Goal: Task Accomplishment & Management: Complete application form

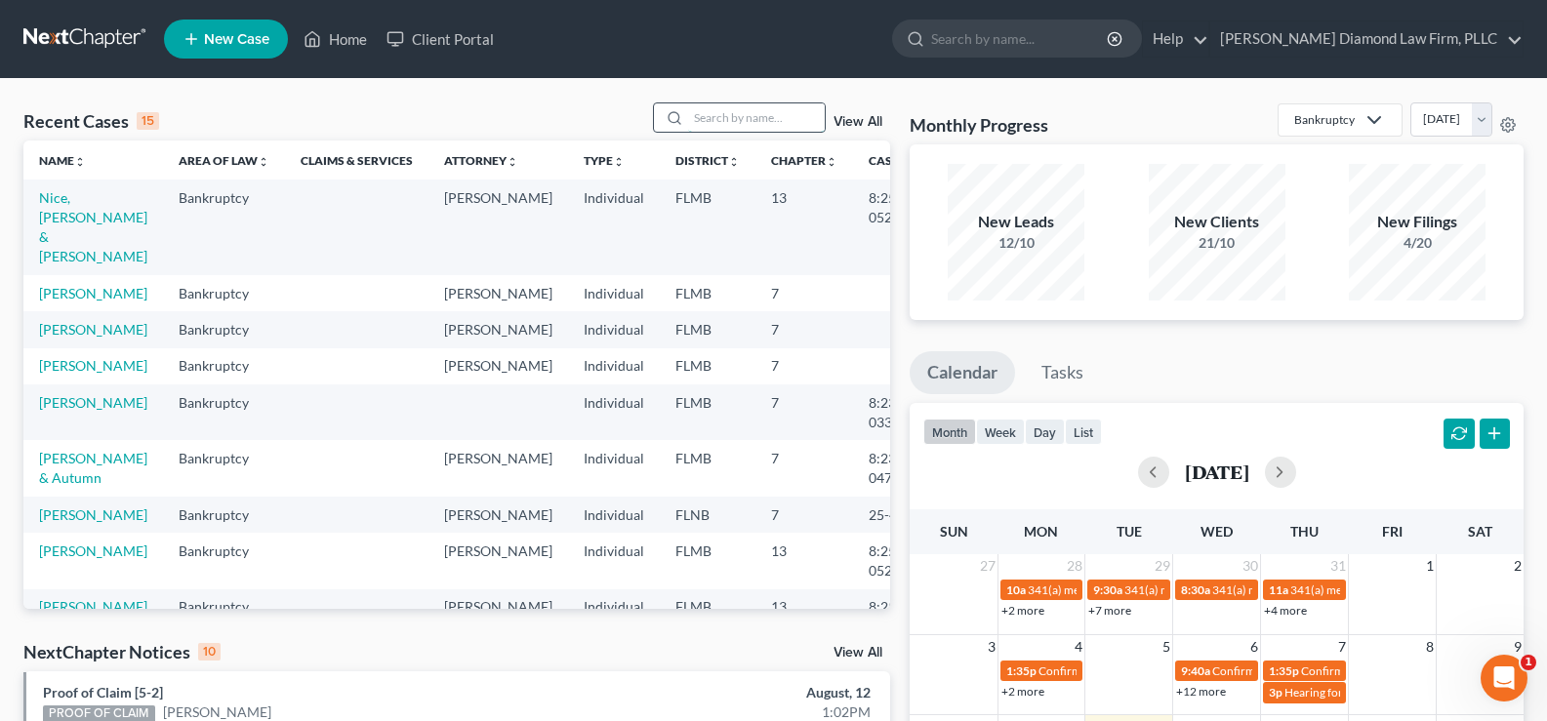
click at [732, 124] on div at bounding box center [740, 117] width 174 height 30
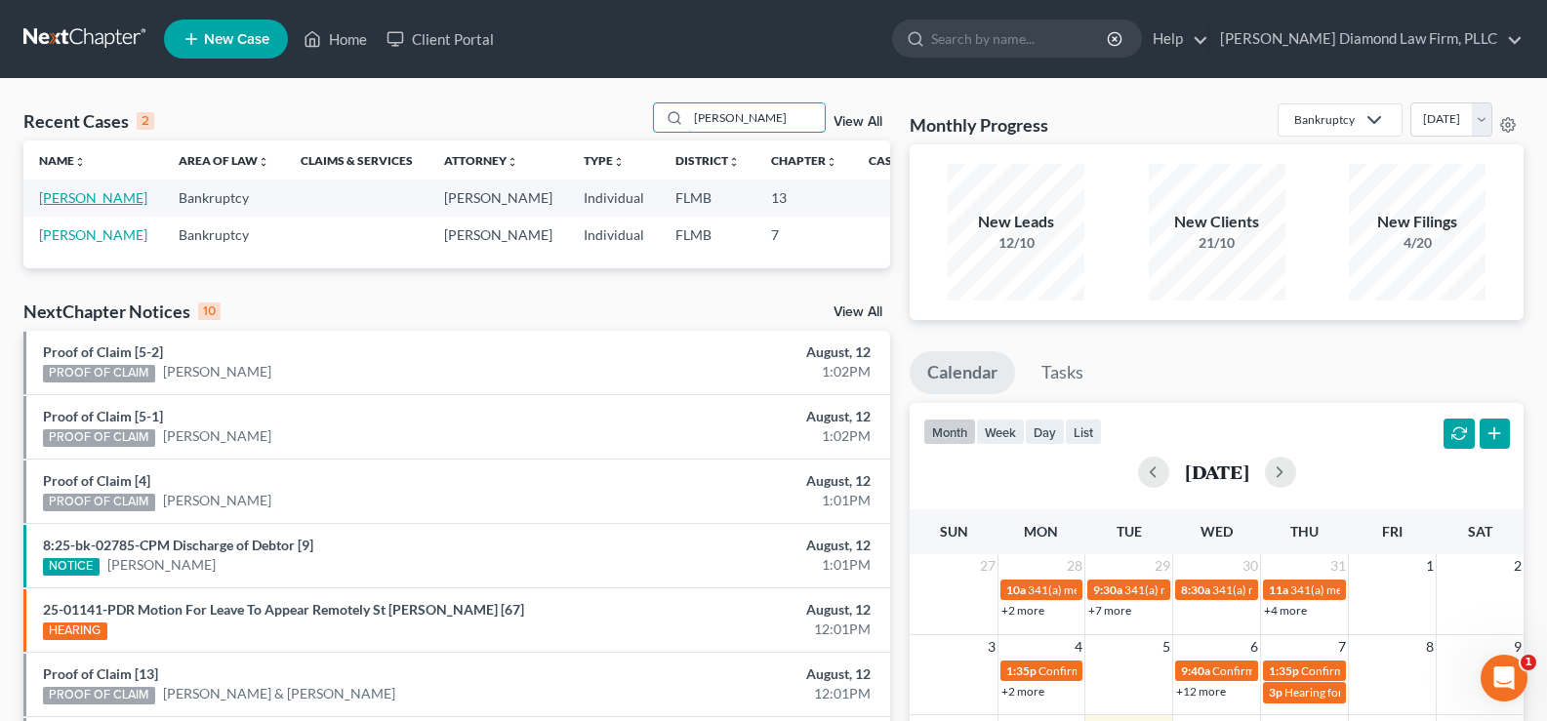
type input "[PERSON_NAME]"
click at [50, 206] on link "[PERSON_NAME]" at bounding box center [93, 197] width 108 height 17
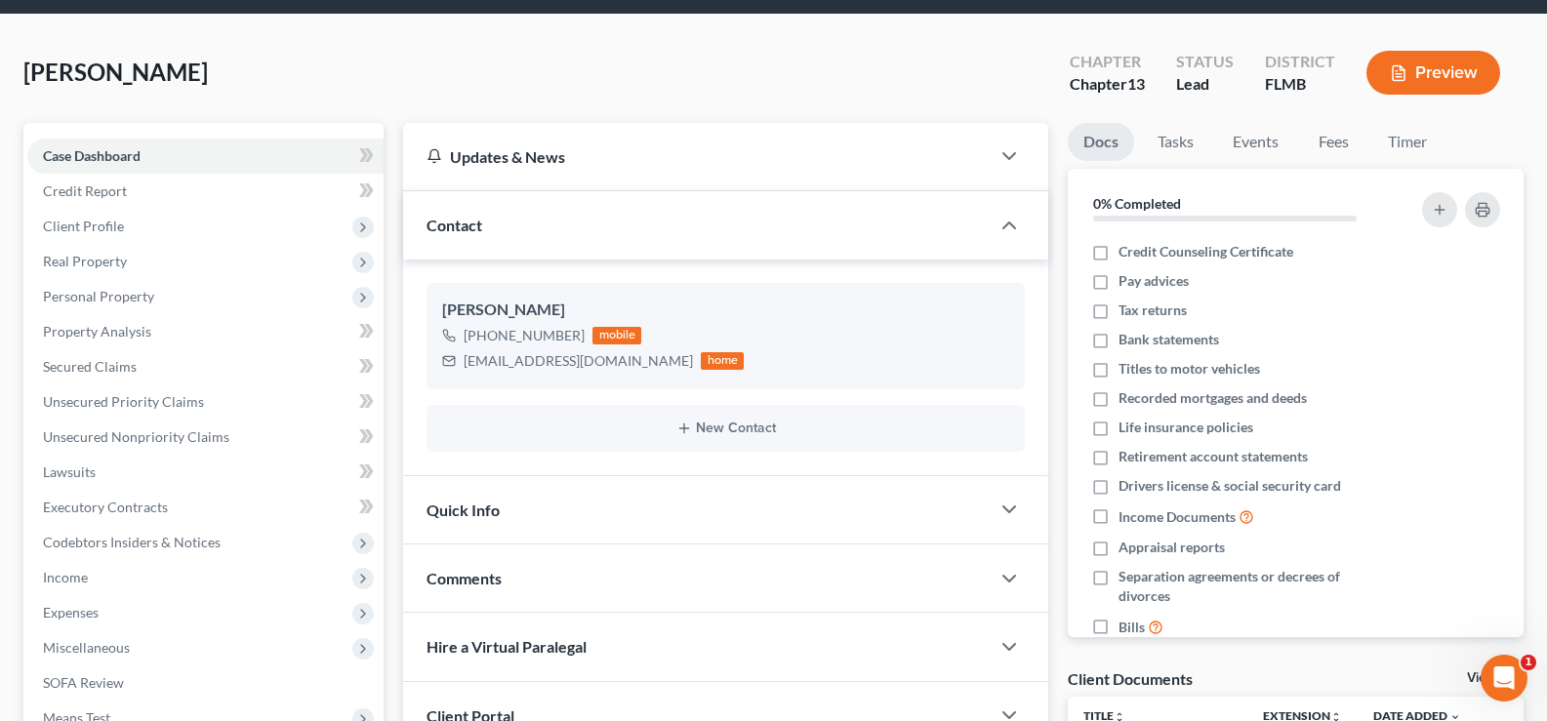
scroll to position [98, 0]
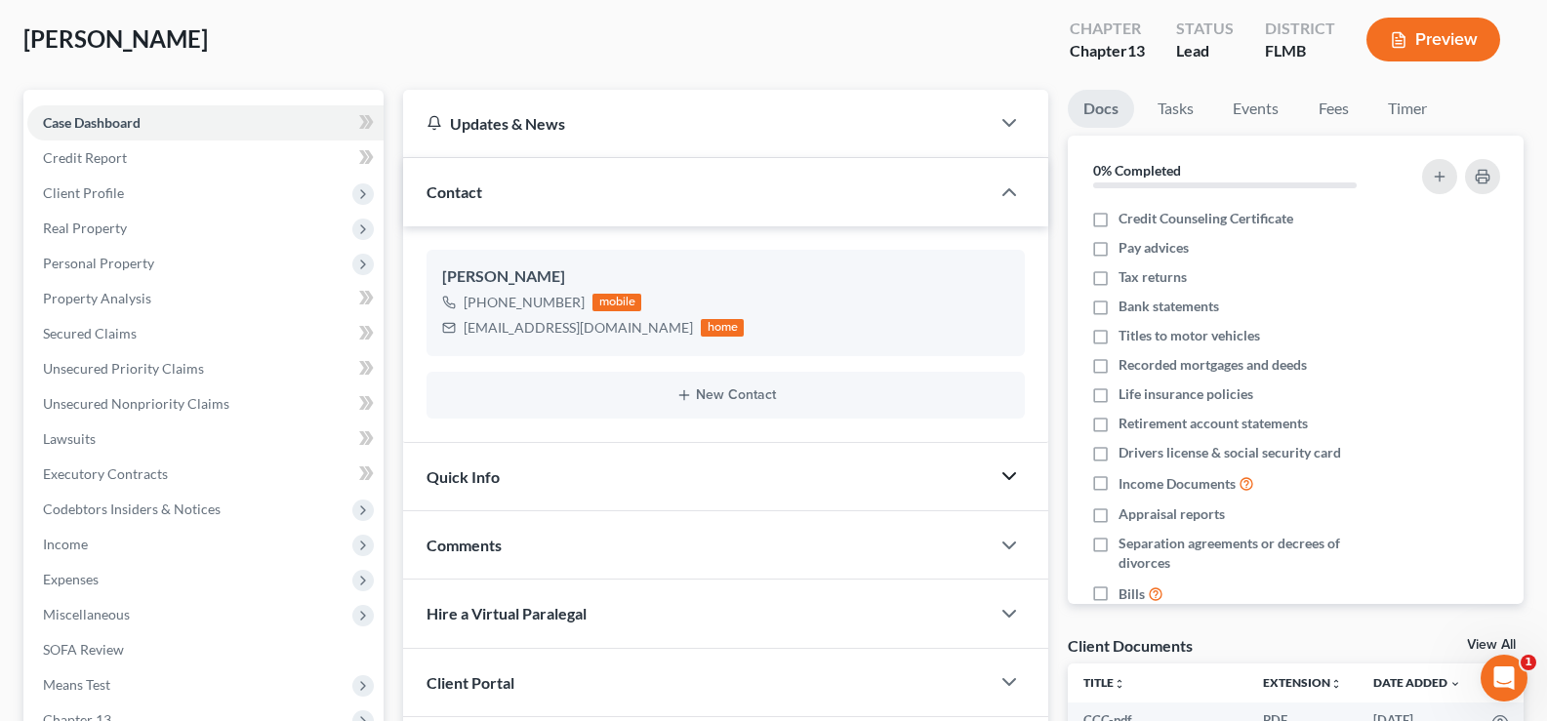
click at [1004, 478] on icon "button" at bounding box center [1008, 476] width 23 height 23
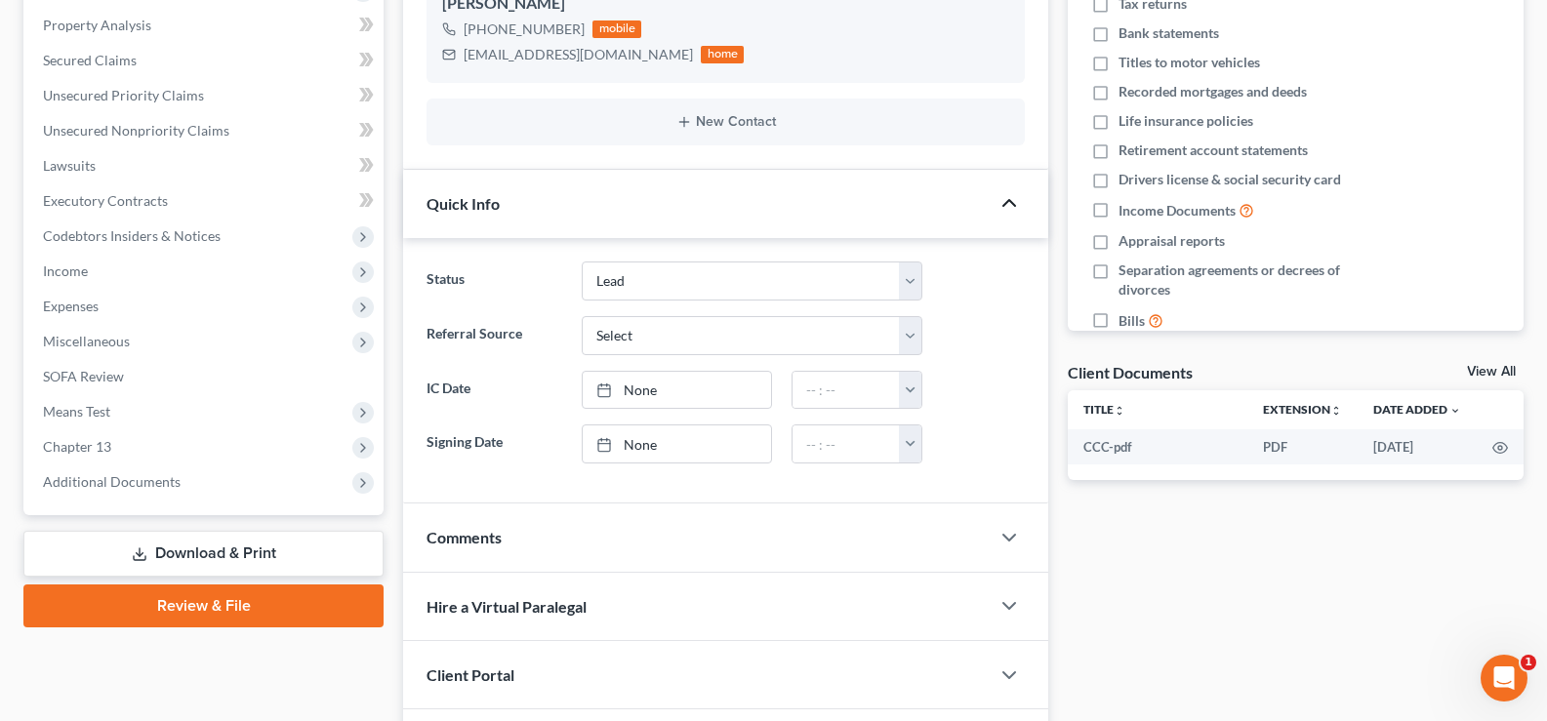
scroll to position [390, 0]
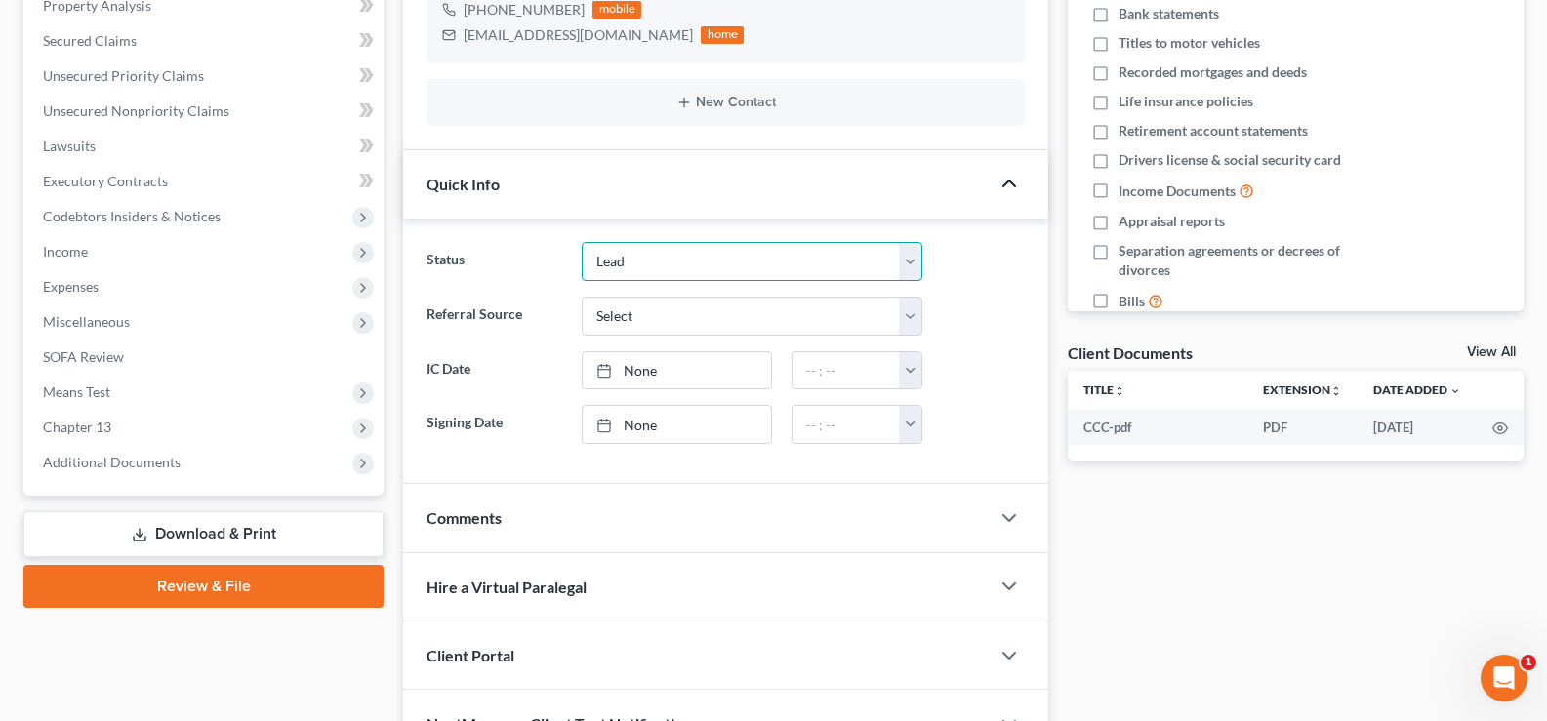
click at [813, 267] on select "Discharged Discharge Litigation Dismissal Notice Dismissed Filed Filed / Pre 34…" at bounding box center [752, 261] width 341 height 39
select select "7"
click at [582, 242] on select "Discharged Discharge Litigation Dismissal Notice Dismissed Filed Filed / Pre 34…" at bounding box center [752, 261] width 341 height 39
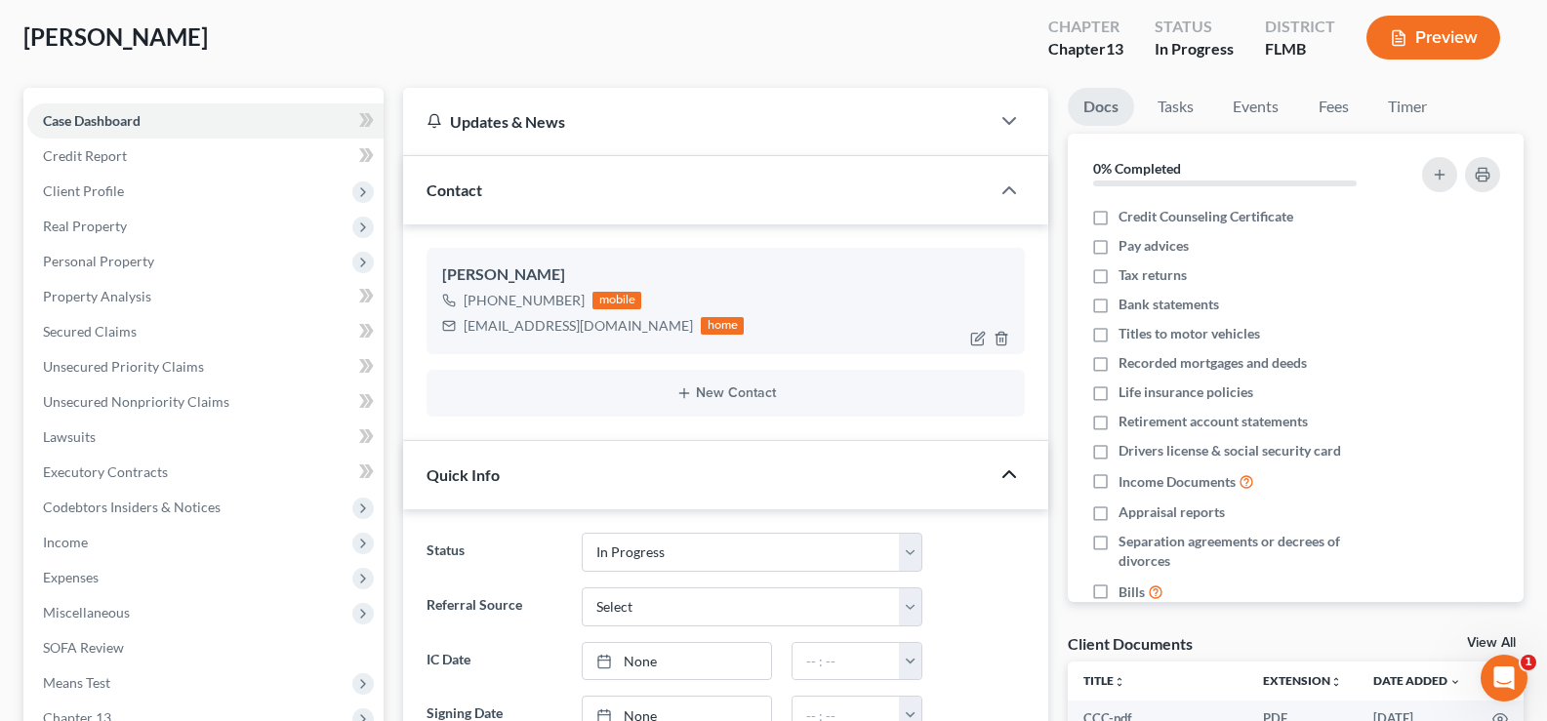
scroll to position [0, 0]
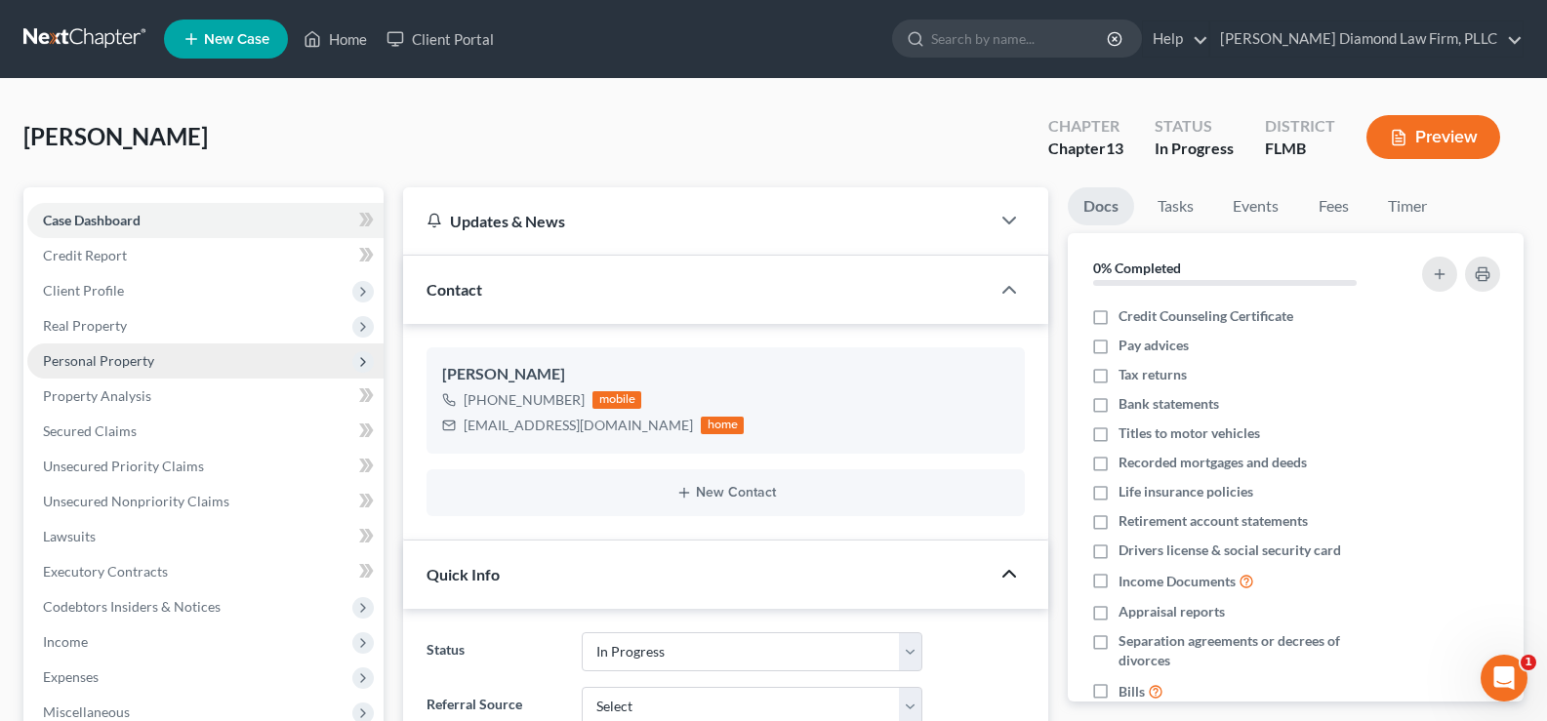
click at [143, 360] on span "Personal Property" at bounding box center [98, 360] width 111 height 17
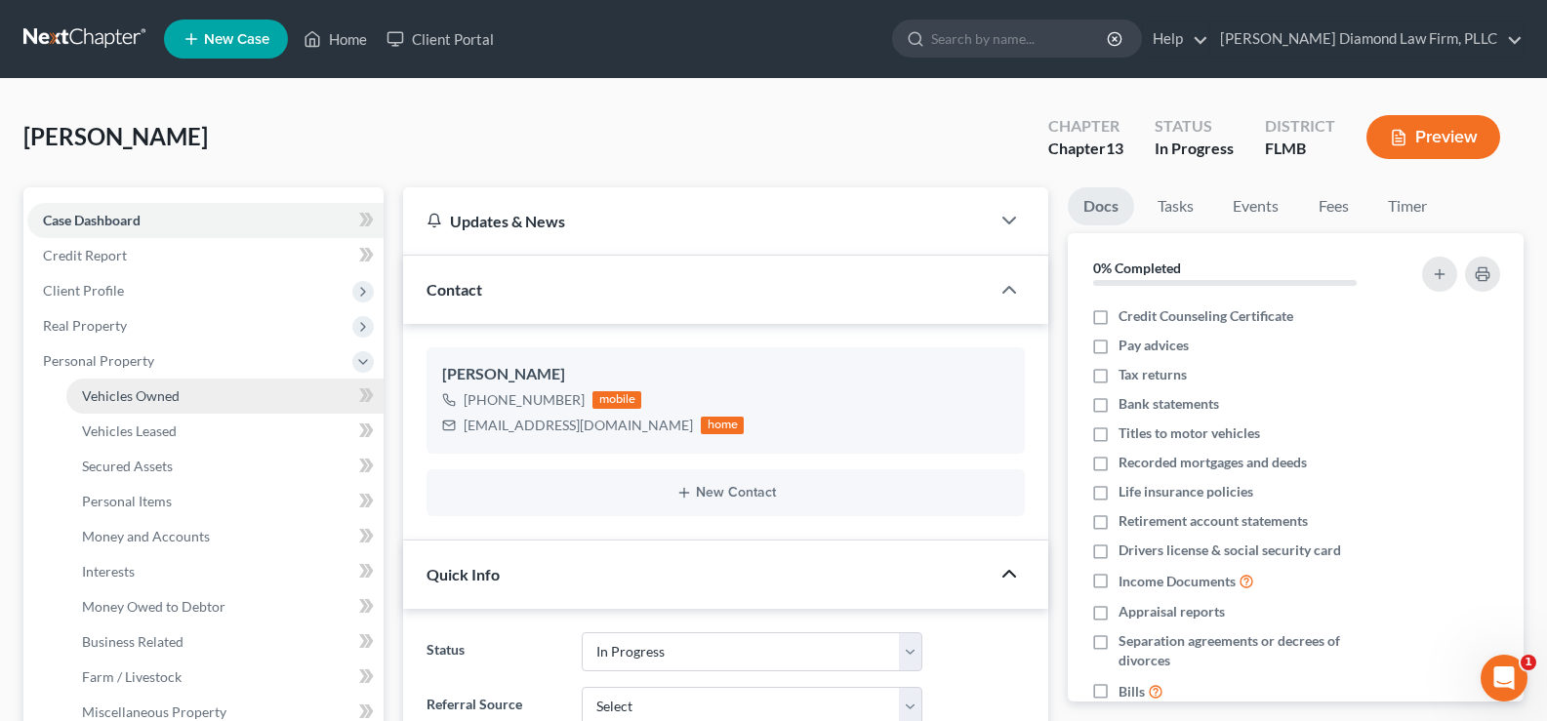
click at [155, 401] on span "Vehicles Owned" at bounding box center [131, 395] width 98 height 17
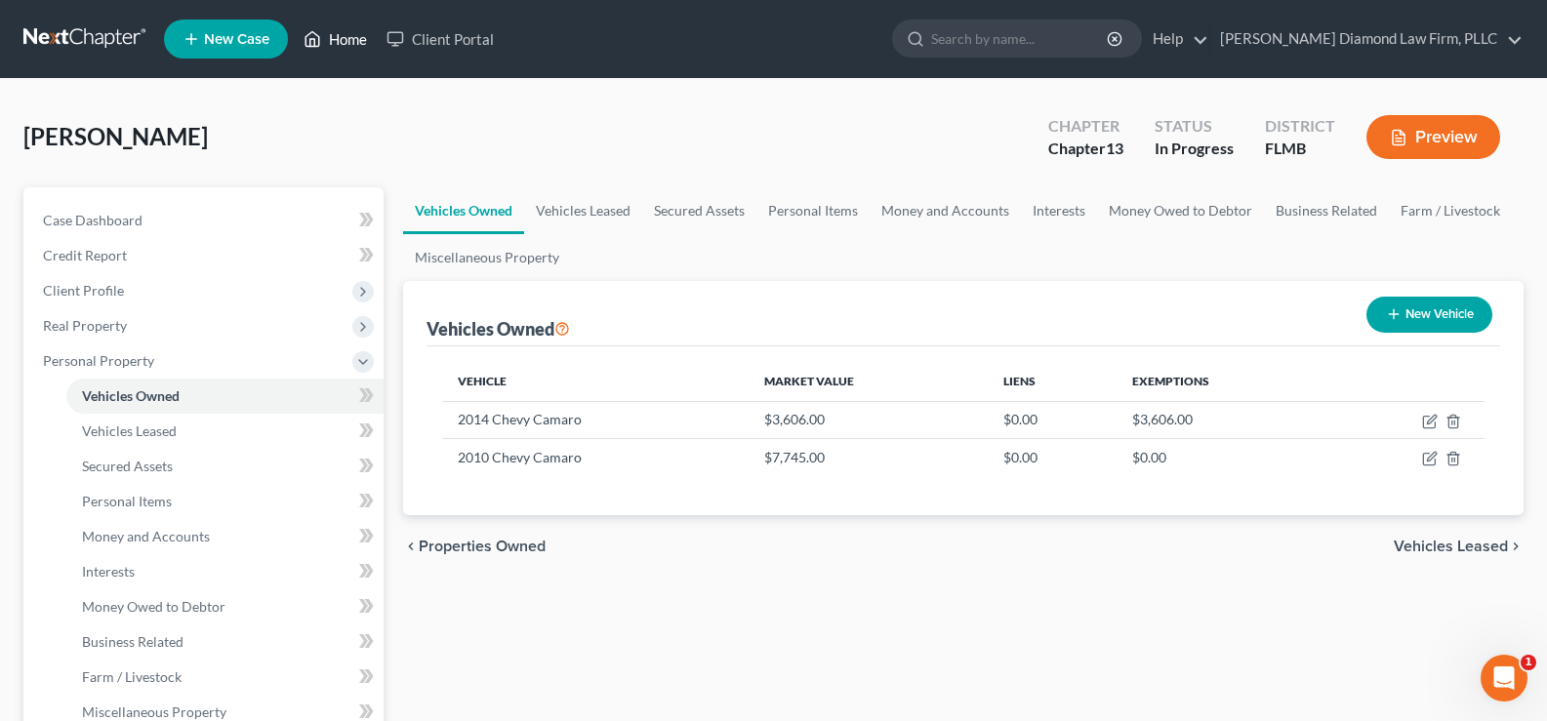
click at [350, 34] on link "Home" at bounding box center [335, 38] width 83 height 35
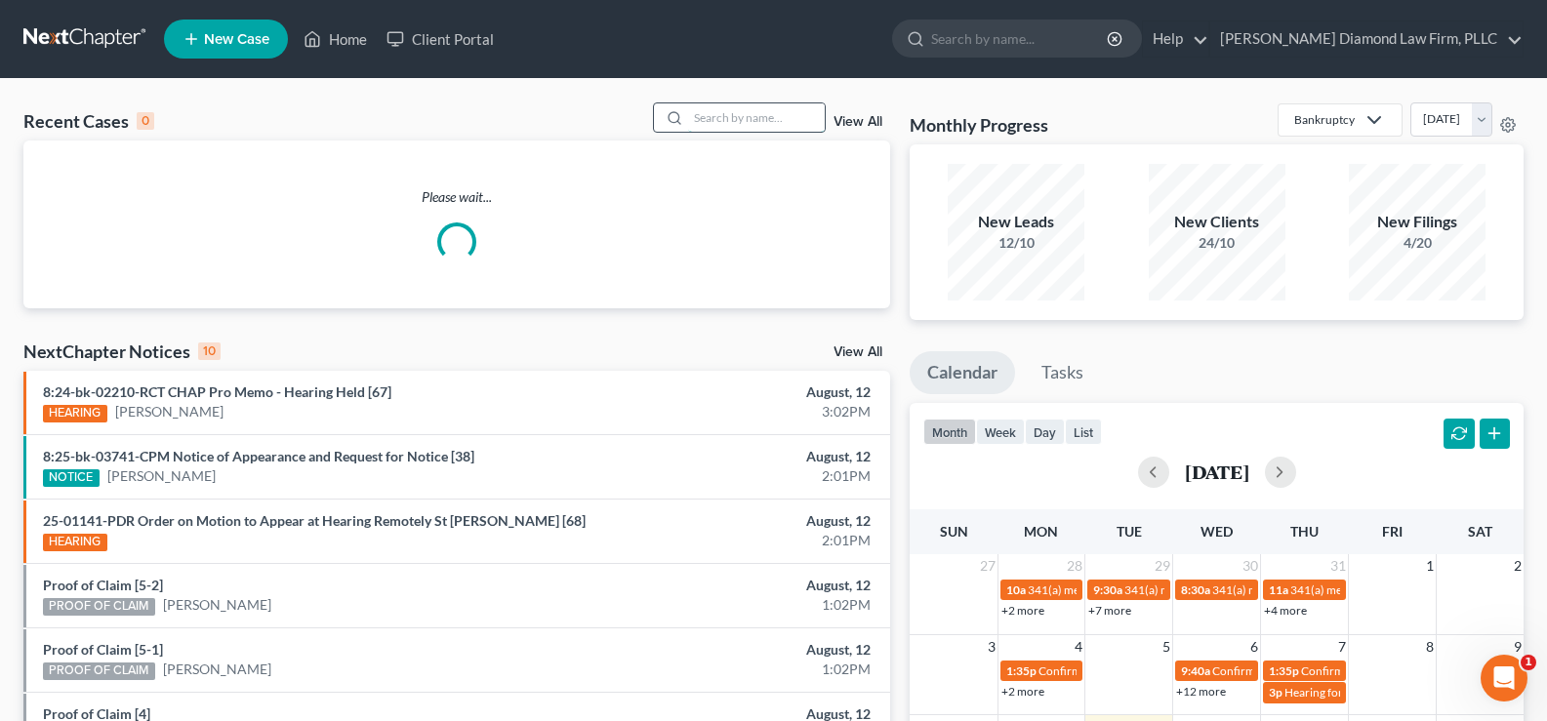
click at [695, 109] on input "search" at bounding box center [756, 117] width 137 height 28
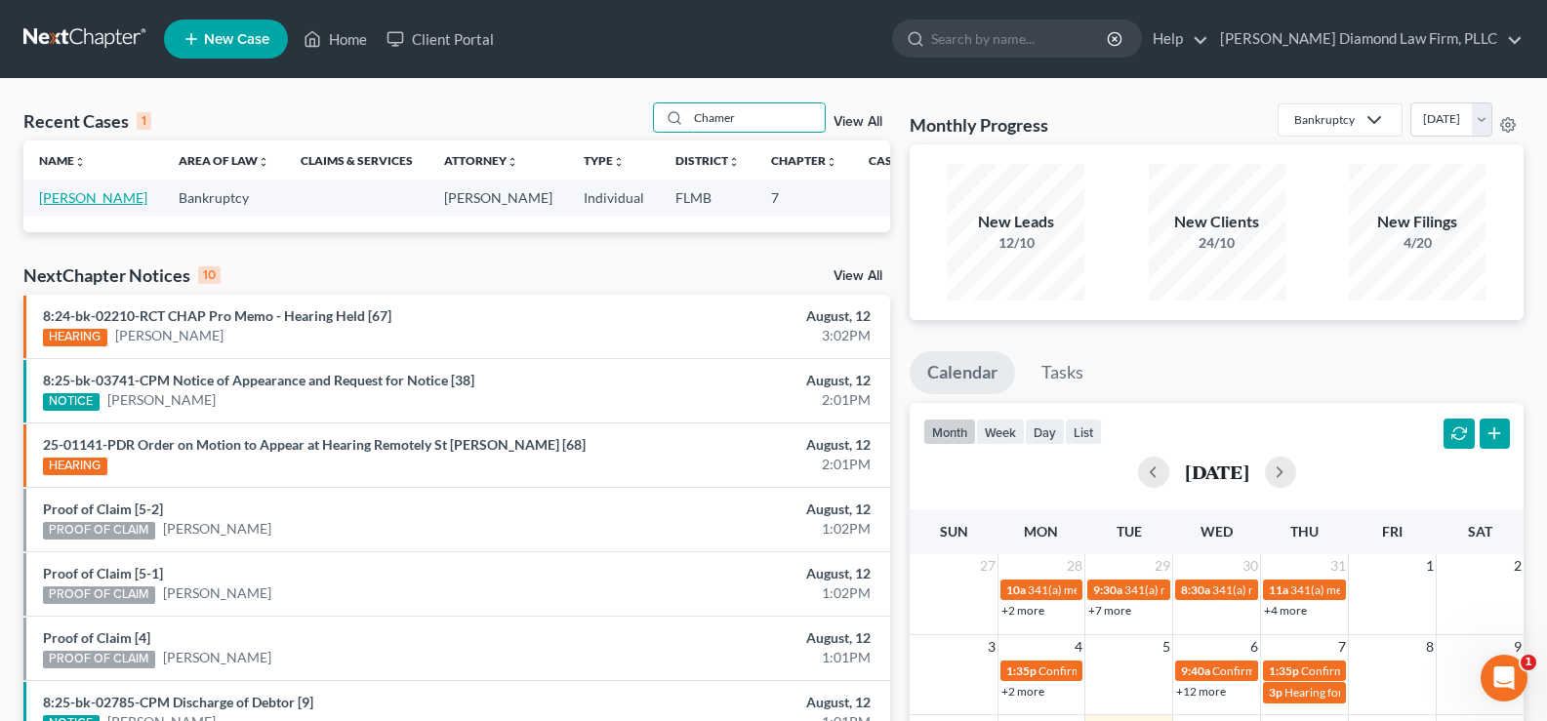
type input "Chamer"
click at [62, 200] on link "[PERSON_NAME]" at bounding box center [93, 197] width 108 height 17
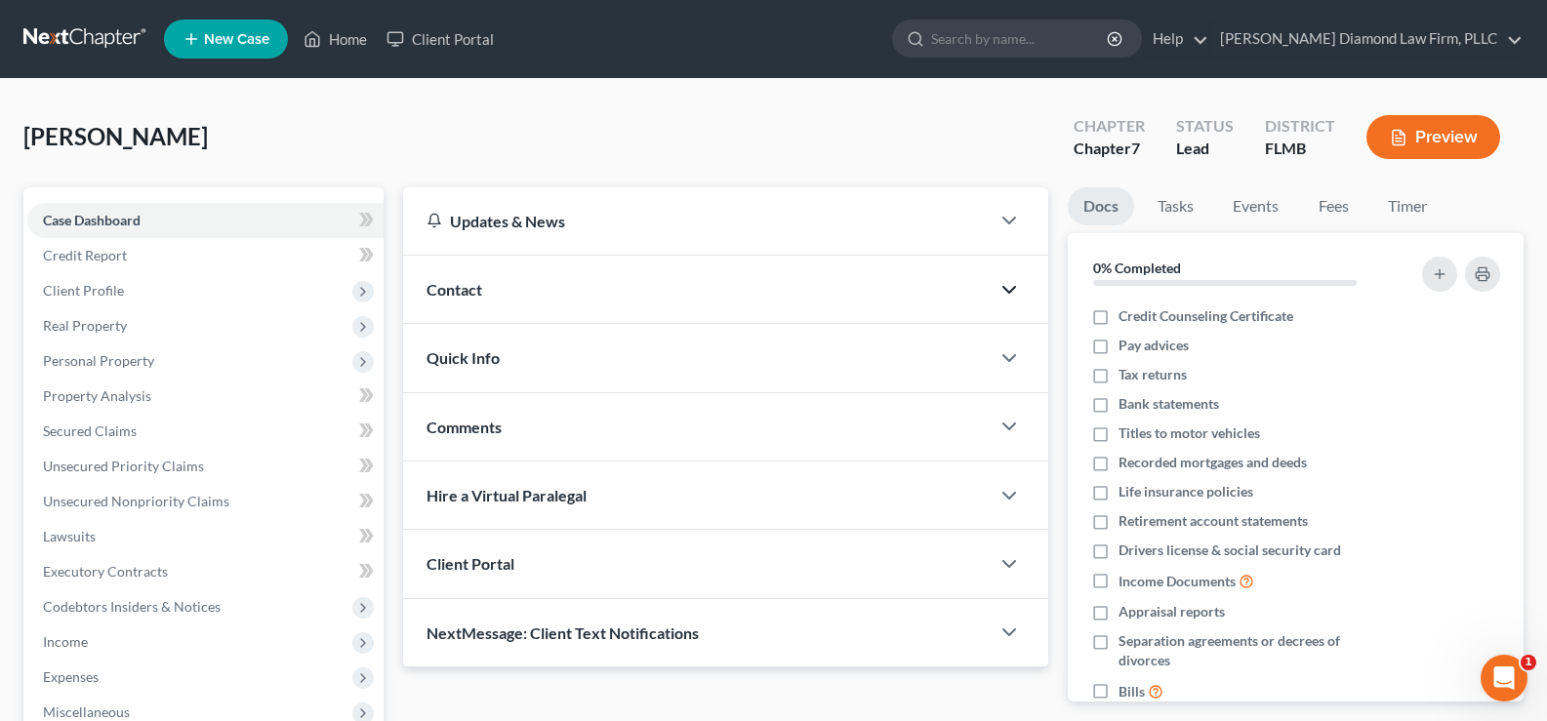
click at [1014, 283] on icon "button" at bounding box center [1008, 289] width 23 height 23
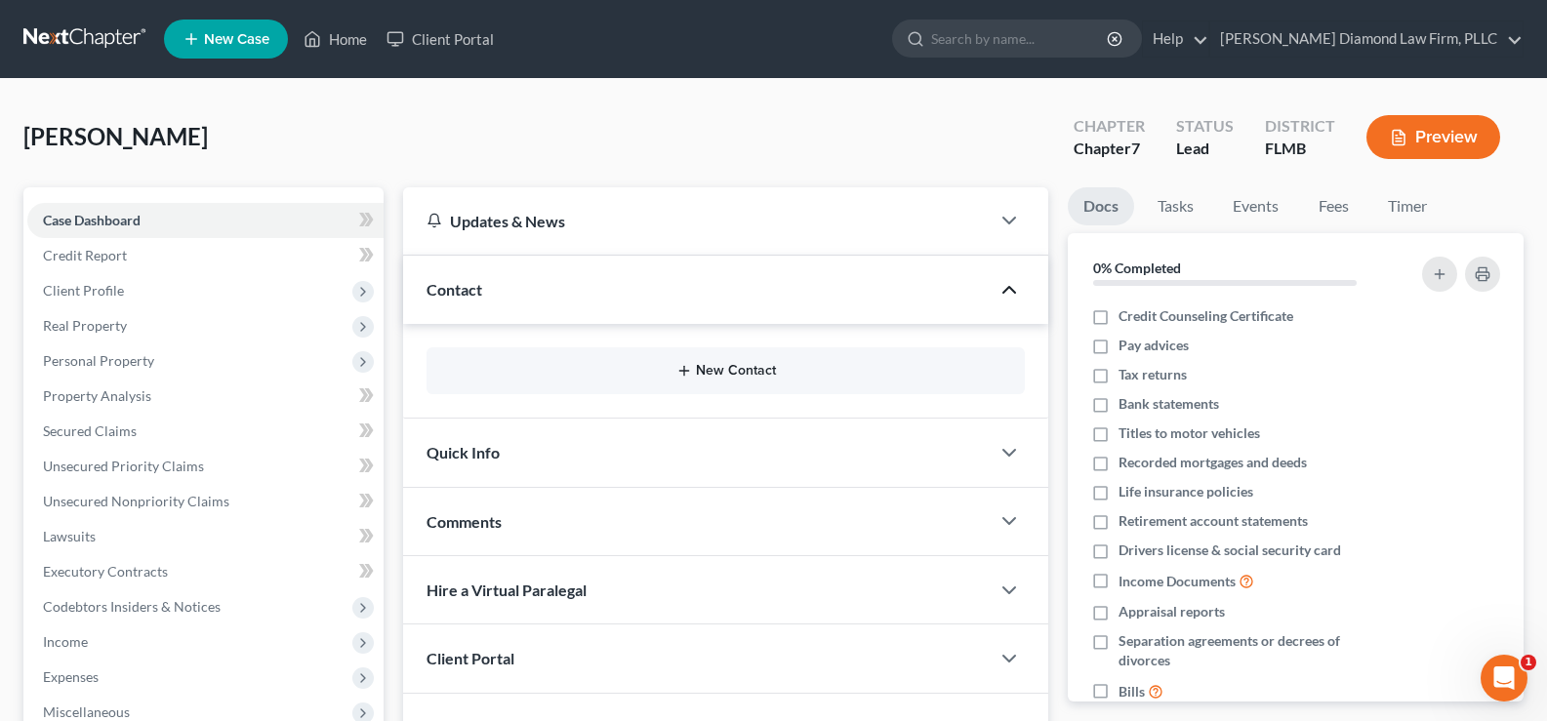
click at [758, 365] on button "New Contact" at bounding box center [725, 371] width 567 height 16
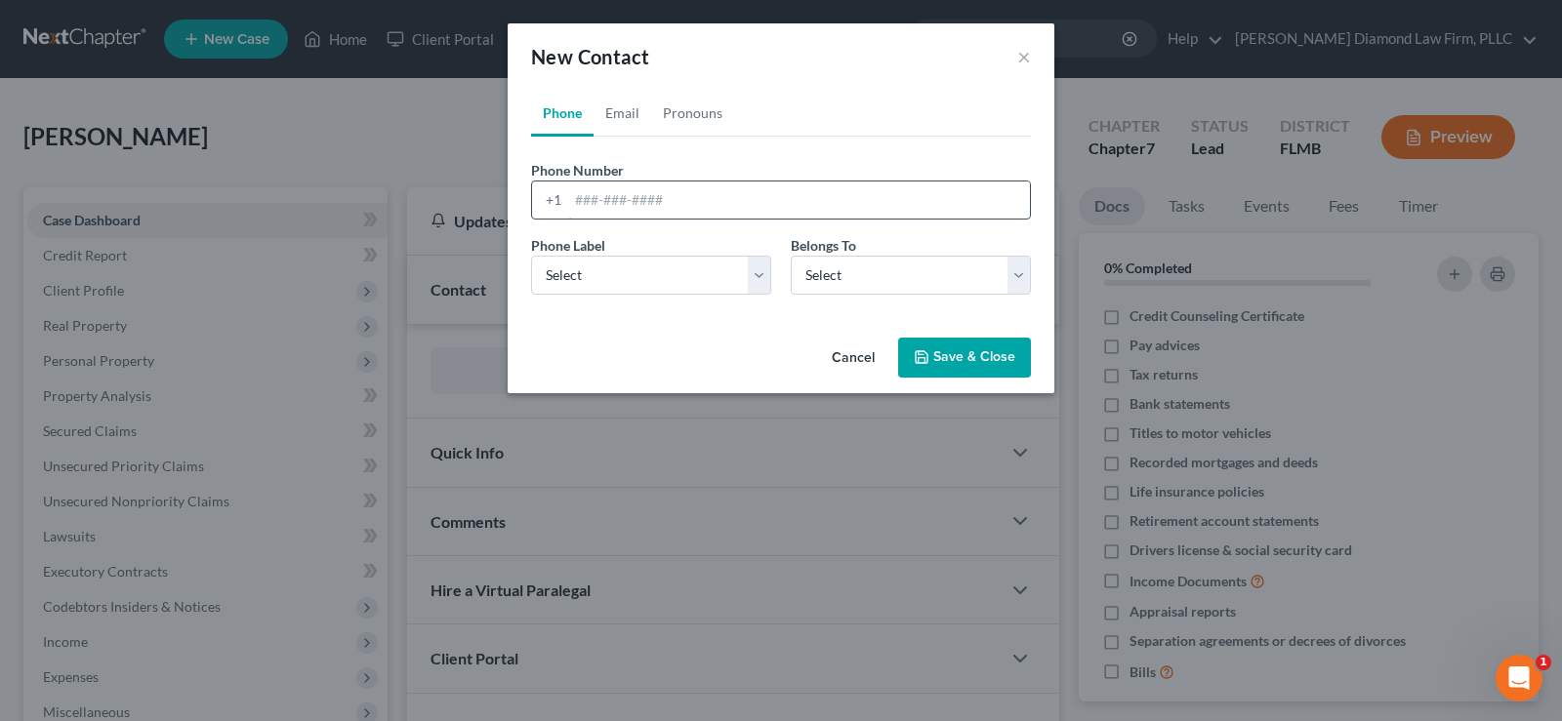
click at [647, 200] on input "tel" at bounding box center [799, 200] width 462 height 37
paste input "[PHONE_NUMBER]"
type input "[PHONE_NUMBER]"
click at [684, 269] on select "Select Mobile Home Work Other" at bounding box center [651, 275] width 240 height 39
select select "0"
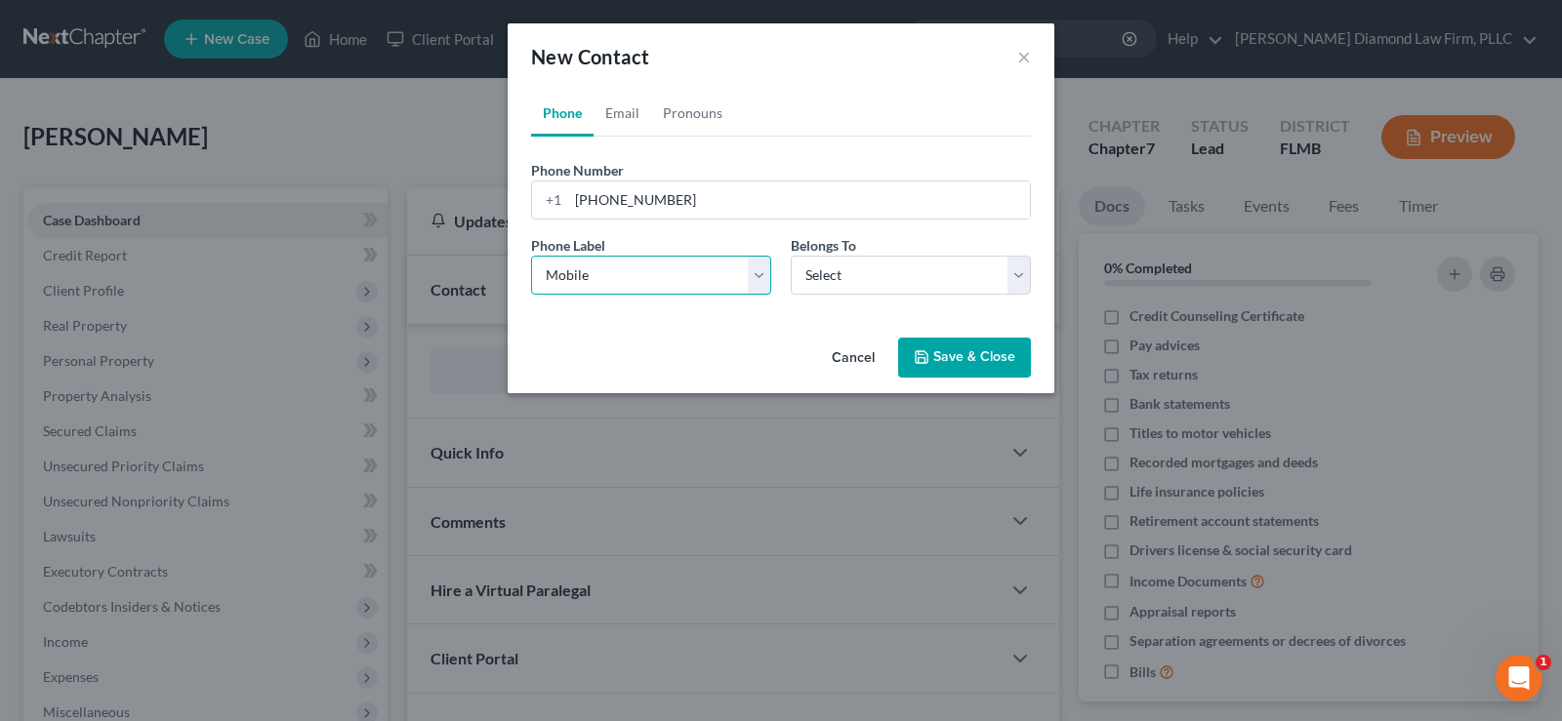
click at [531, 256] on select "Select Mobile Home Work Other" at bounding box center [651, 275] width 240 height 39
drag, startPoint x: 901, startPoint y: 279, endPoint x: 880, endPoint y: 290, distance: 23.1
click at [901, 279] on select "Select Client Other" at bounding box center [911, 275] width 240 height 39
select select "0"
click at [791, 256] on select "Select Client Other" at bounding box center [911, 275] width 240 height 39
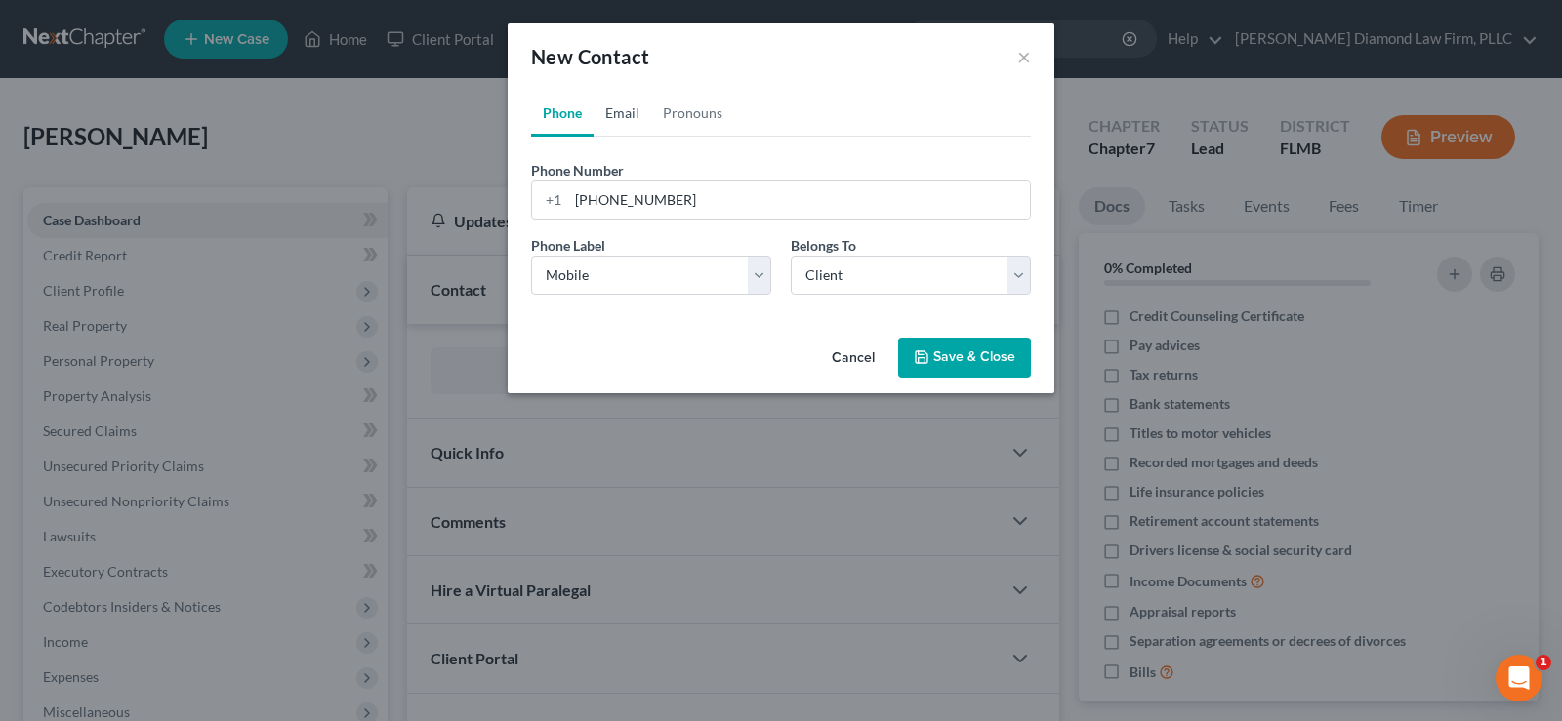
click at [634, 113] on link "Email" at bounding box center [622, 113] width 58 height 47
click at [622, 203] on input "email" at bounding box center [799, 200] width 462 height 37
click at [711, 190] on input "email" at bounding box center [799, 200] width 462 height 37
paste input "[EMAIL_ADDRESS][DOMAIN_NAME]"
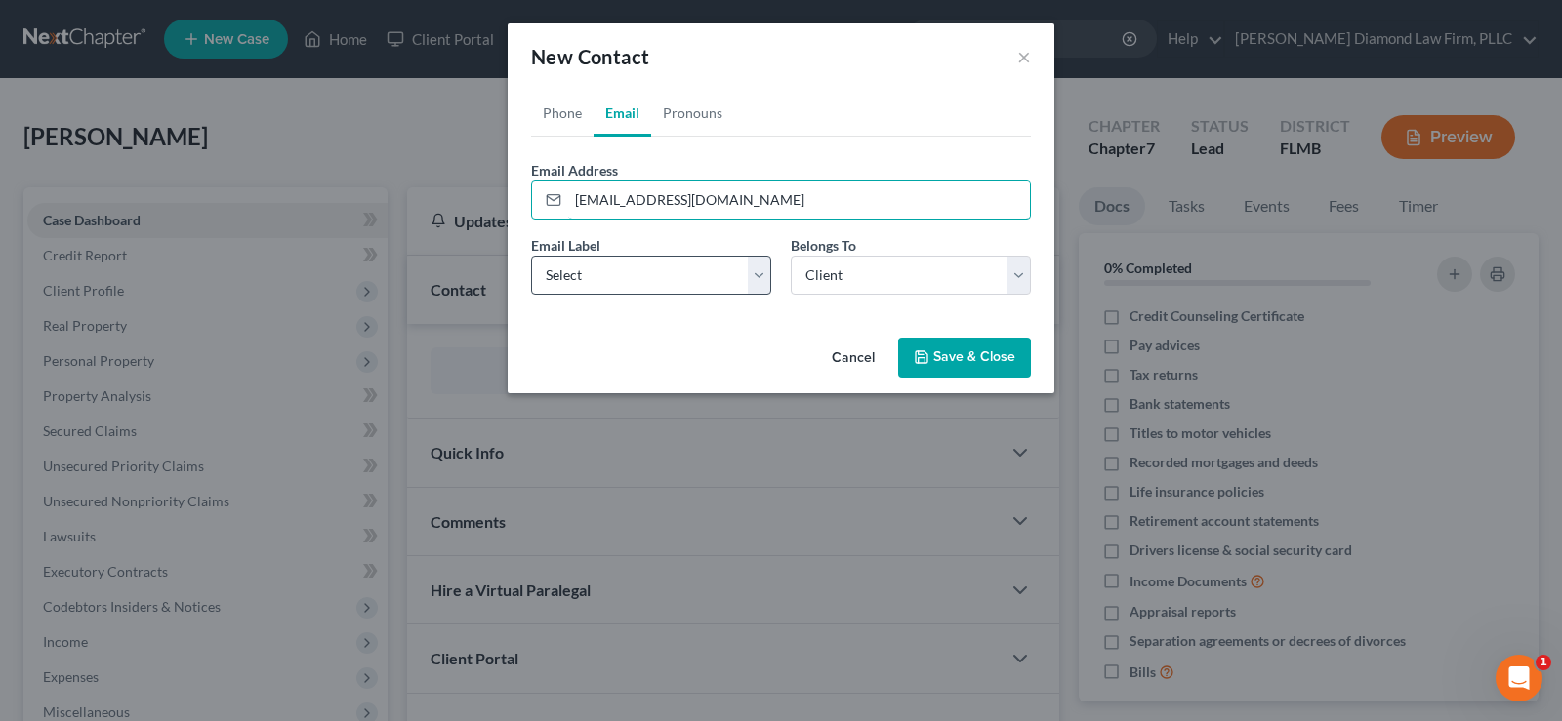
type input "[EMAIL_ADDRESS][DOMAIN_NAME]"
drag, startPoint x: 688, startPoint y: 280, endPoint x: 680, endPoint y: 290, distance: 12.5
click at [688, 280] on select "Select Home Work Other" at bounding box center [651, 275] width 240 height 39
select select "0"
click at [531, 256] on select "Select Home Work Other" at bounding box center [651, 275] width 240 height 39
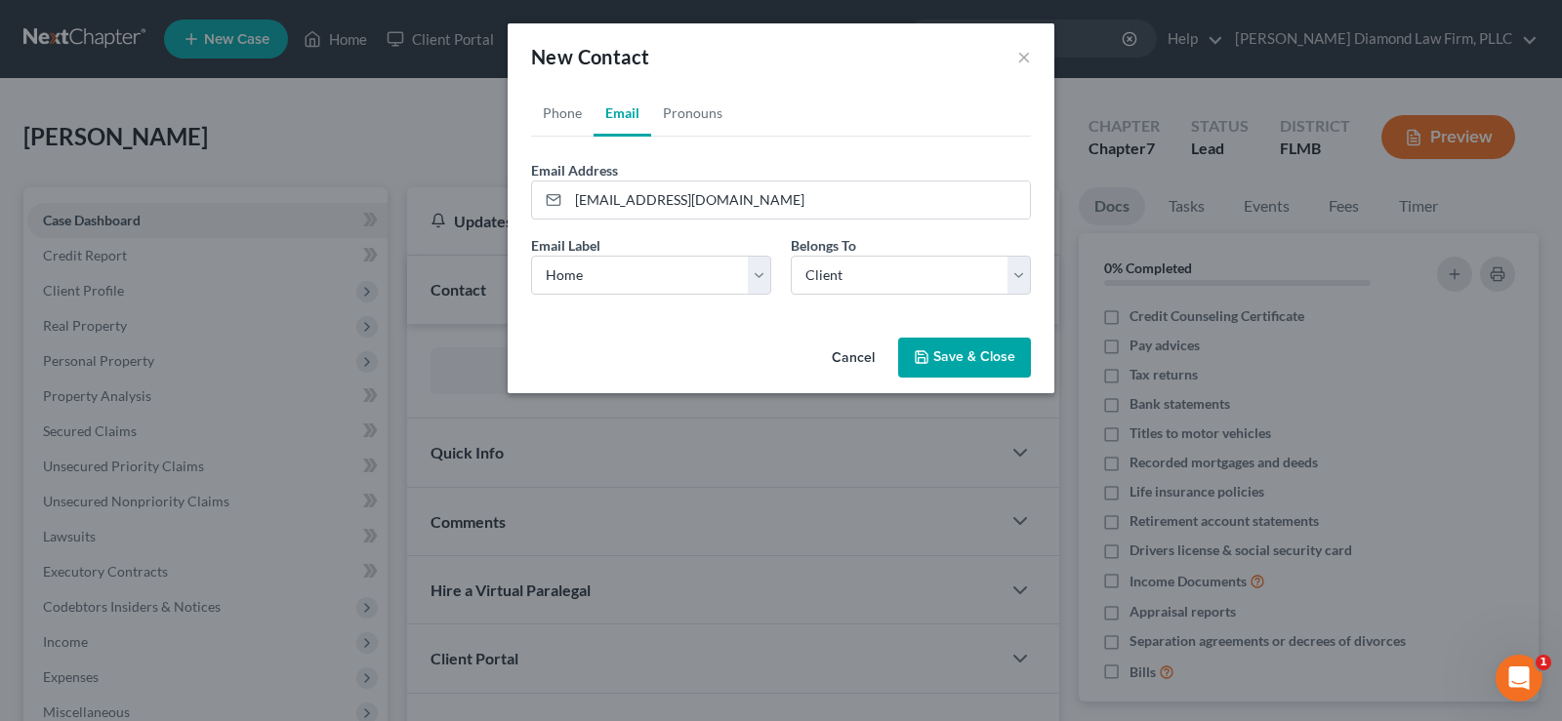
click at [959, 357] on button "Save & Close" at bounding box center [964, 358] width 133 height 41
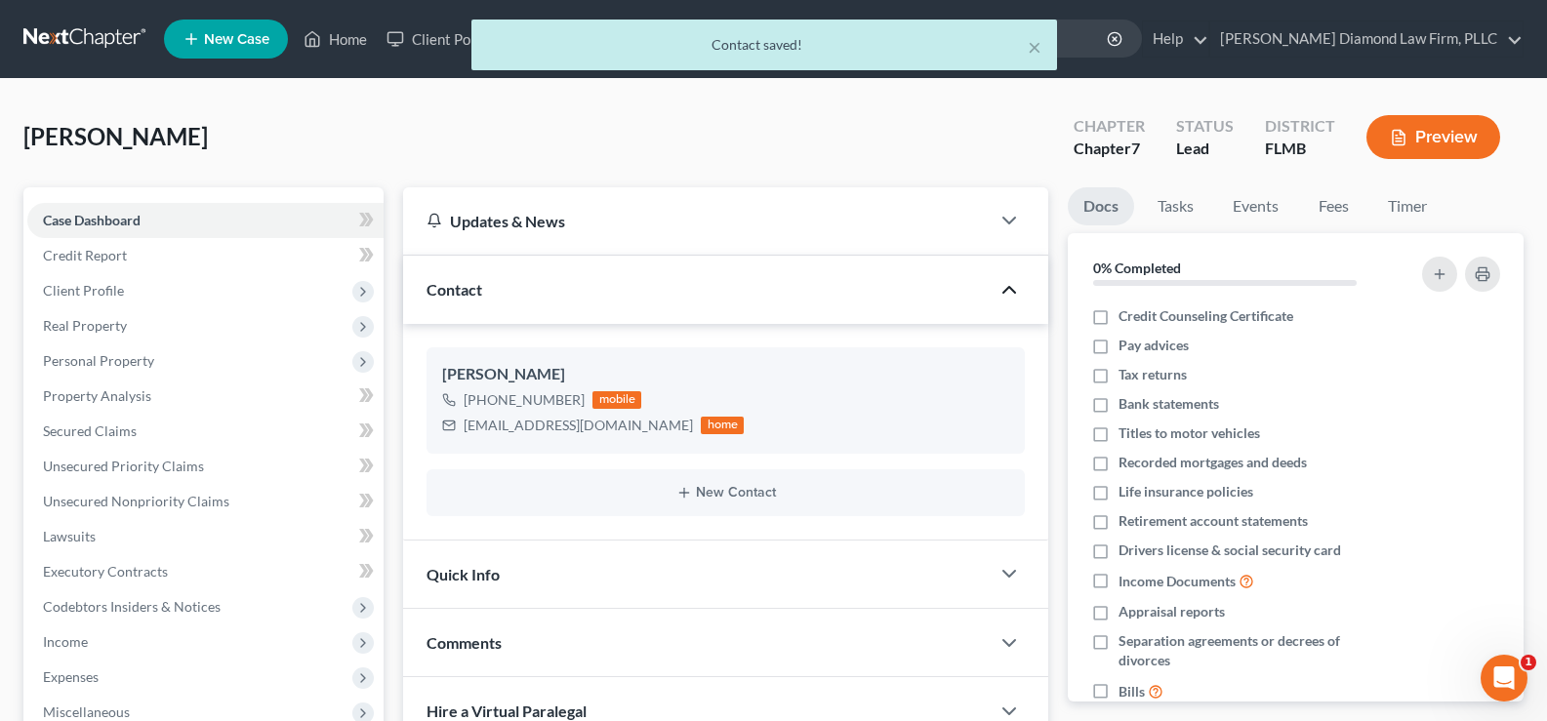
click at [994, 576] on div at bounding box center [1019, 573] width 59 height 39
click at [1015, 572] on polyline "button" at bounding box center [1009, 574] width 12 height 6
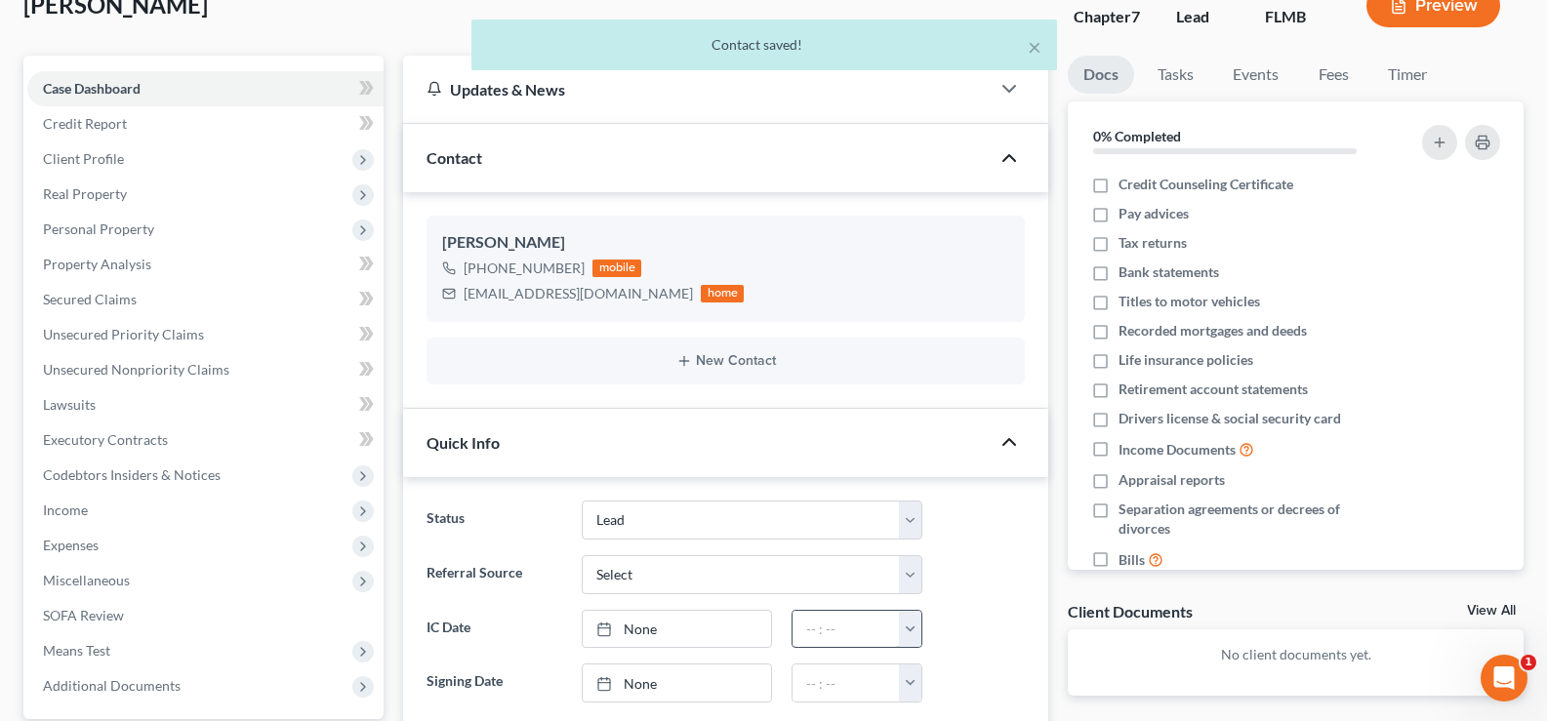
scroll to position [195, 0]
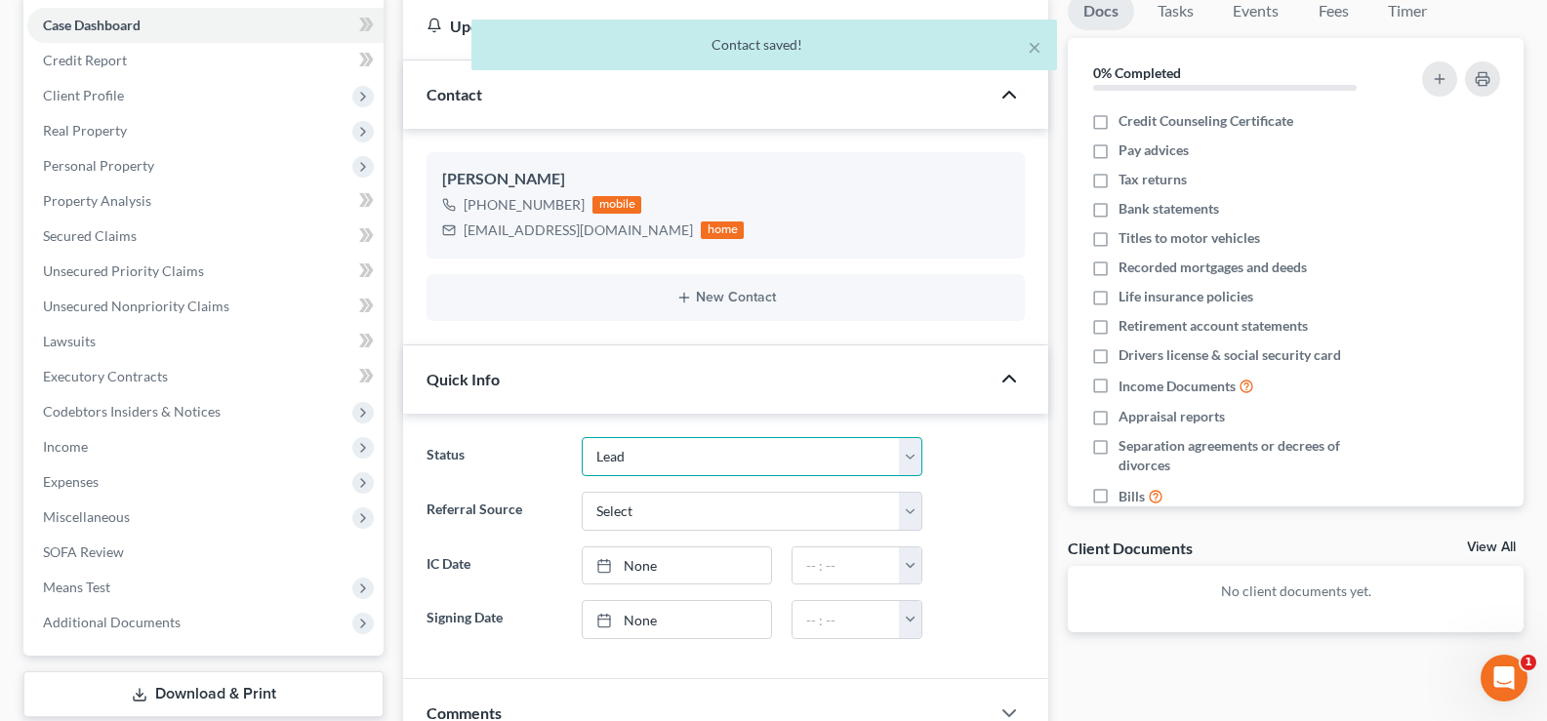
click at [772, 447] on select "Discharged Discharge Litigation Dismissal Notice Dismissed Filed Filed / Pre 34…" at bounding box center [752, 456] width 341 height 39
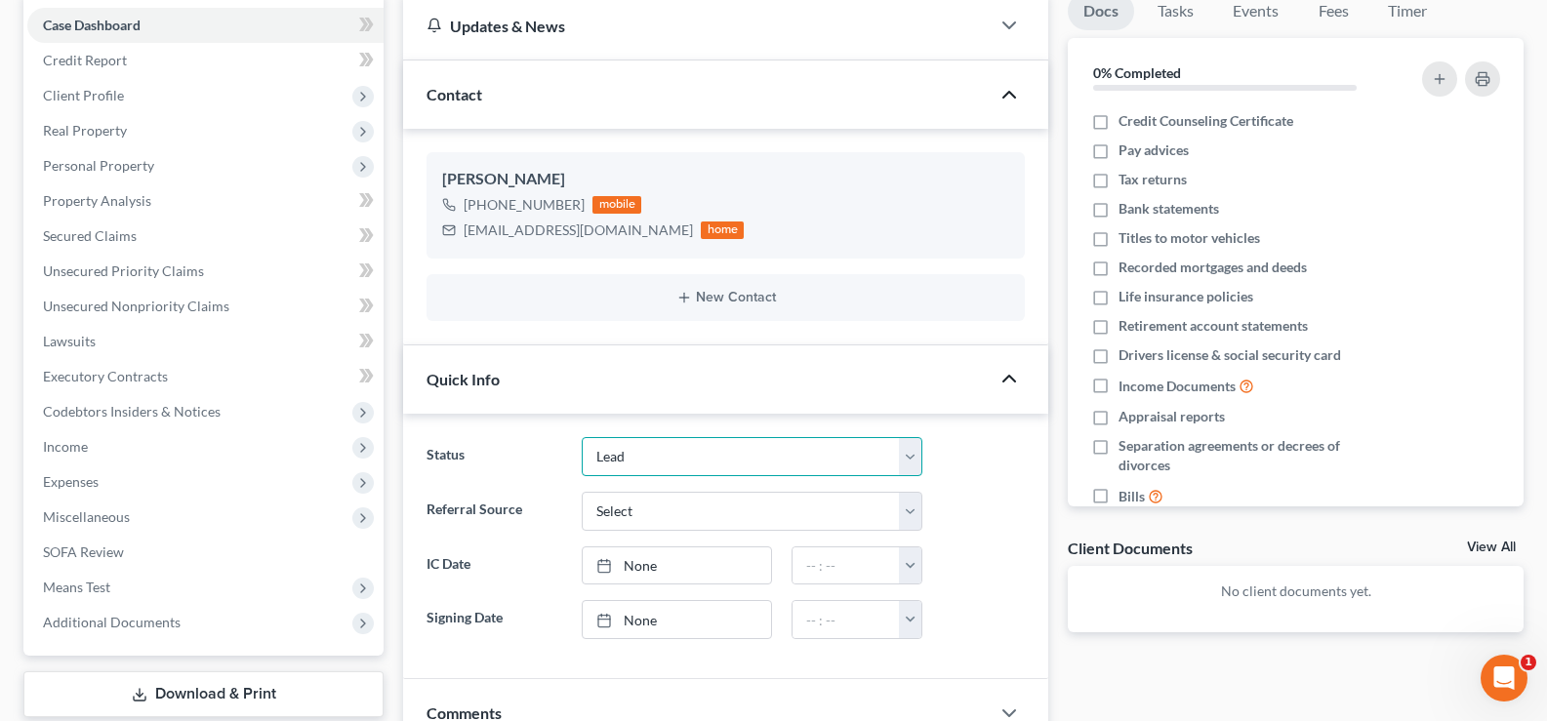
select select "7"
click at [582, 437] on select "Discharged Discharge Litigation Dismissal Notice Dismissed Filed Filed / Pre 34…" at bounding box center [752, 456] width 341 height 39
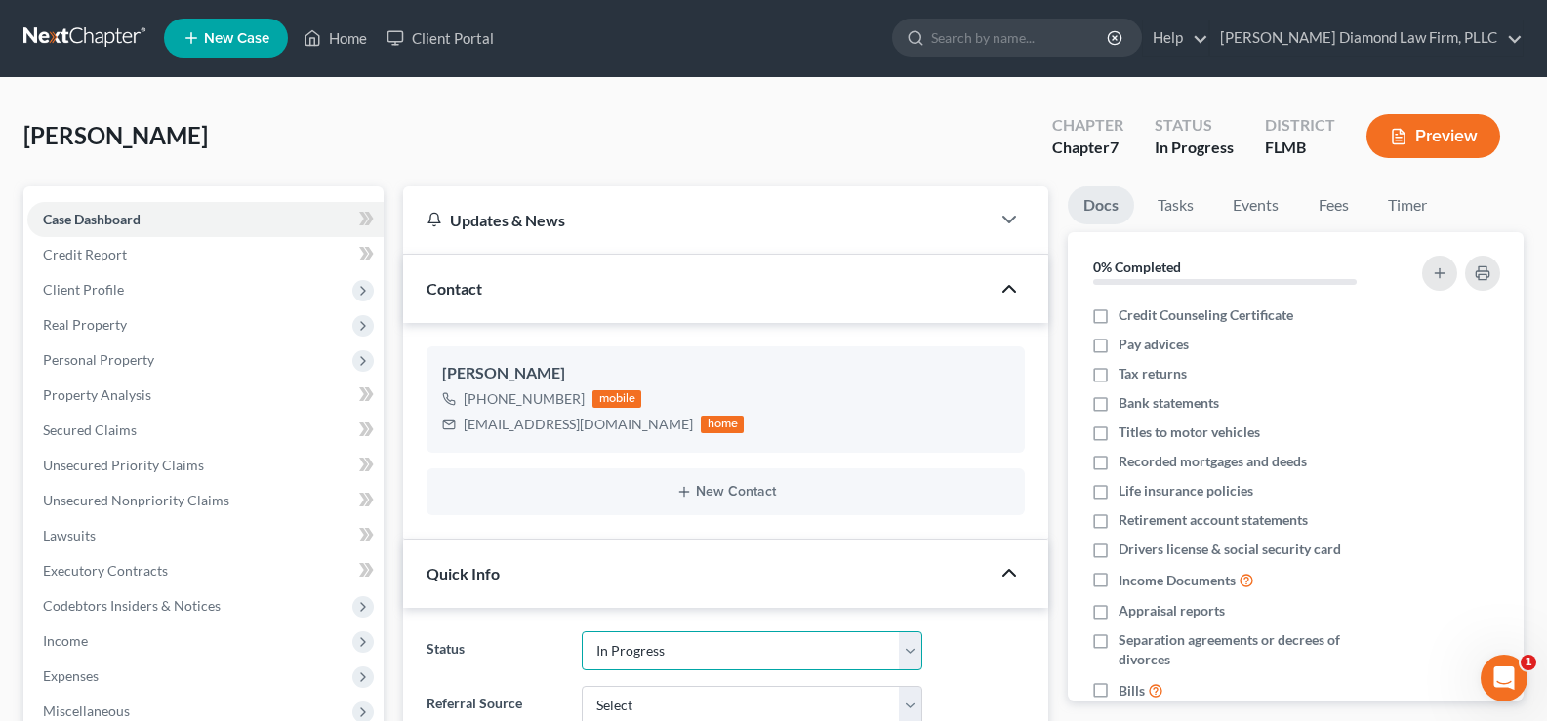
scroll to position [0, 0]
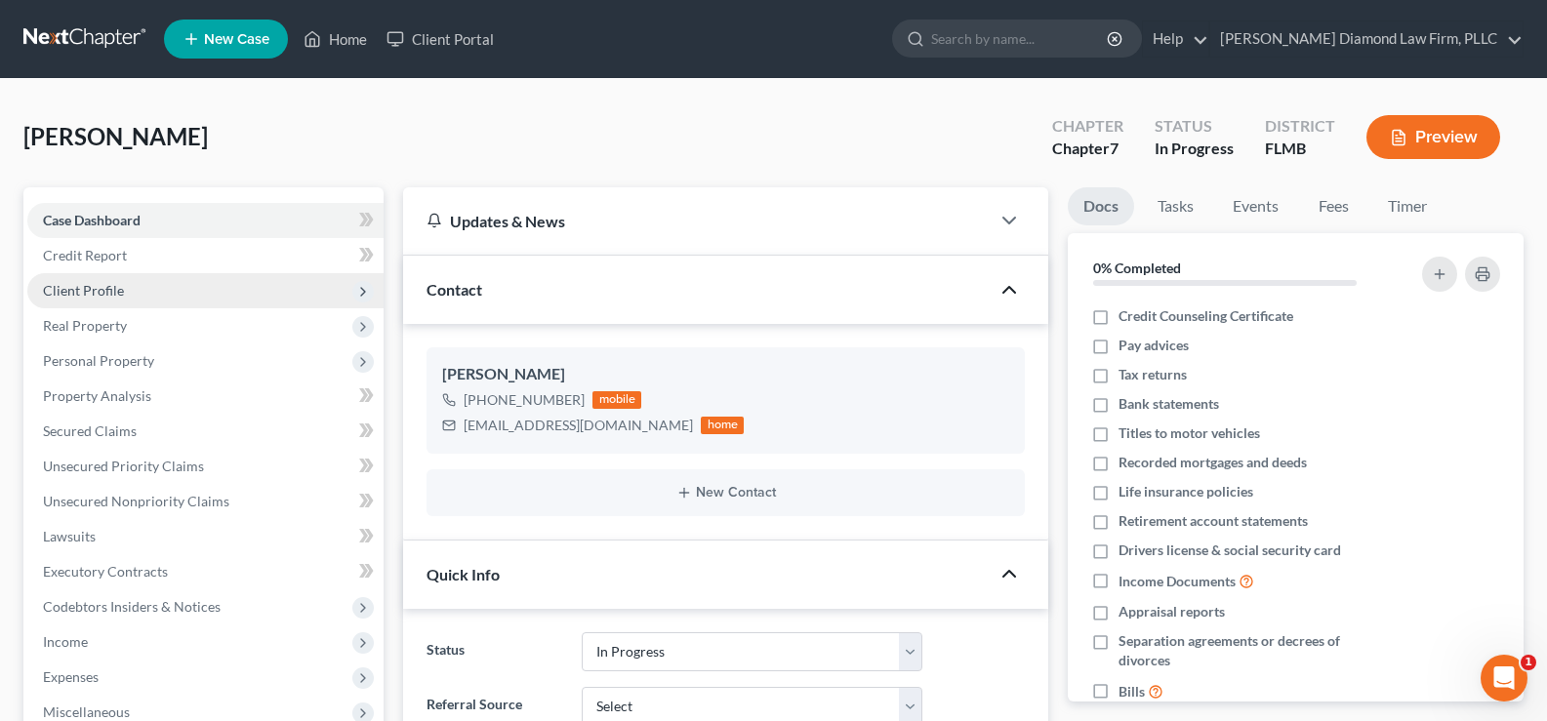
click at [131, 292] on span "Client Profile" at bounding box center [205, 290] width 356 height 35
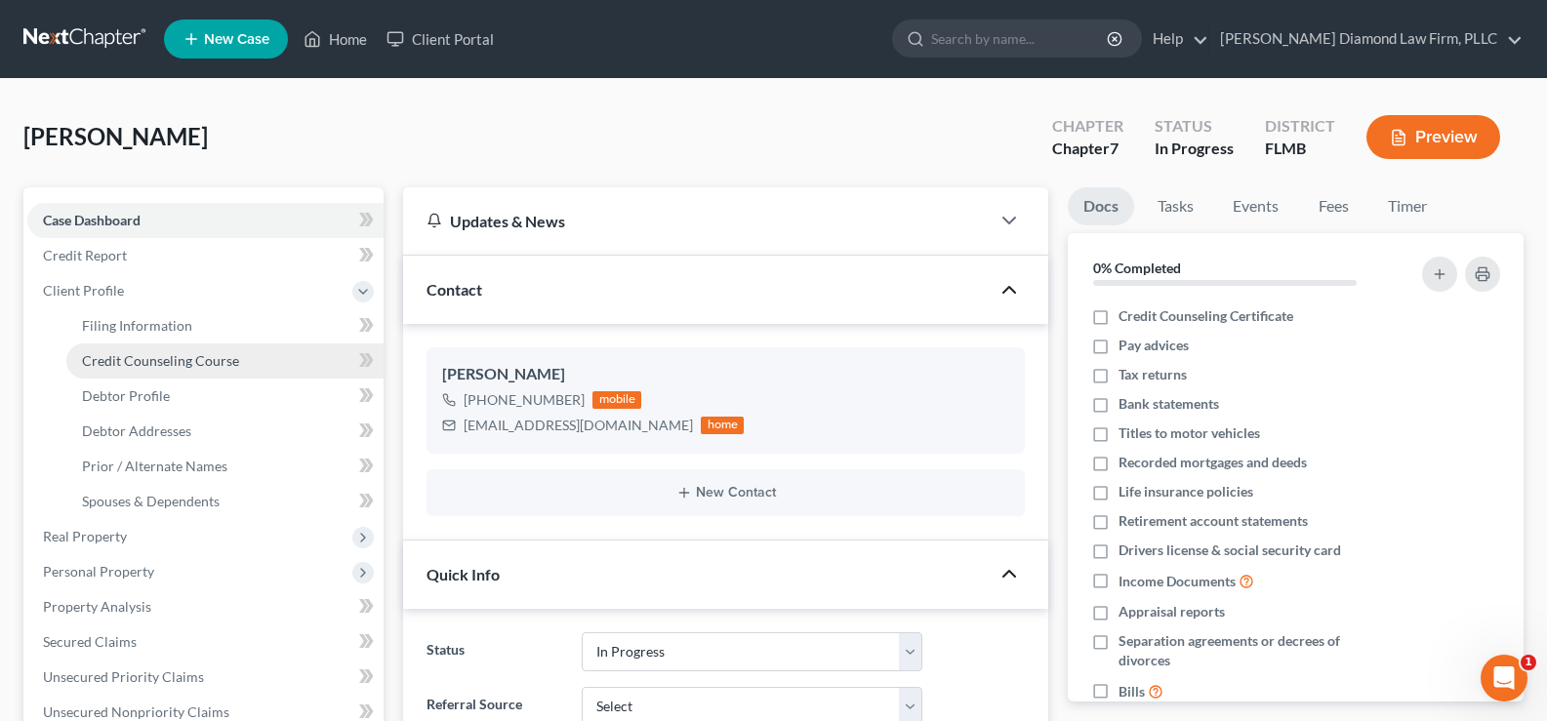
click at [216, 368] on span "Credit Counseling Course" at bounding box center [160, 360] width 157 height 17
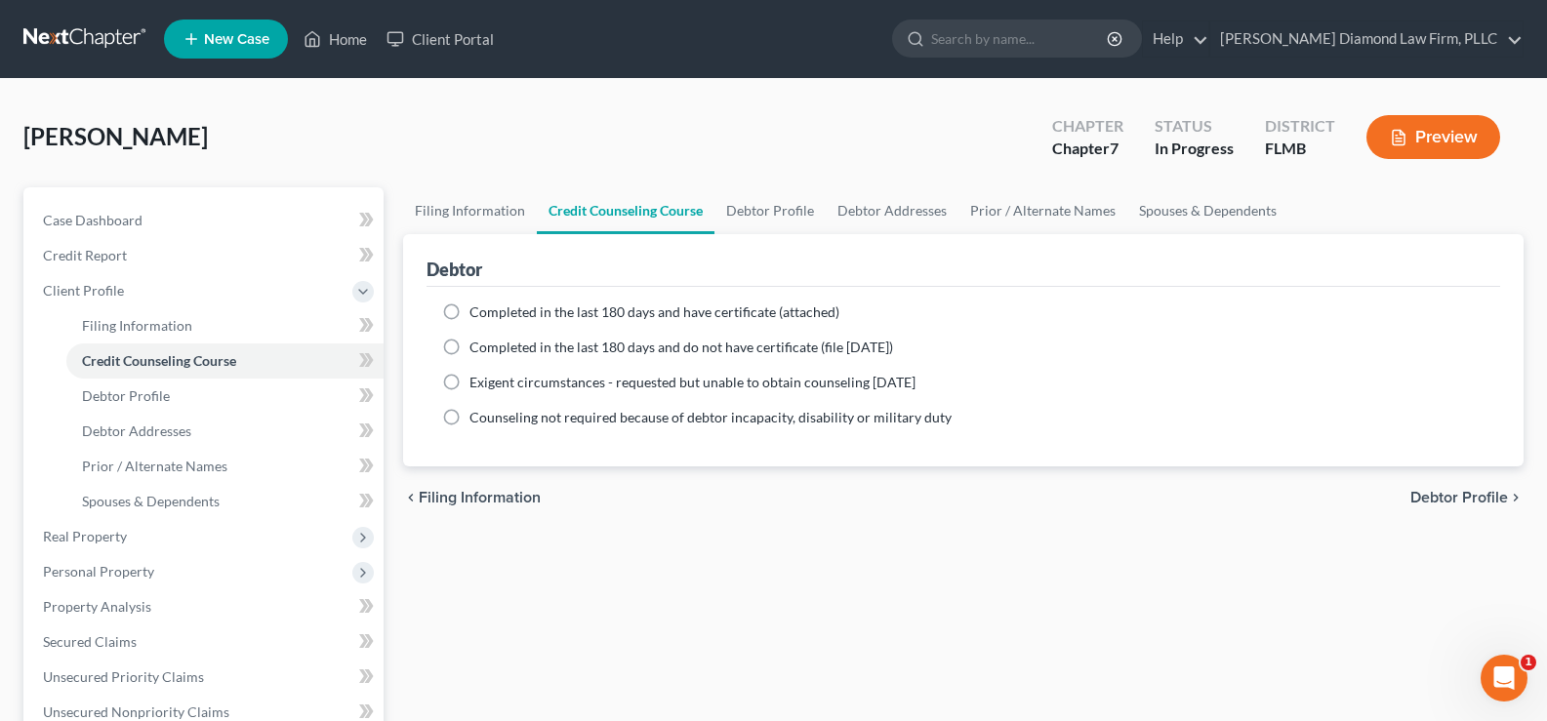
click at [737, 317] on span "Completed in the last 180 days and have certificate (attached)" at bounding box center [654, 312] width 370 height 17
click at [490, 315] on input "Completed in the last 180 days and have certificate (attached)" at bounding box center [483, 309] width 13 height 13
radio input "true"
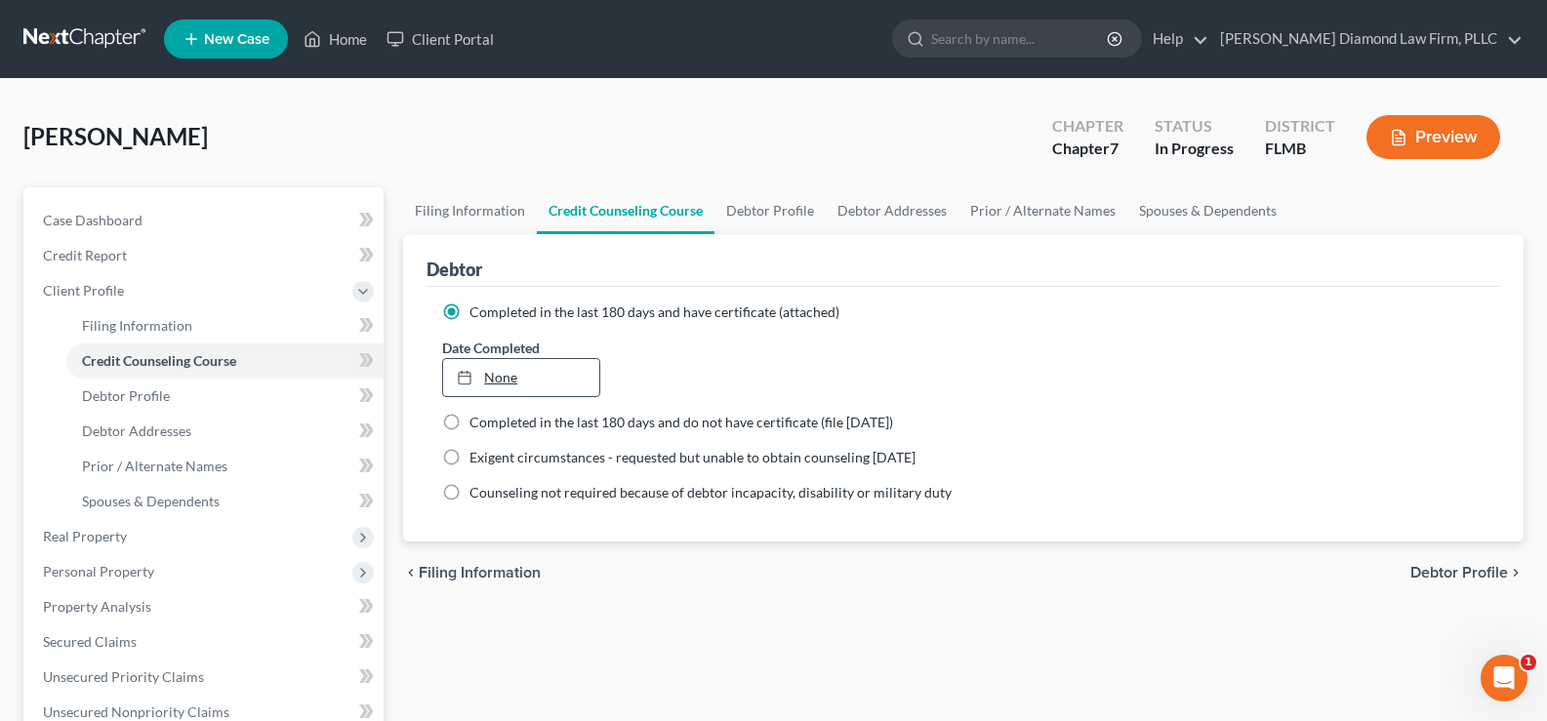
click at [585, 384] on link "None" at bounding box center [520, 377] width 155 height 37
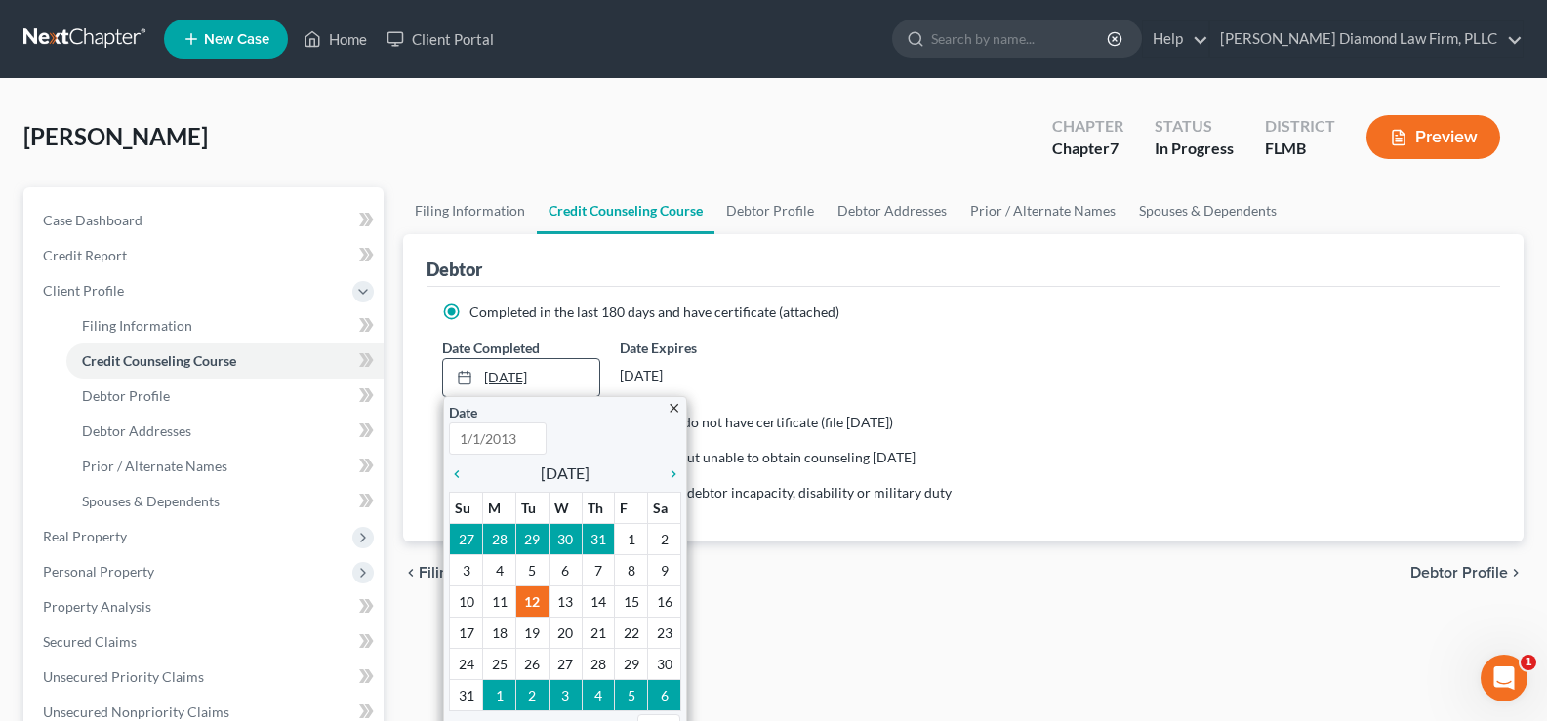
type input "[DATE]"
click at [457, 476] on icon "chevron_left" at bounding box center [461, 475] width 25 height 16
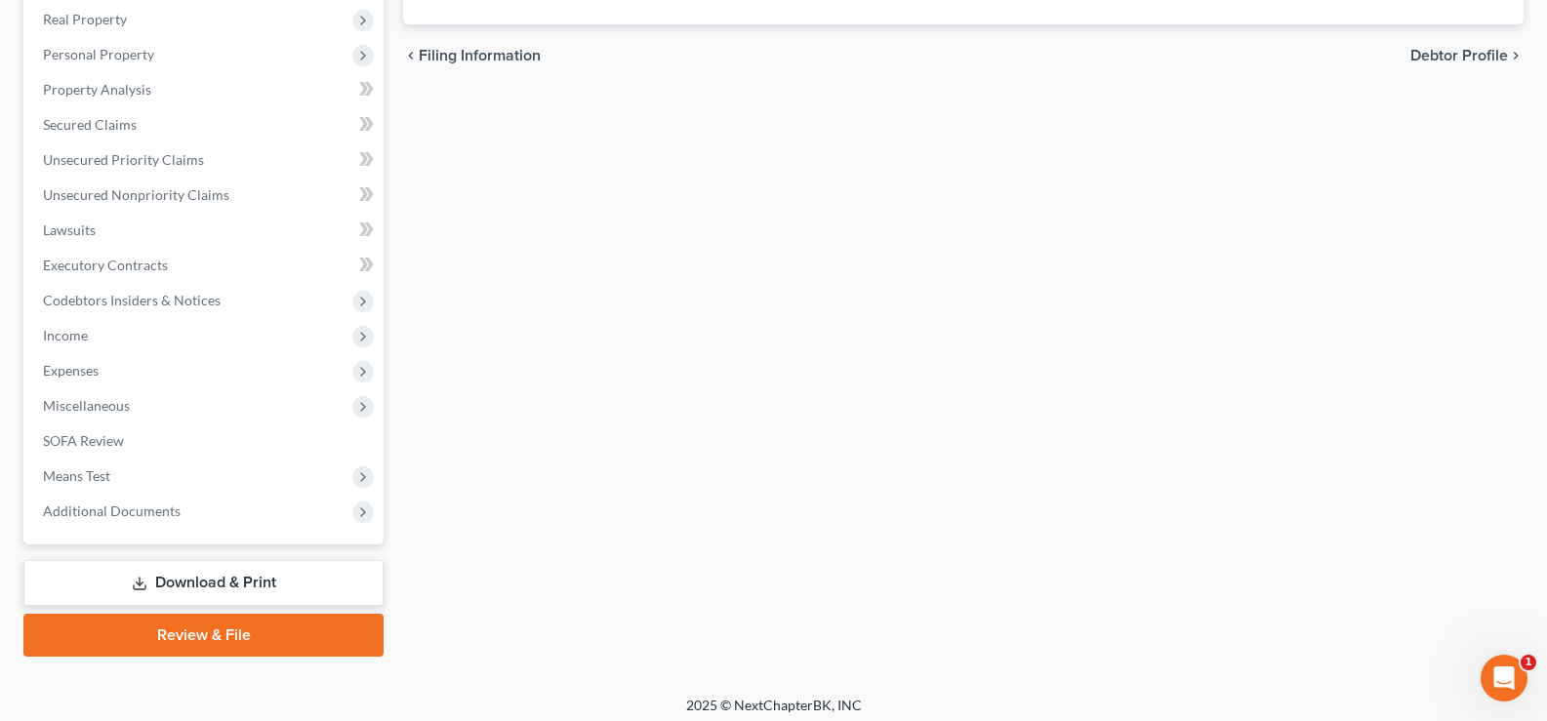
scroll to position [527, 0]
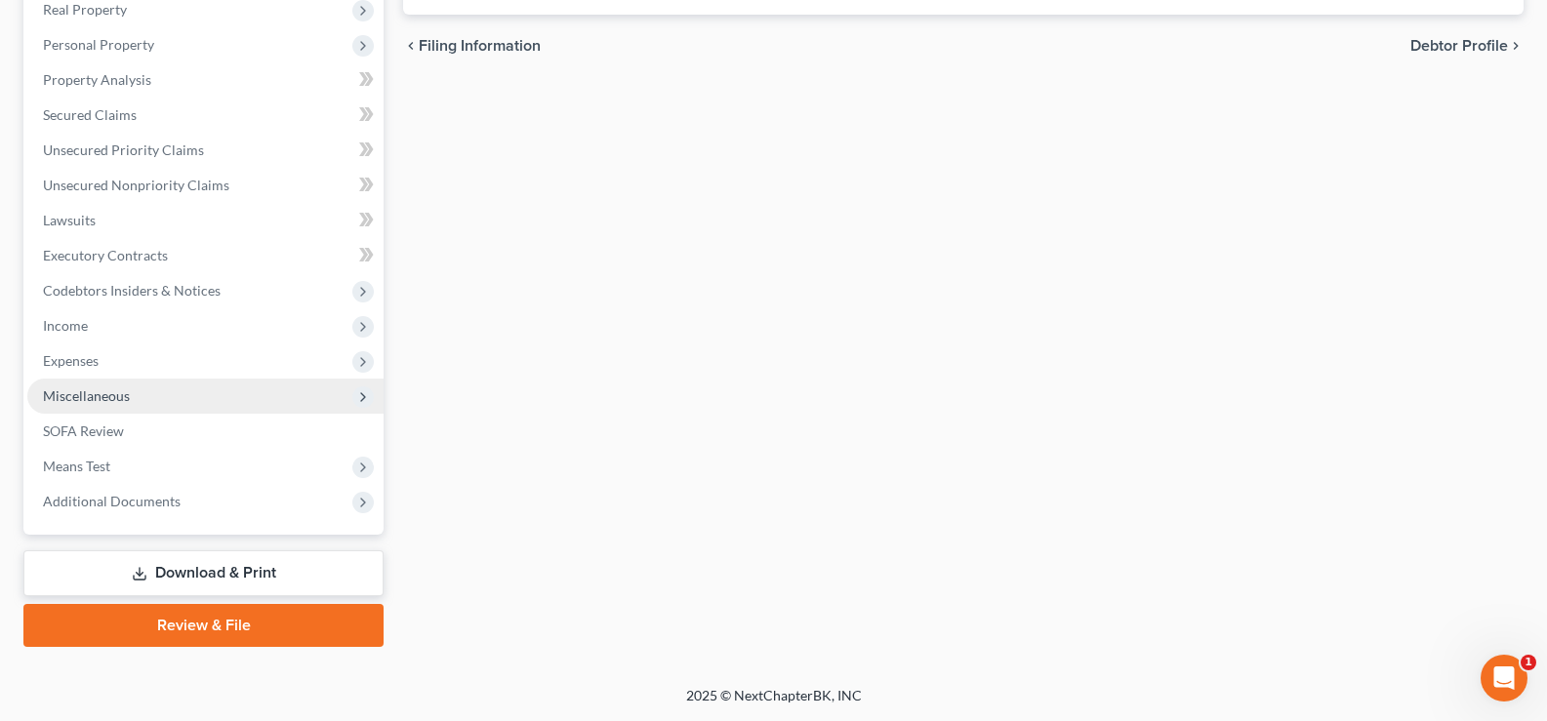
click at [164, 397] on span "Miscellaneous" at bounding box center [205, 396] width 356 height 35
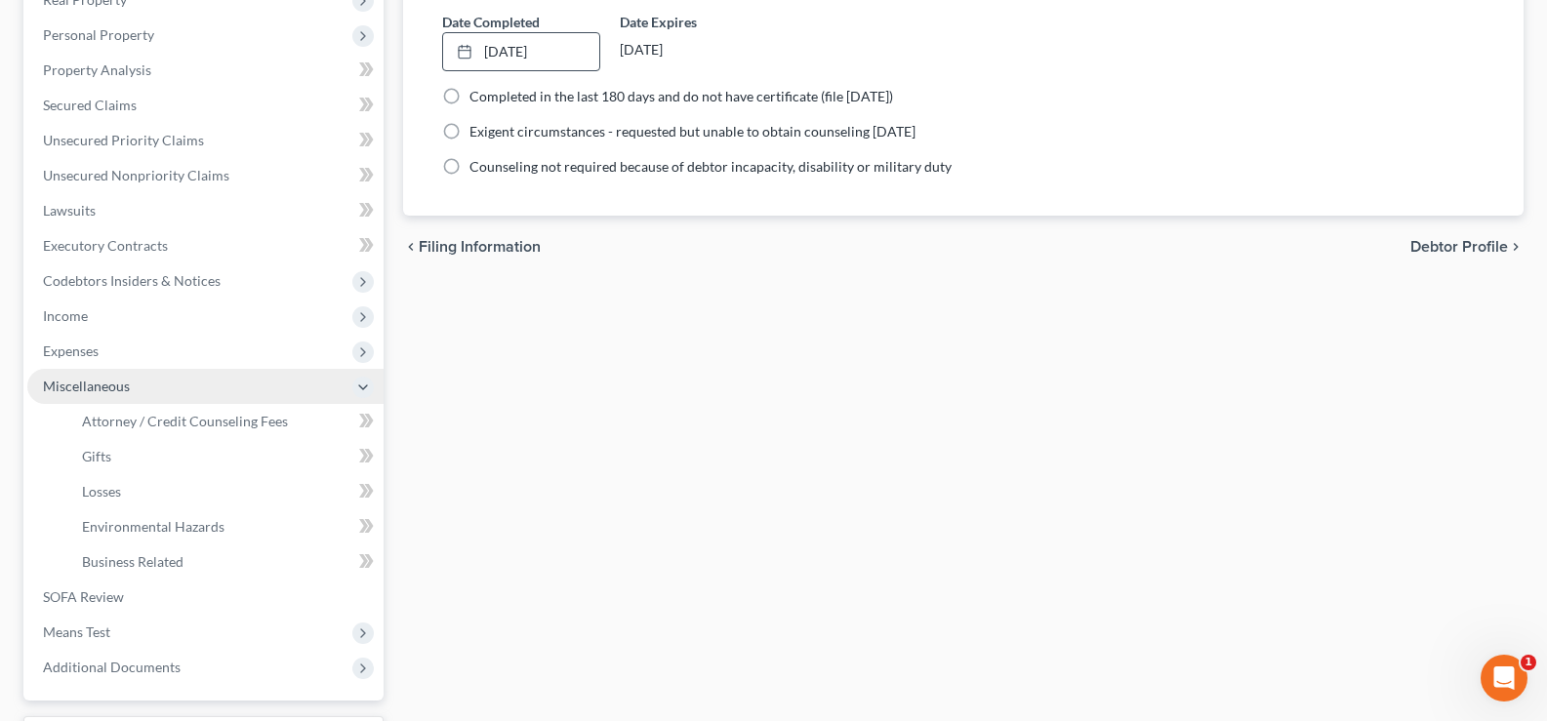
scroll to position [316, 0]
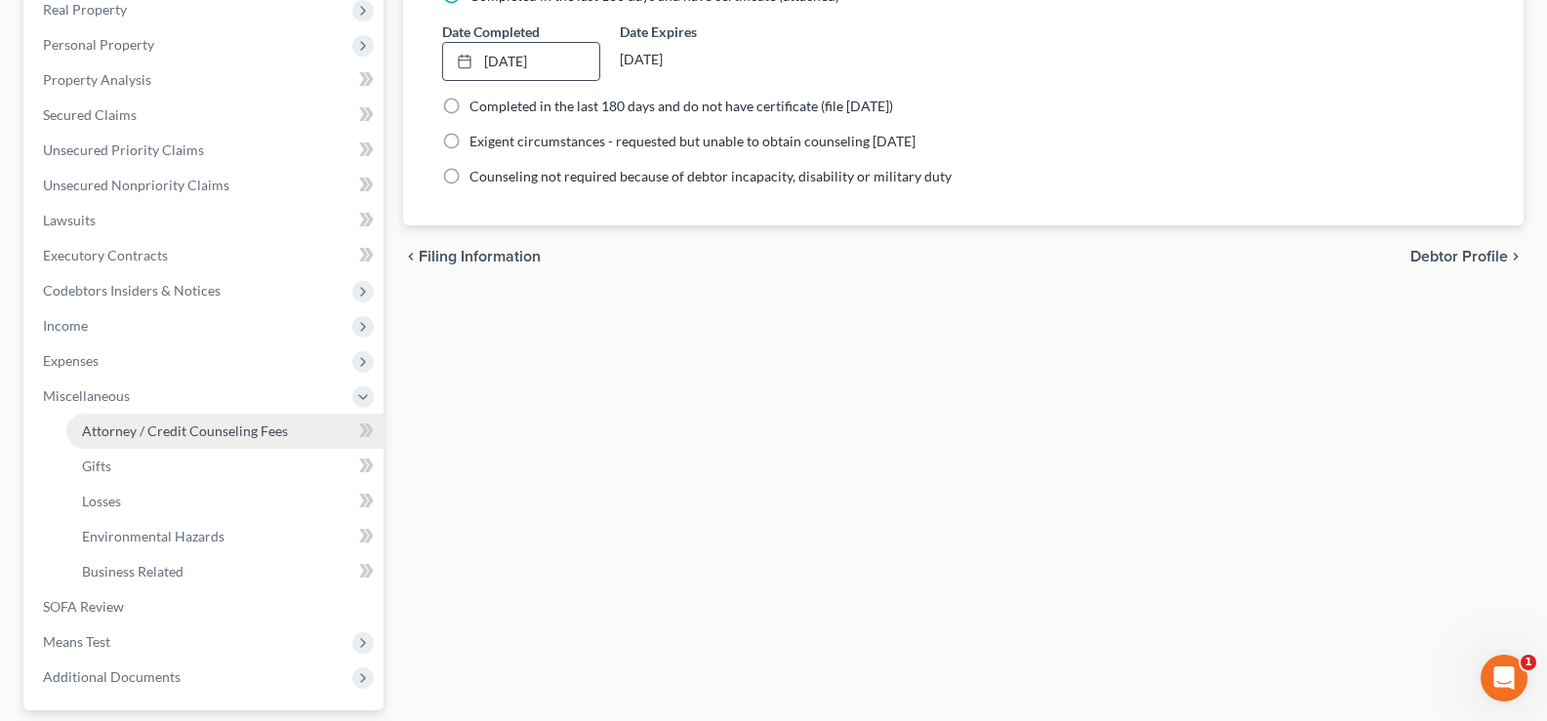
click at [194, 427] on span "Attorney / Credit Counseling Fees" at bounding box center [185, 431] width 206 height 17
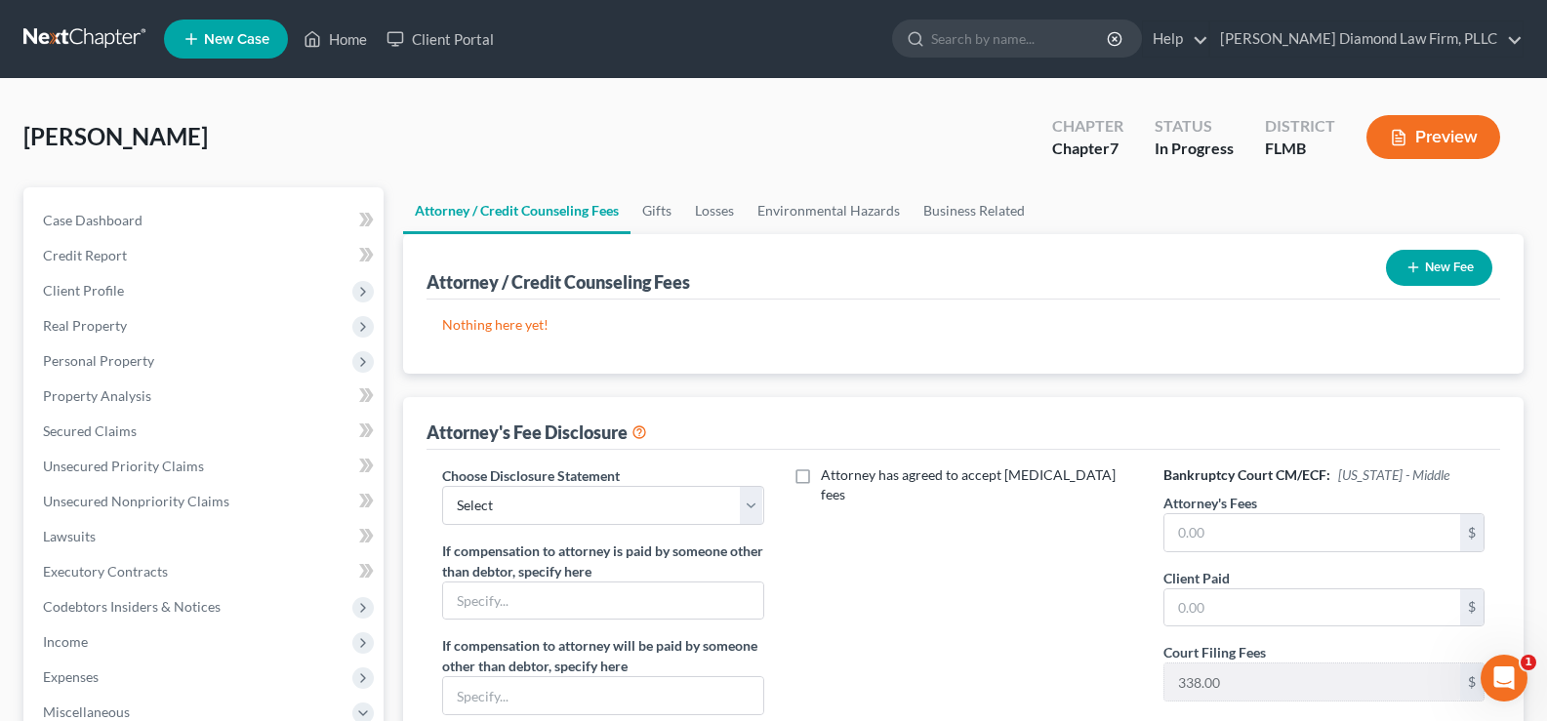
click at [1448, 270] on button "New Fee" at bounding box center [1439, 268] width 106 height 36
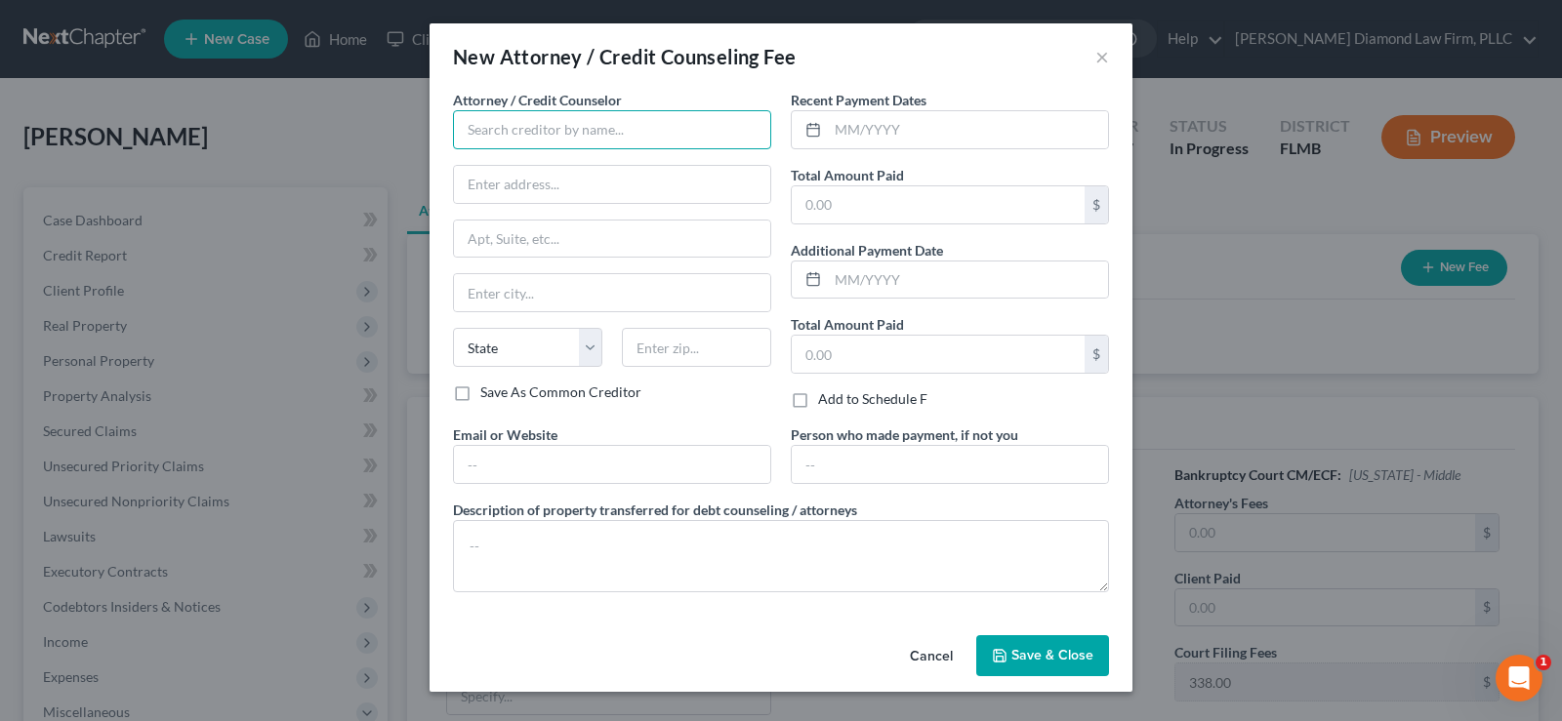
click at [640, 139] on input "text" at bounding box center [612, 129] width 318 height 39
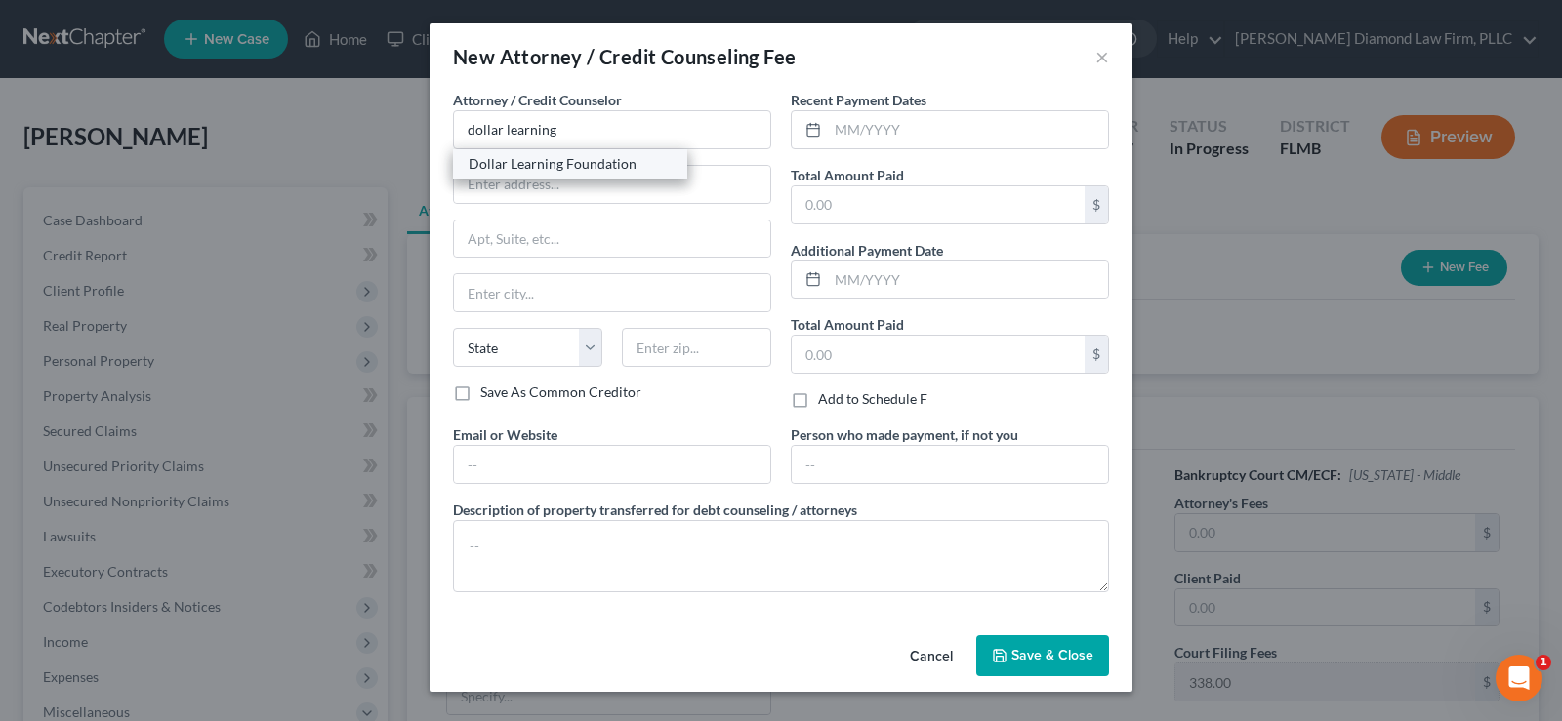
click at [613, 160] on div "Dollar Learning Foundation" at bounding box center [569, 164] width 203 height 20
type input "Dollar Learning Foundation"
type input "[STREET_ADDRESS]"
type input "PMB #001"
type input "[GEOGRAPHIC_DATA]"
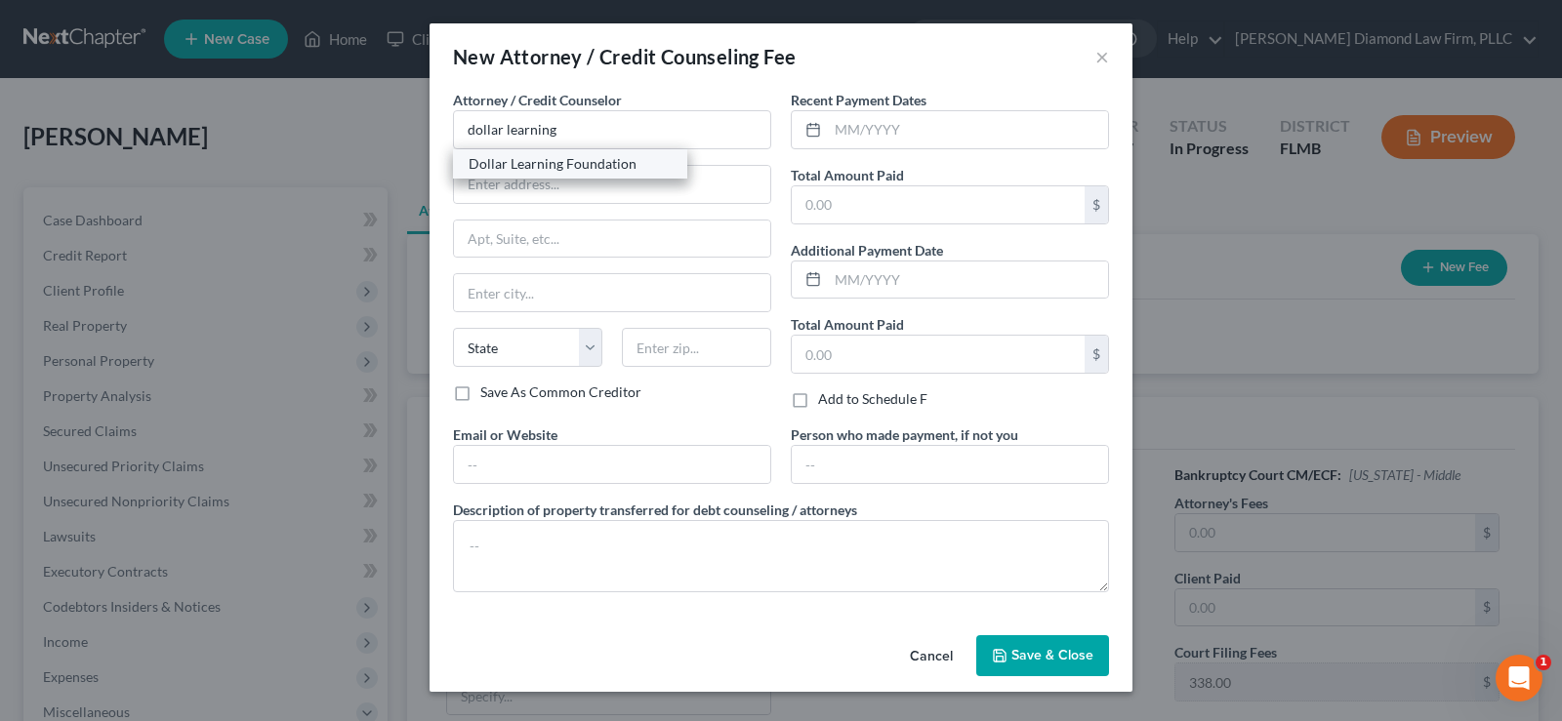
select select "4"
type input "91367"
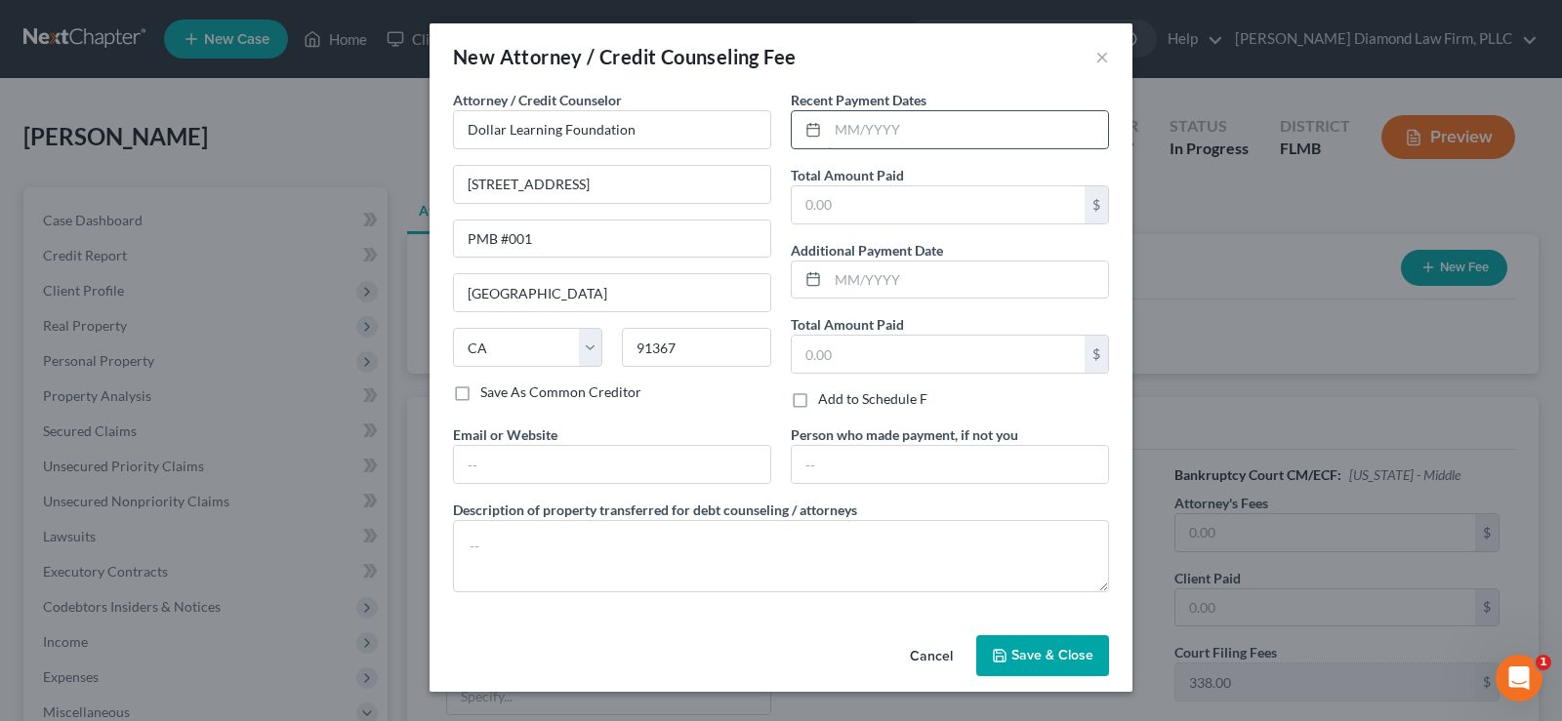
click at [869, 123] on input "text" at bounding box center [968, 129] width 280 height 37
type input "07/2025"
type input "36.95"
click at [576, 451] on input "text" at bounding box center [612, 464] width 316 height 37
type input "[DOMAIN_NAME]"
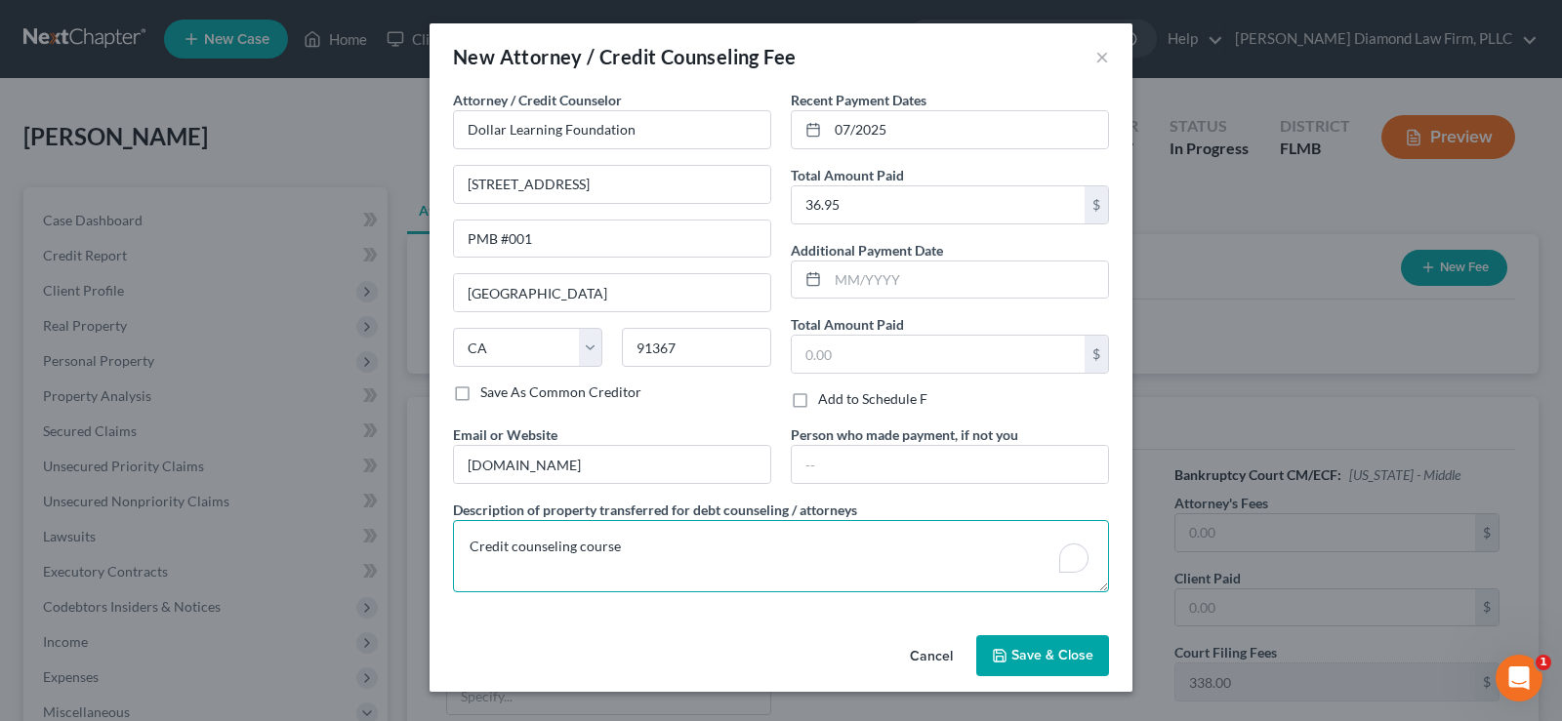
type textarea "Credit counseling course"
click at [1064, 655] on span "Save & Close" at bounding box center [1052, 655] width 82 height 17
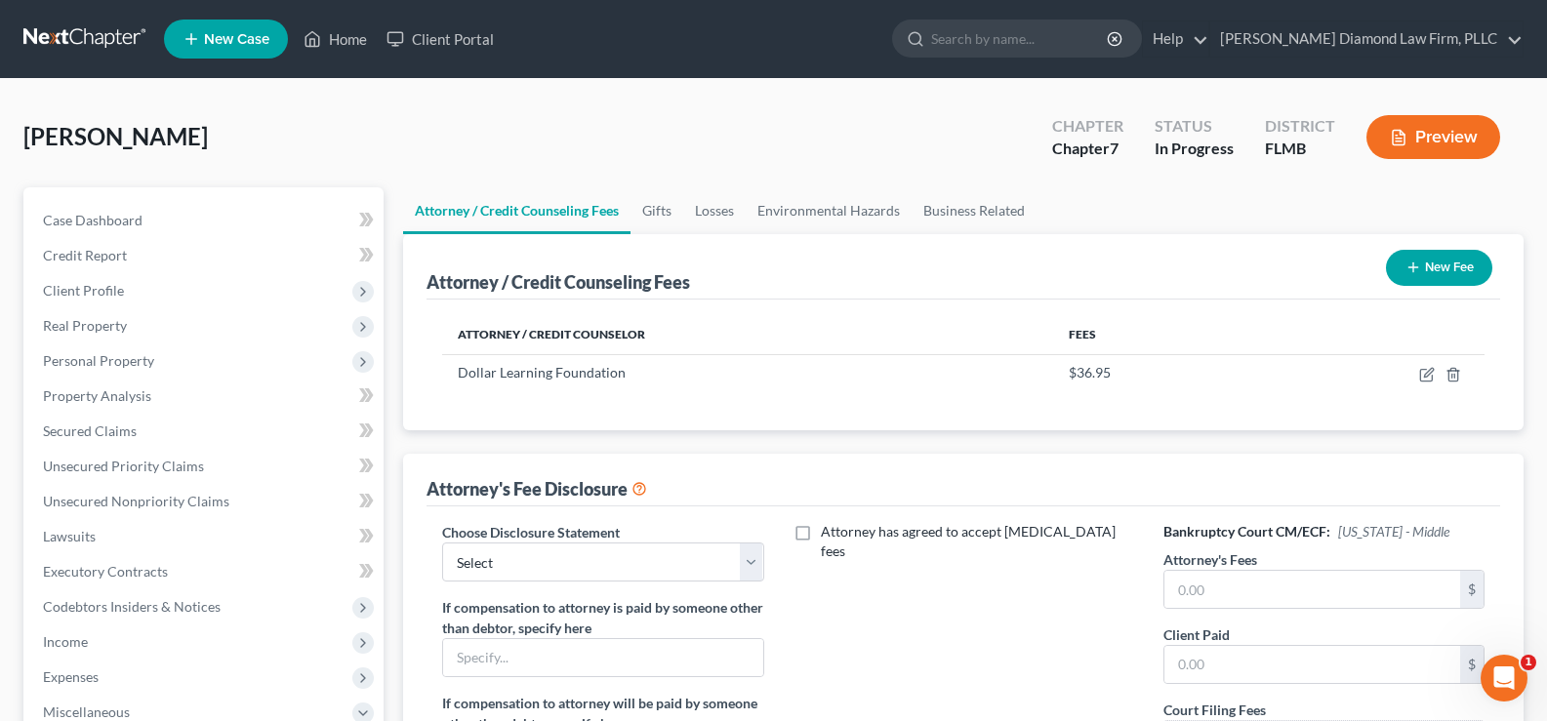
click at [1423, 270] on button "New Fee" at bounding box center [1439, 268] width 106 height 36
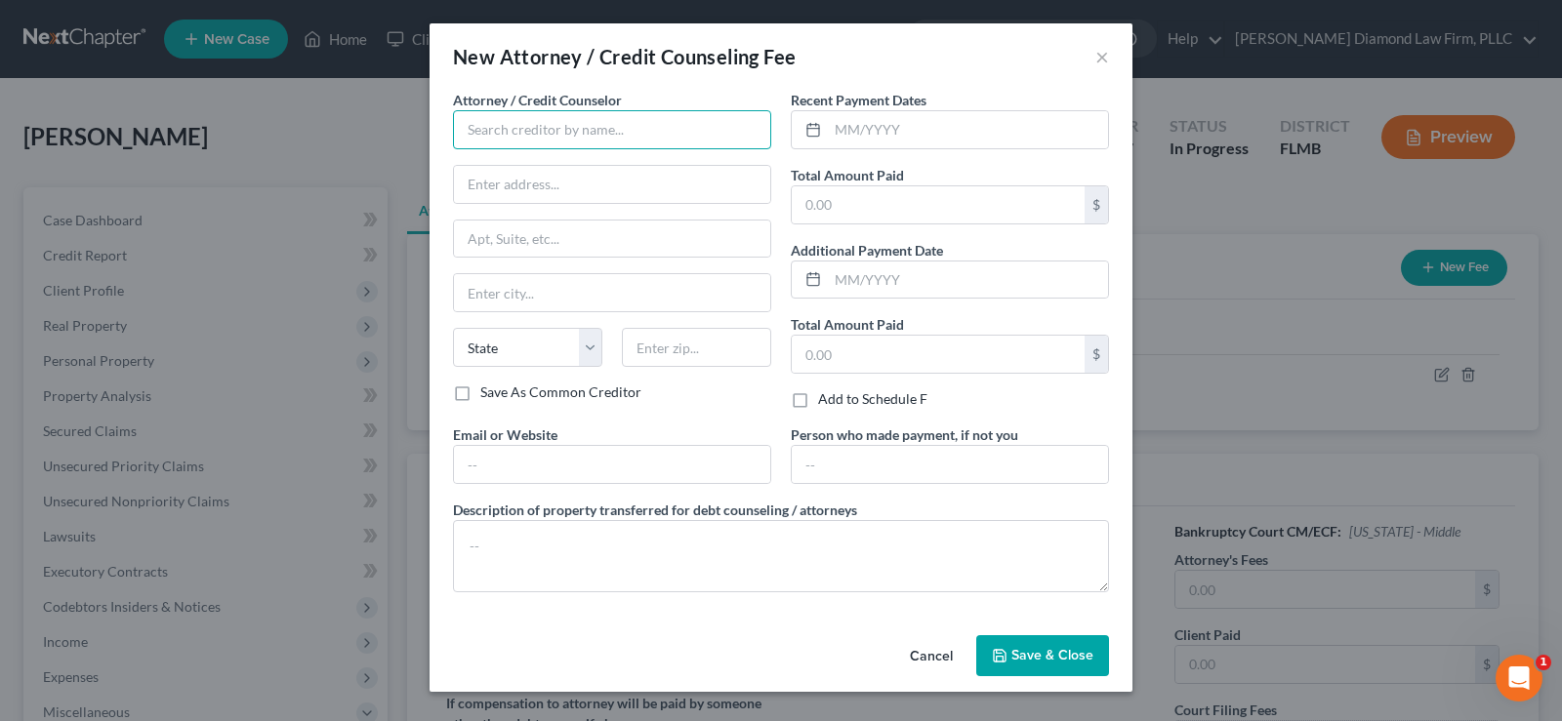
click at [567, 130] on input "text" at bounding box center [612, 129] width 318 height 39
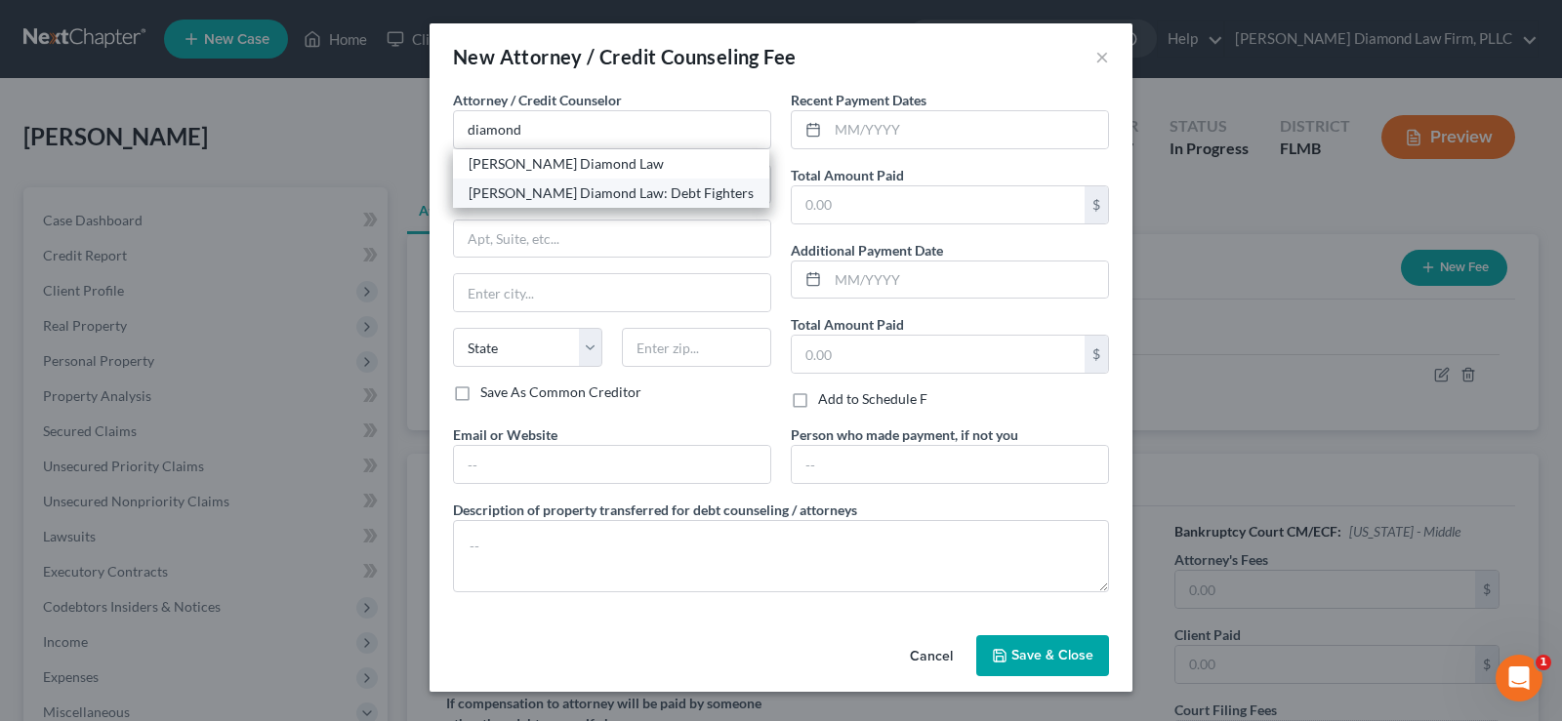
click at [626, 203] on div "[PERSON_NAME] Diamond Law: Debt Fighters" at bounding box center [611, 193] width 316 height 29
type input "[PERSON_NAME] Diamond Law: Debt Fighters"
type input "[STREET_ADDRESS]"
type input "Unit 108"
type input "Clearwater"
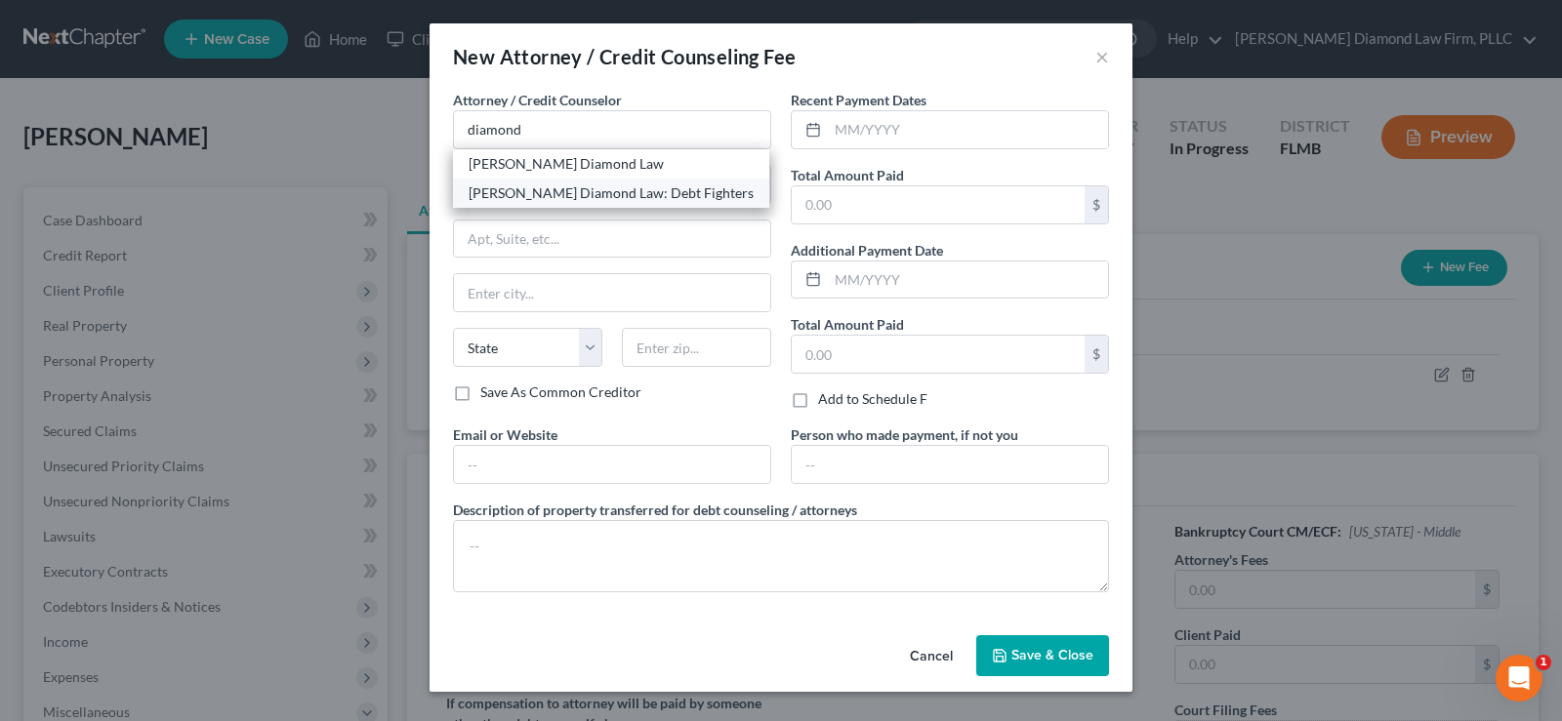
select select "9"
type input "33761"
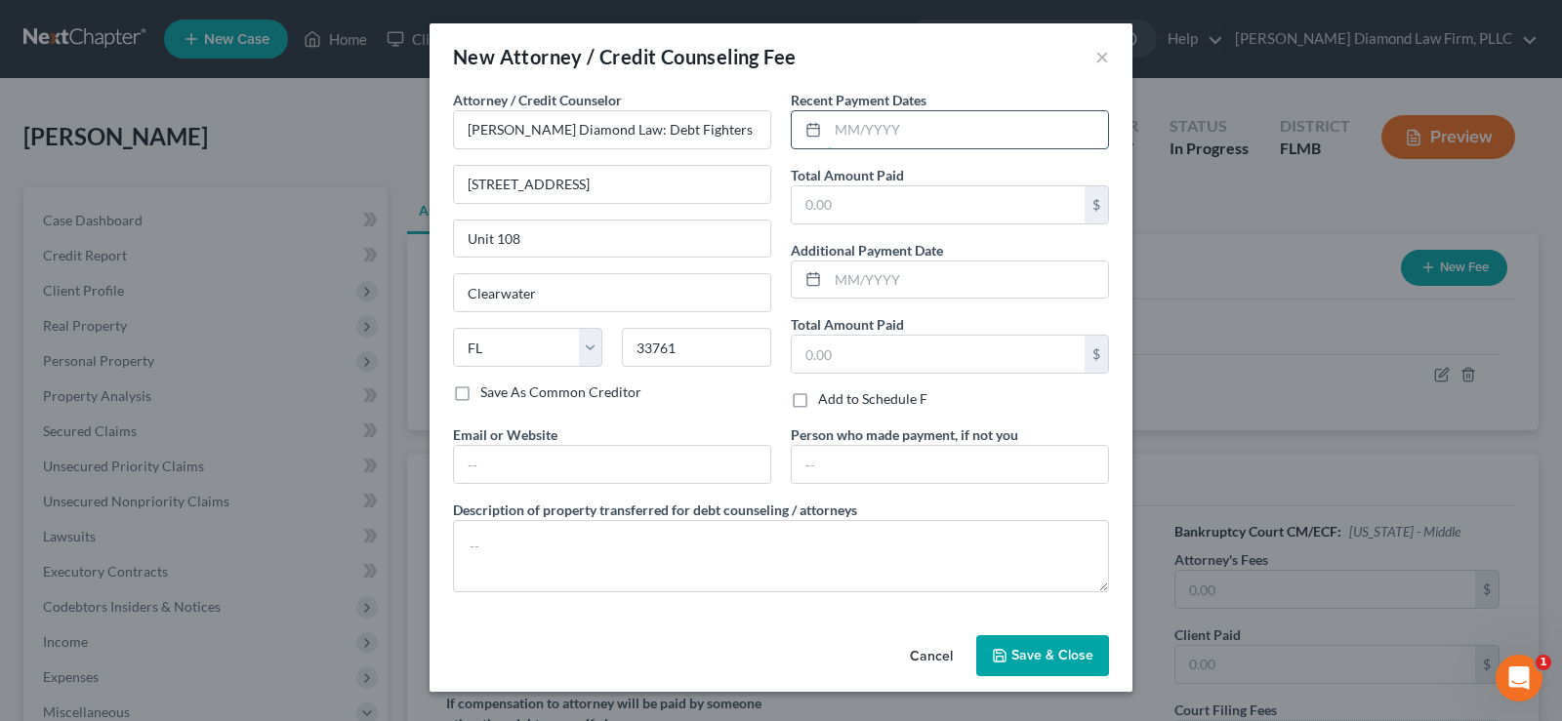
click at [967, 132] on input "text" at bounding box center [968, 129] width 280 height 37
click at [899, 126] on input "text" at bounding box center [968, 129] width 280 height 37
type input "07/2025"
type input "2,595"
click at [501, 473] on input "text" at bounding box center [612, 464] width 316 height 37
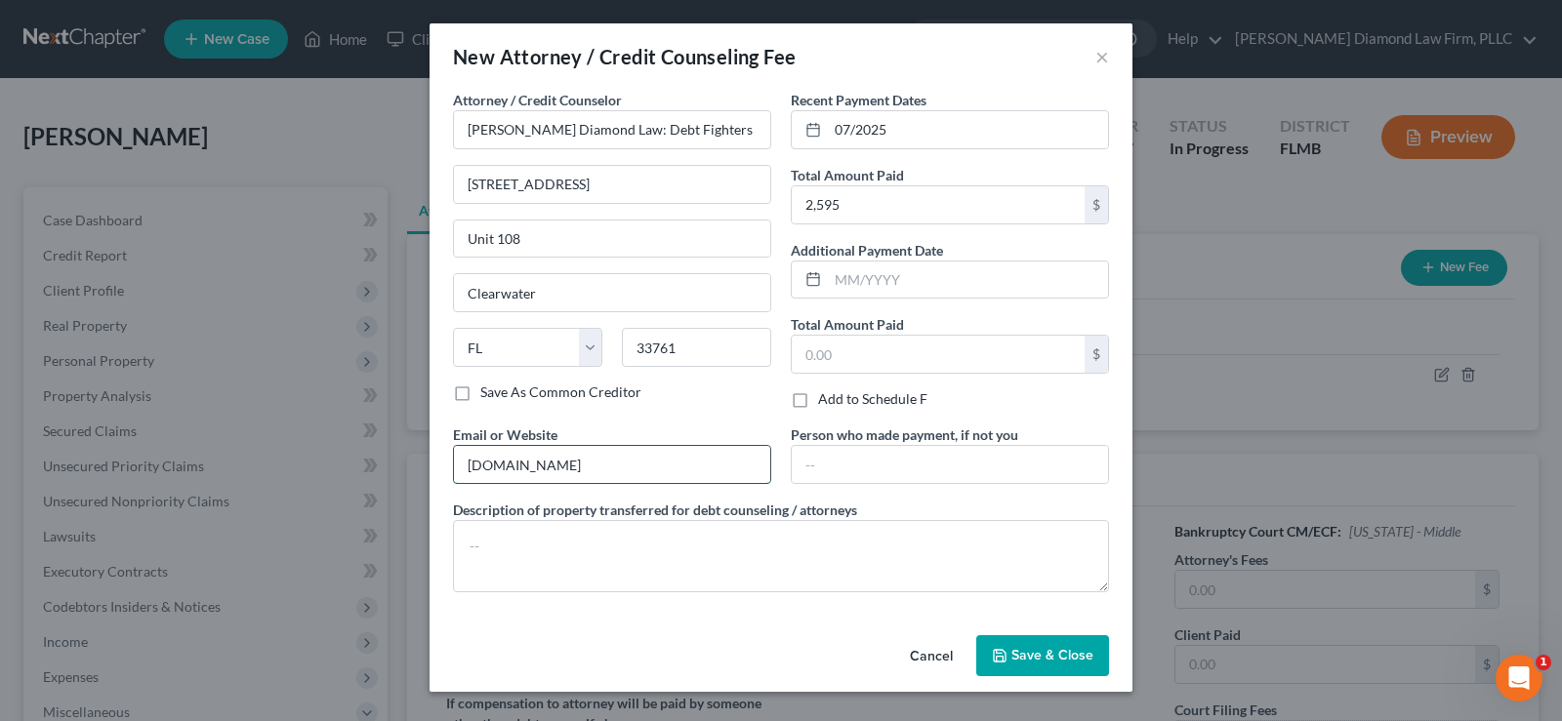
type input "[DOMAIN_NAME]"
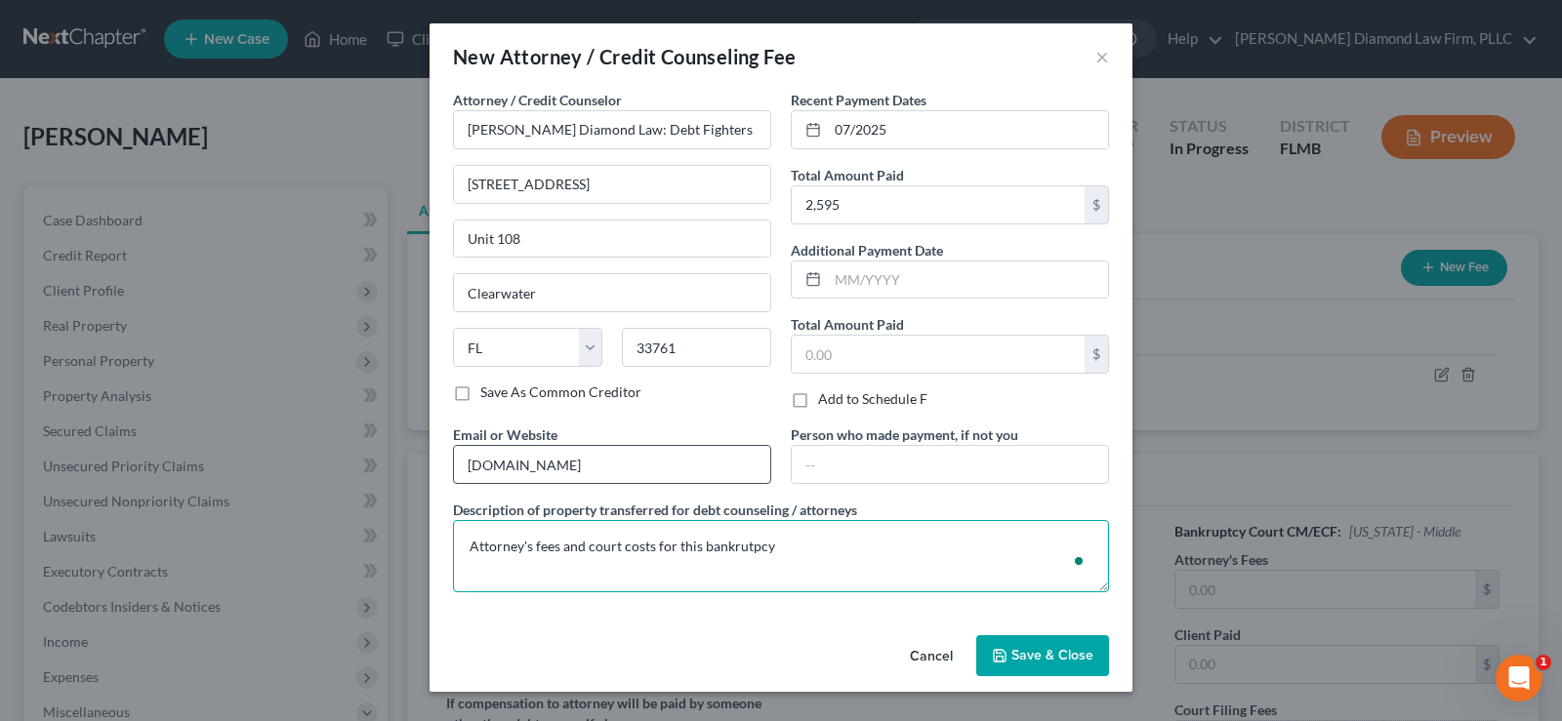
type textarea "Attorney's fees and court costs for this bankrutpcy"
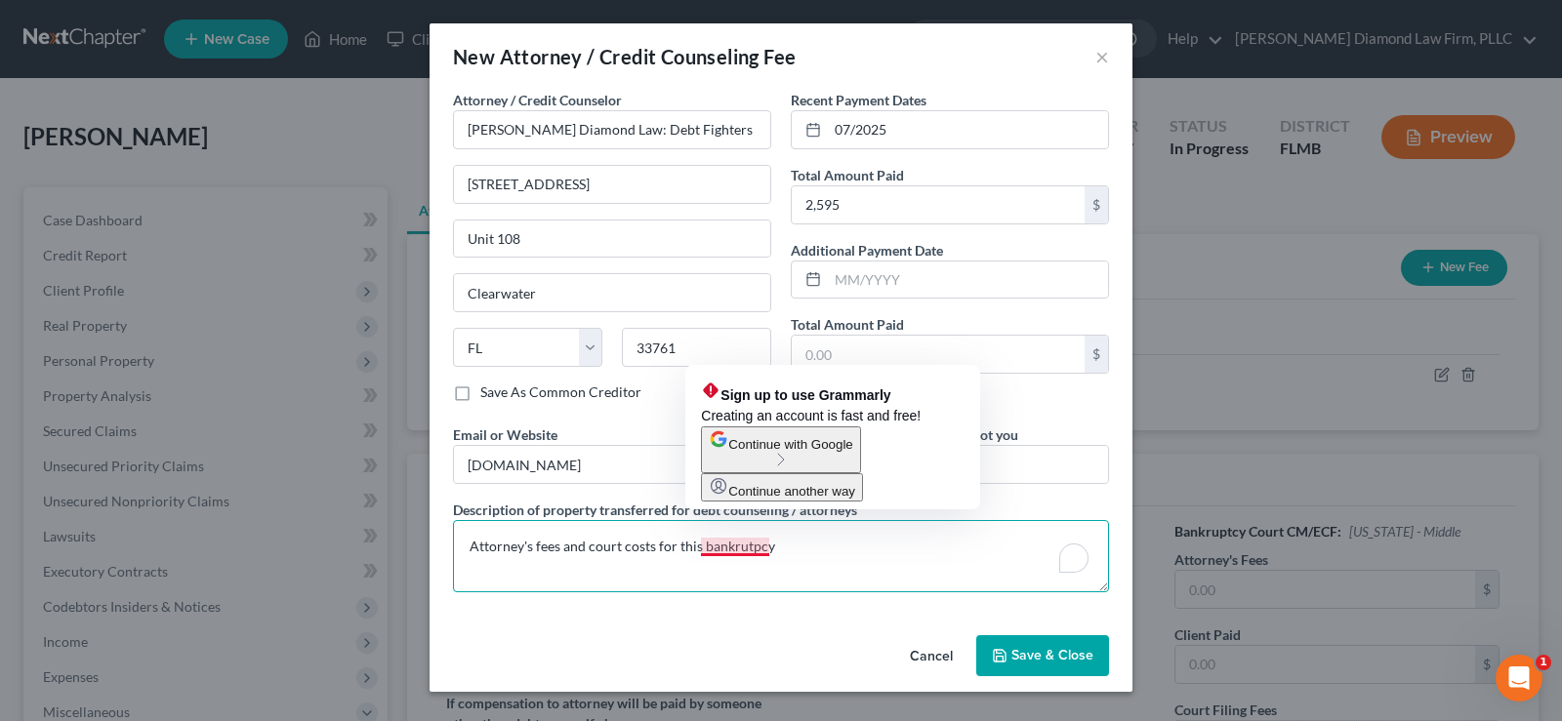
click at [746, 548] on textarea "Attorney's fees and court costs for this bankrutpcy" at bounding box center [781, 556] width 656 height 72
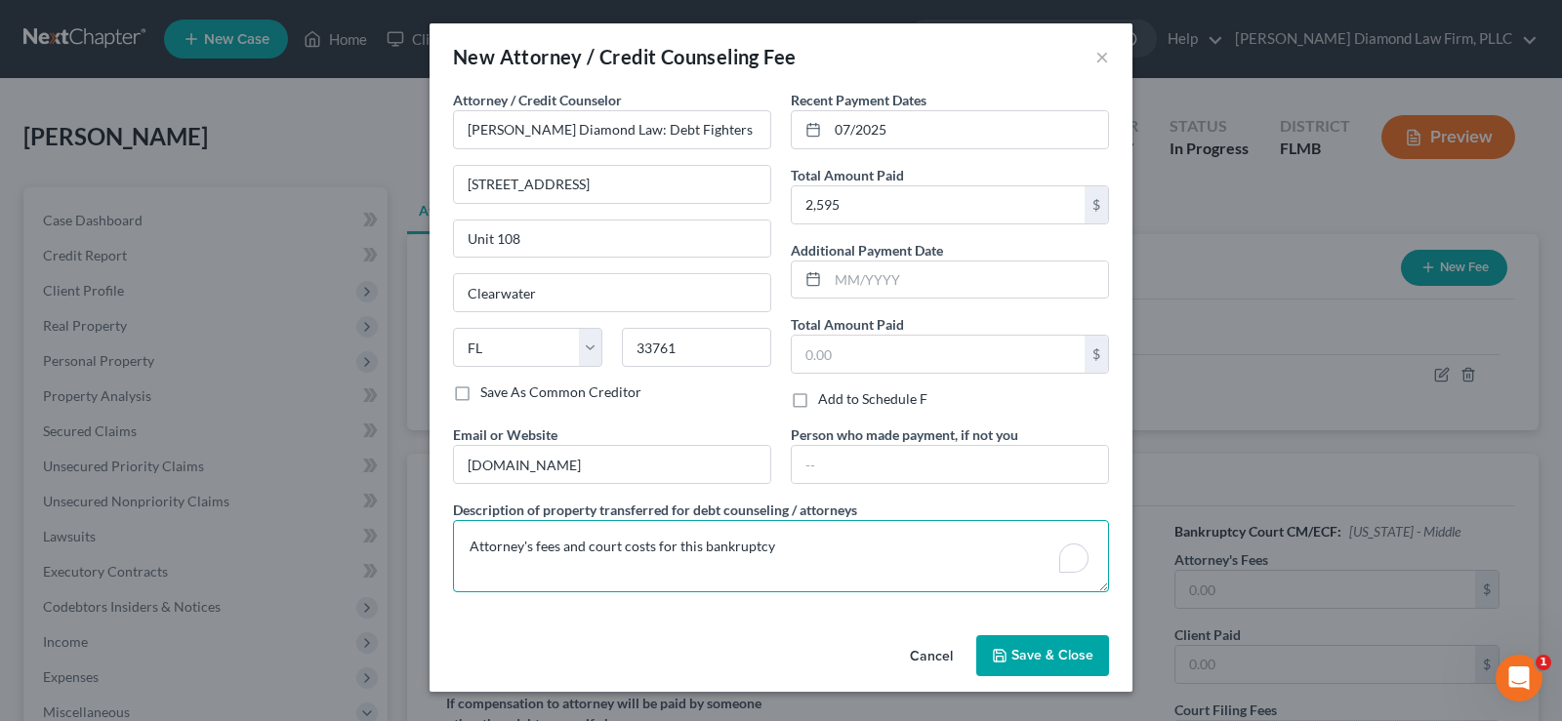
type textarea "Attorney's fees and court costs for this bankruptcy"
click at [1065, 647] on span "Save & Close" at bounding box center [1052, 655] width 82 height 17
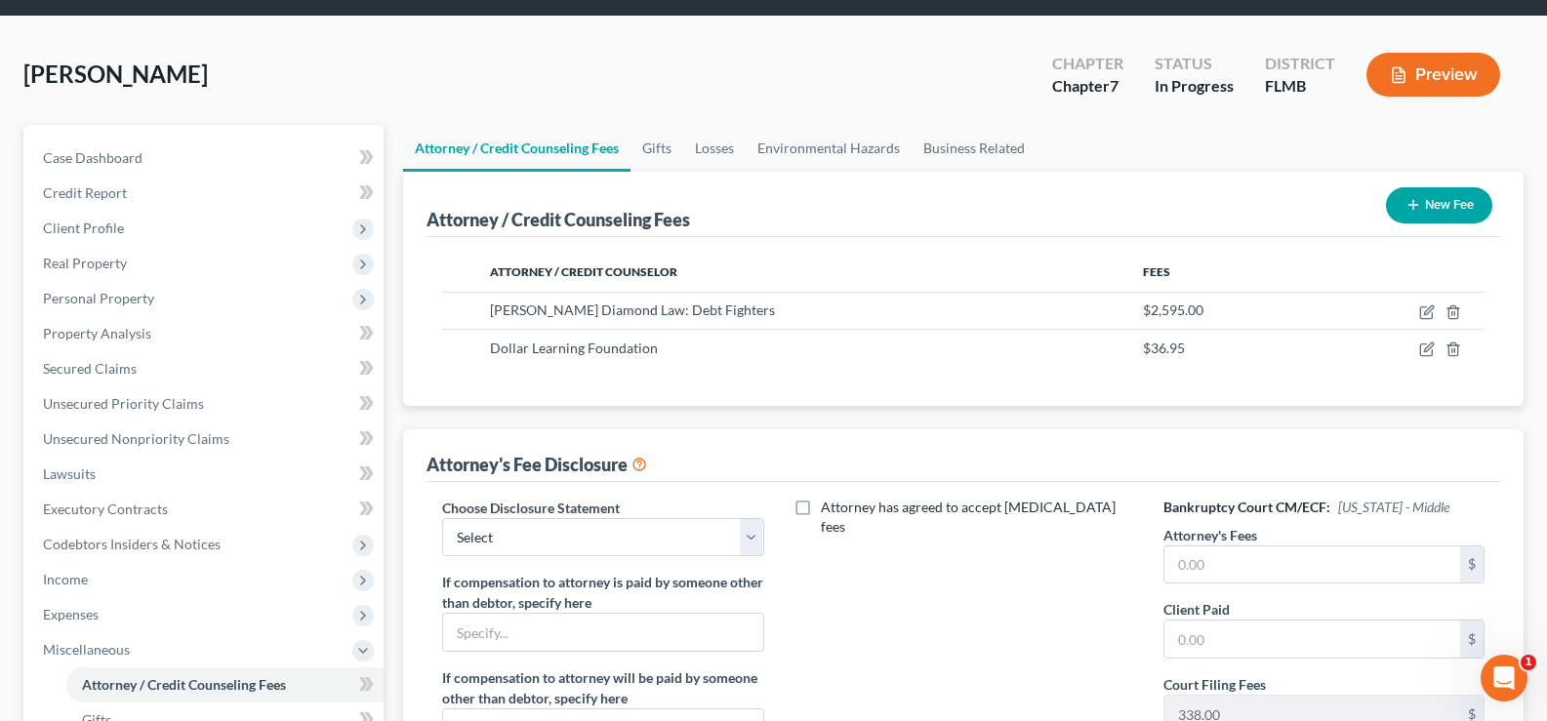
scroll to position [98, 0]
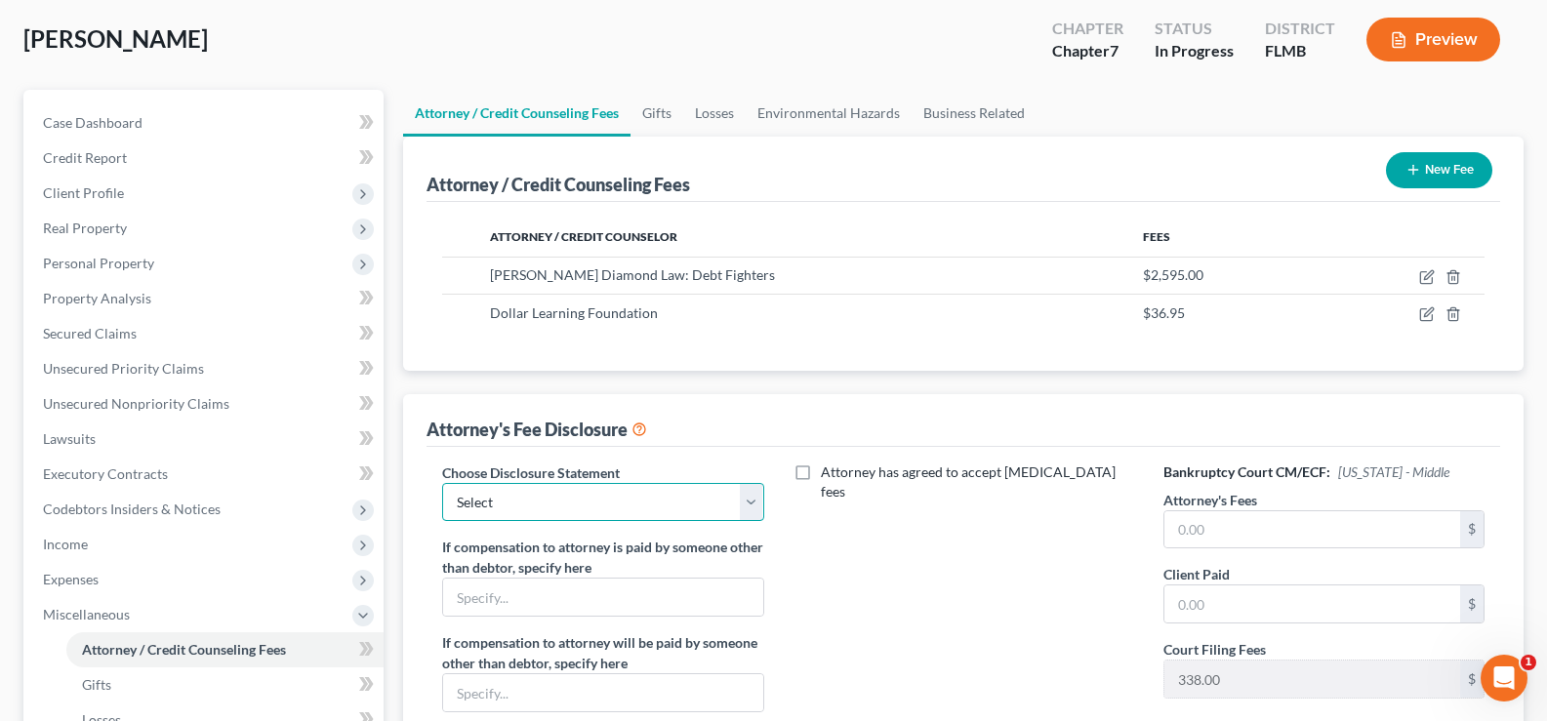
click at [705, 501] on select "Select [PERSON_NAME] Chapter 13 monitoring fees Attorney Fee" at bounding box center [602, 502] width 321 height 39
select select "2"
click at [442, 483] on select "Select [PERSON_NAME] Chapter 13 monitoring fees Attorney Fee" at bounding box center [602, 502] width 321 height 39
click at [1264, 526] on input "text" at bounding box center [1312, 529] width 296 height 37
click at [1201, 535] on input "text" at bounding box center [1312, 529] width 296 height 37
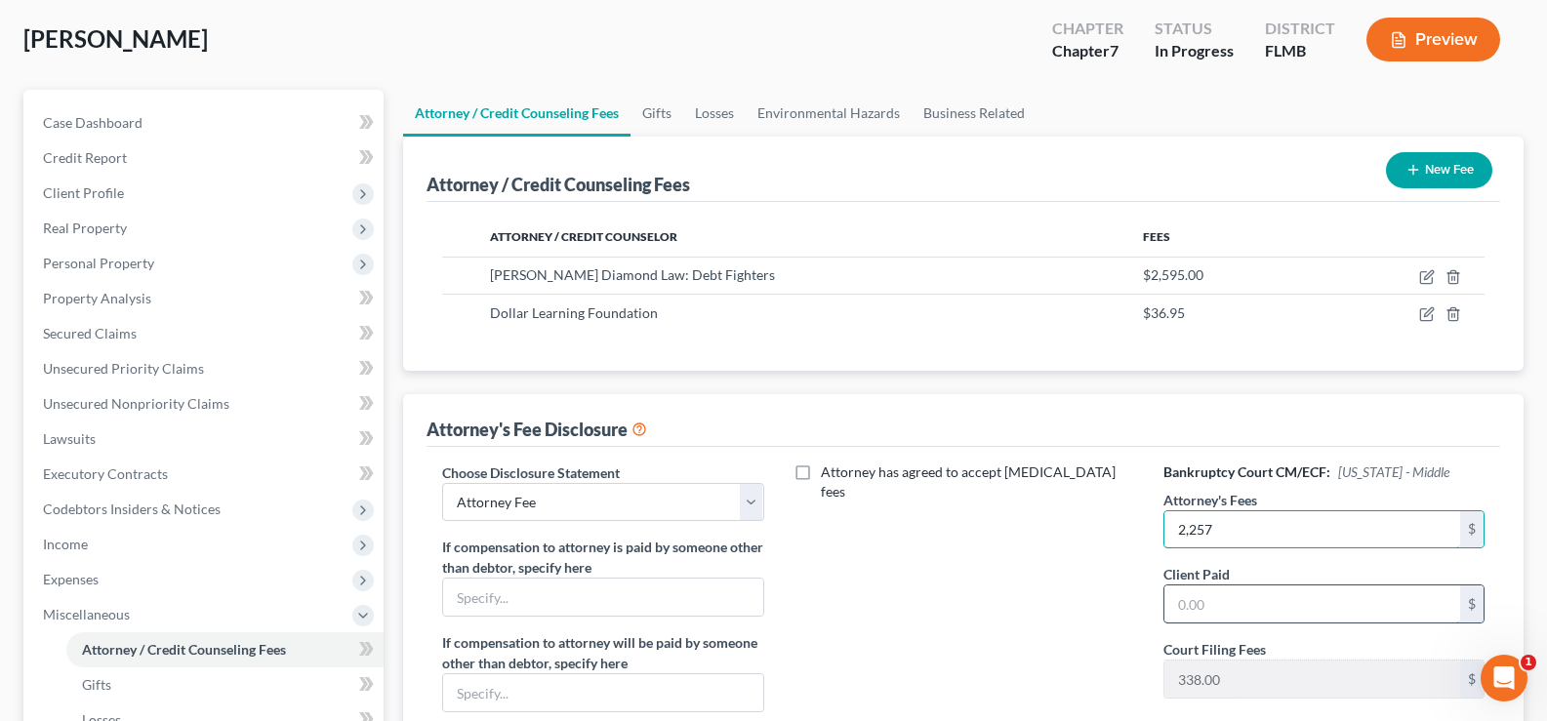
type input "2,257"
click at [1203, 596] on input "text" at bounding box center [1312, 604] width 296 height 37
type input "2,257"
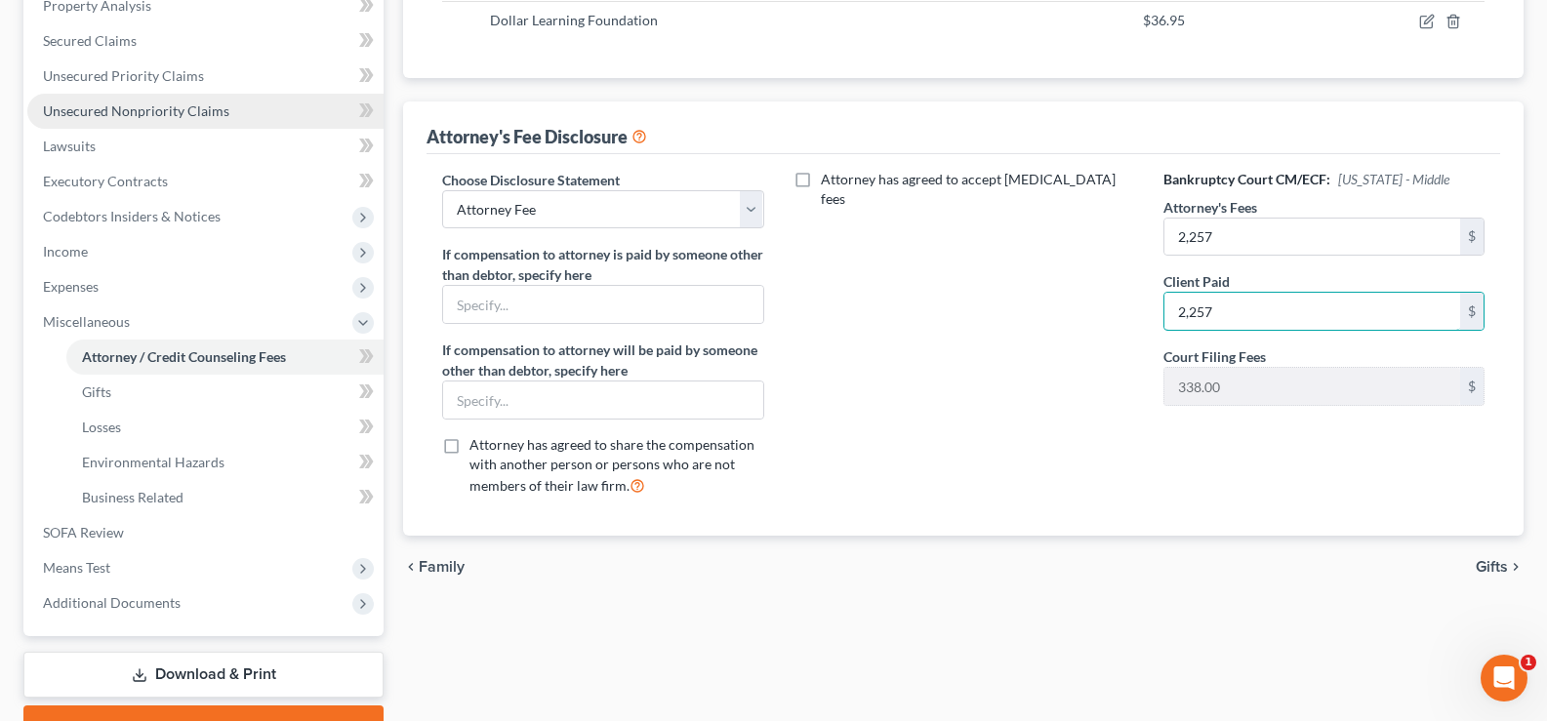
scroll to position [0, 0]
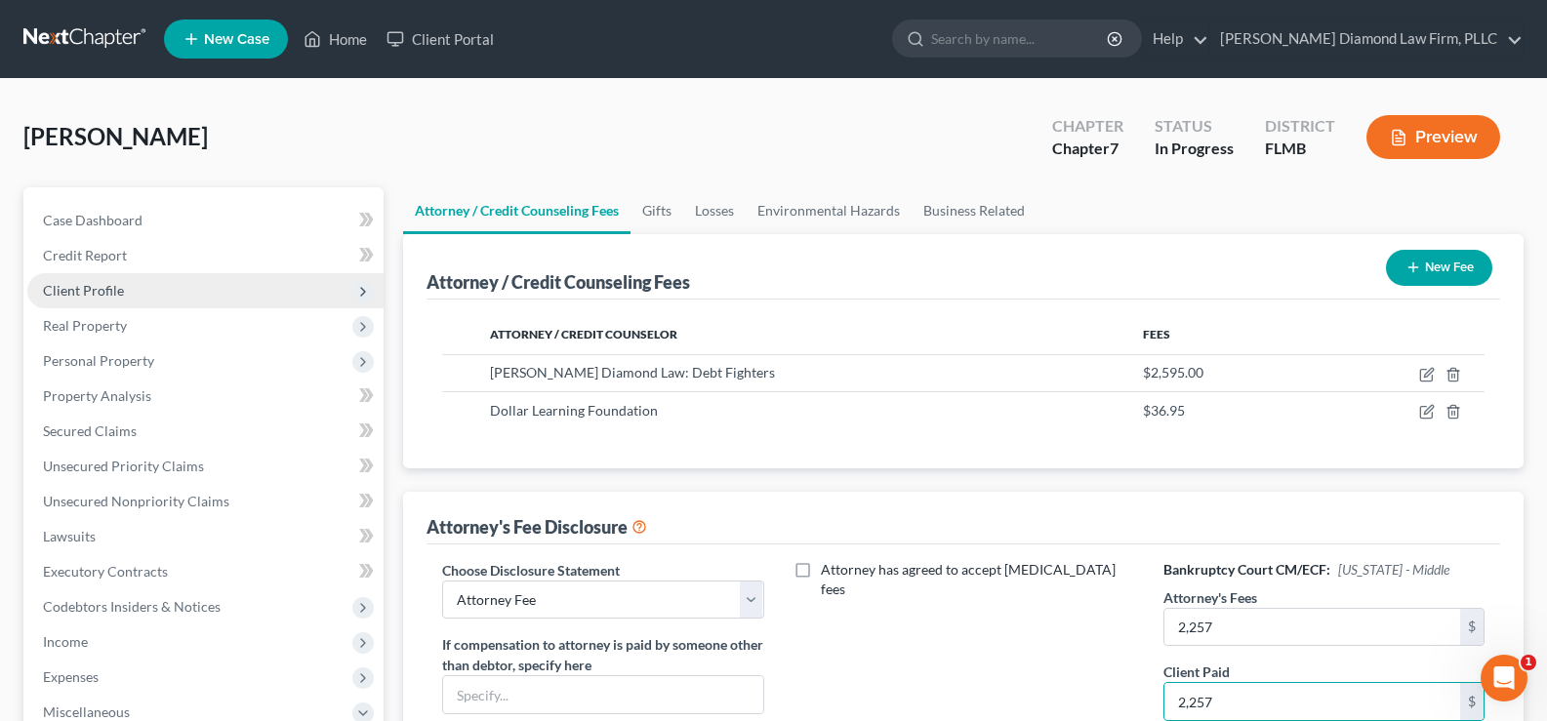
click at [123, 287] on span "Client Profile" at bounding box center [205, 290] width 356 height 35
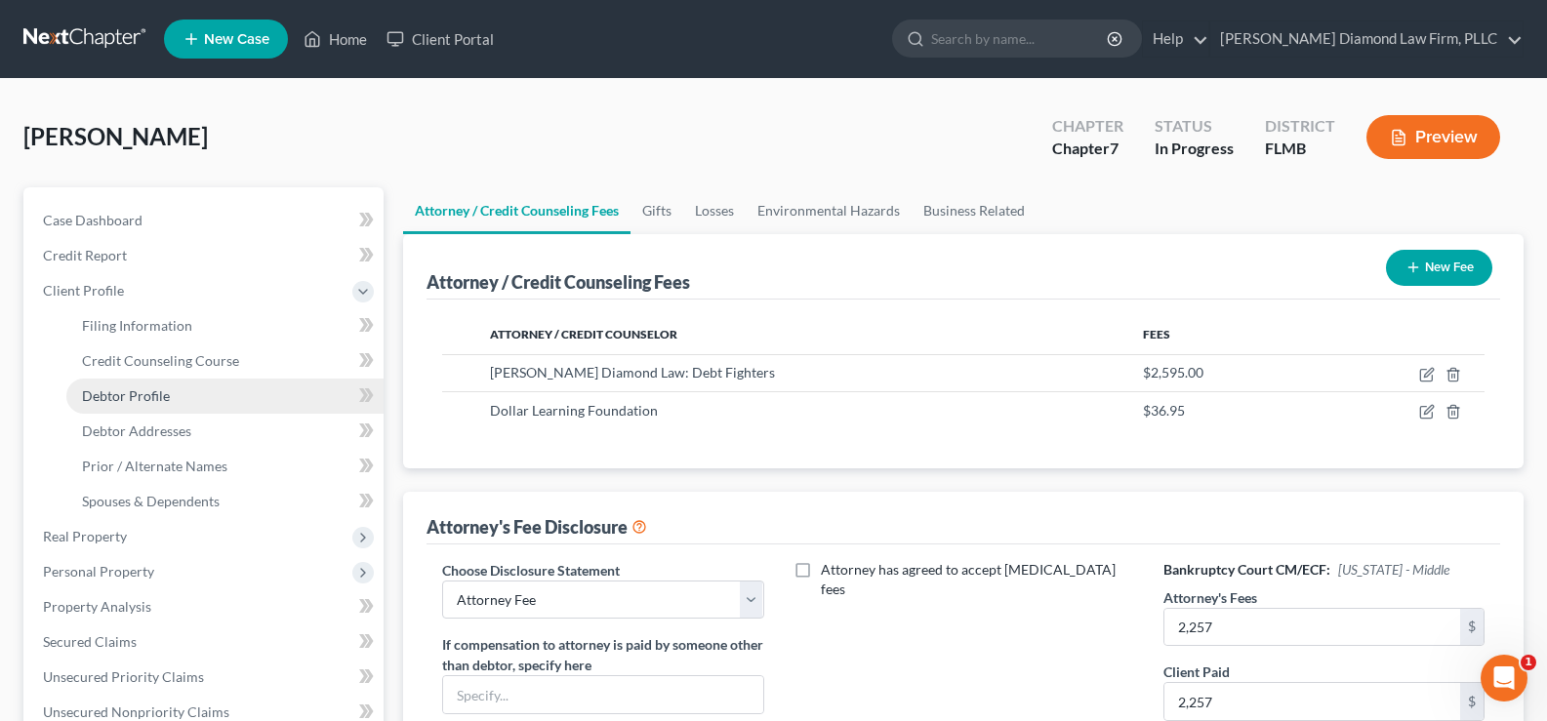
click at [205, 393] on link "Debtor Profile" at bounding box center [224, 396] width 317 height 35
select select "0"
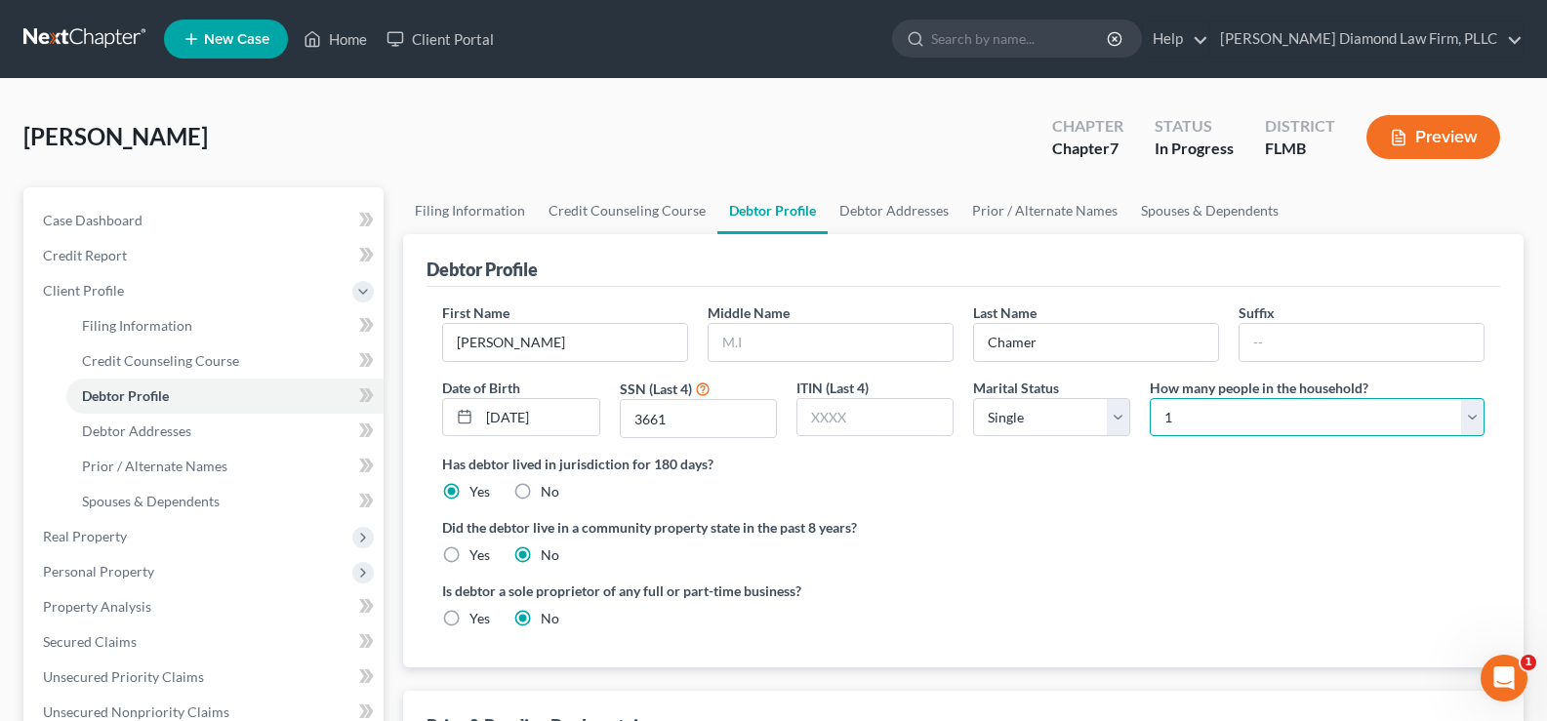
click at [1312, 423] on select "Select 1 2 3 4 5 6 7 8 9 10 11 12 13 14 15 16 17 18 19 20" at bounding box center [1317, 417] width 335 height 39
click at [1334, 422] on select "Select 1 2 3 4 5 6 7 8 9 10 11 12 13 14 15 16 17 18 19 20" at bounding box center [1317, 417] width 335 height 39
click at [802, 339] on input "text" at bounding box center [831, 342] width 244 height 37
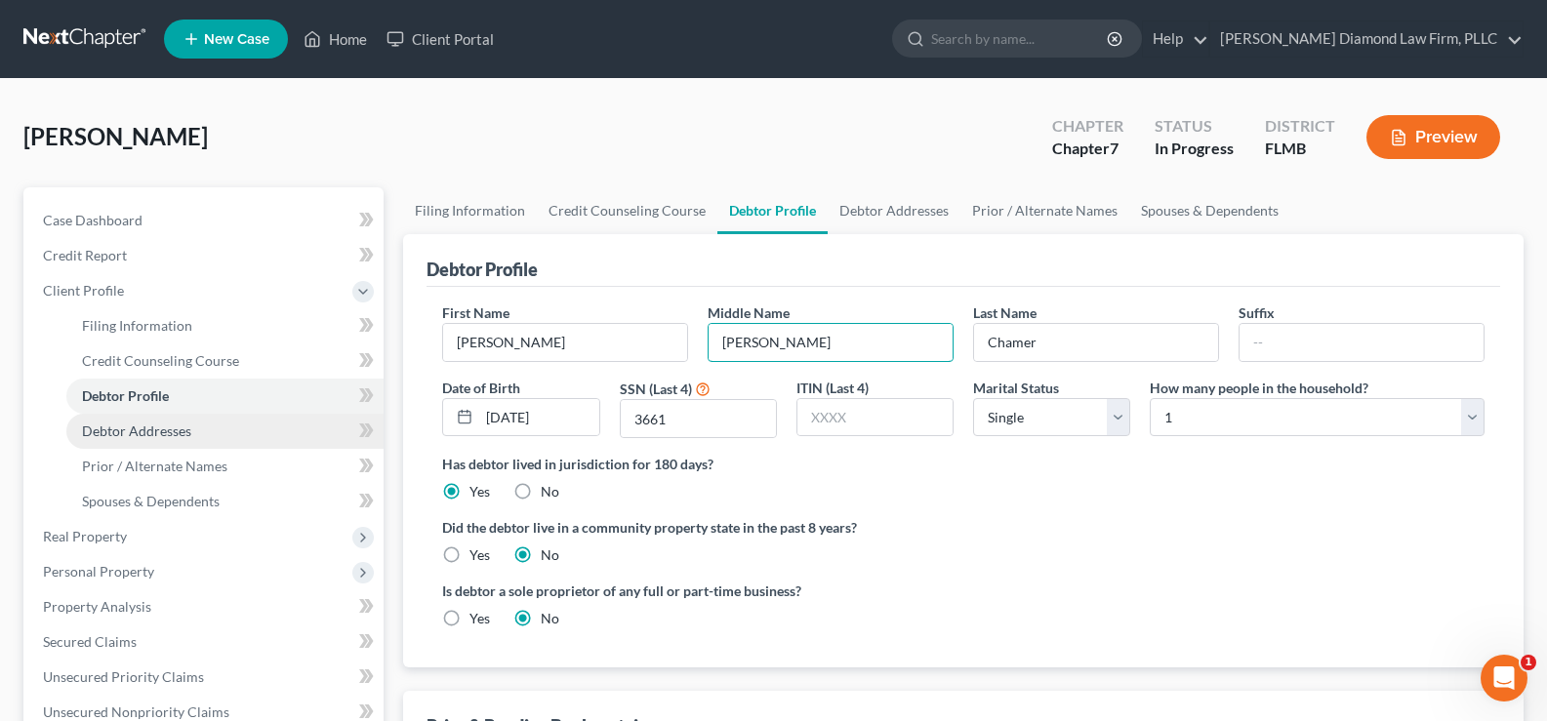
type input "[PERSON_NAME]"
click at [176, 435] on span "Debtor Addresses" at bounding box center [136, 431] width 109 height 17
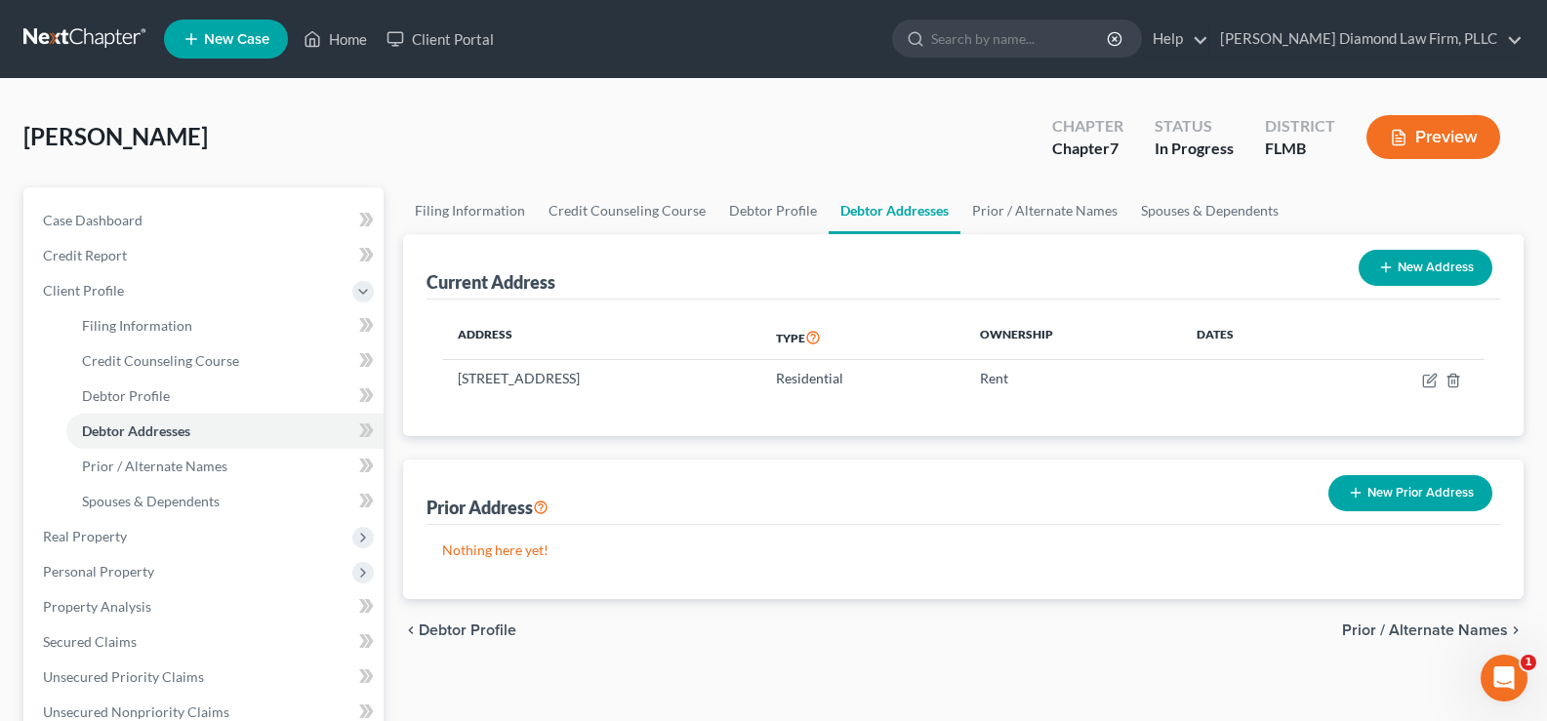
click at [1408, 493] on button "New Prior Address" at bounding box center [1410, 493] width 164 height 36
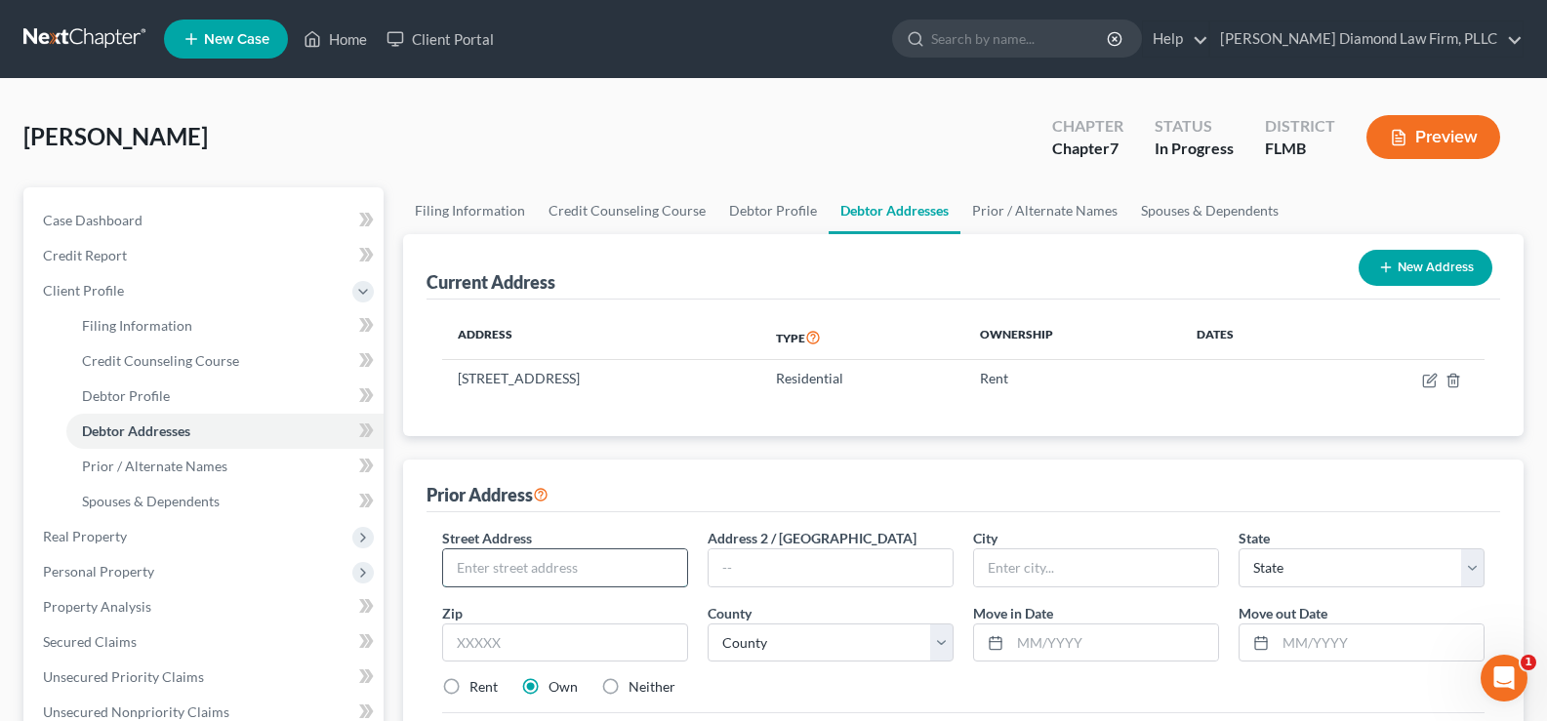
click at [555, 568] on input "text" at bounding box center [565, 567] width 244 height 37
type input "[STREET_ADDRESS]"
type input "34239"
type input "[GEOGRAPHIC_DATA]"
select select "9"
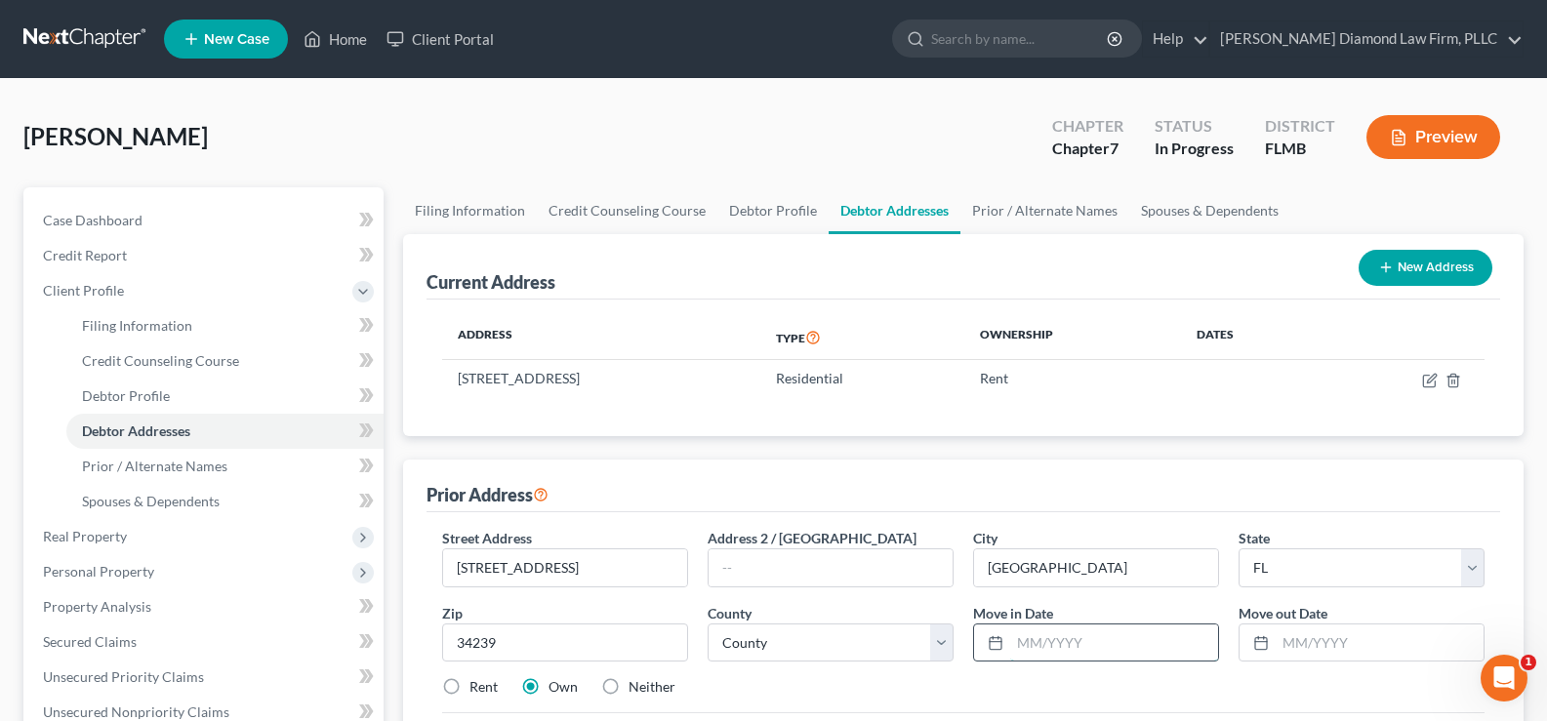
click at [1025, 634] on input "text" at bounding box center [1114, 643] width 208 height 37
type input "10/22"
type input "03/2025"
click at [1040, 637] on input "10/22" at bounding box center [1114, 643] width 208 height 37
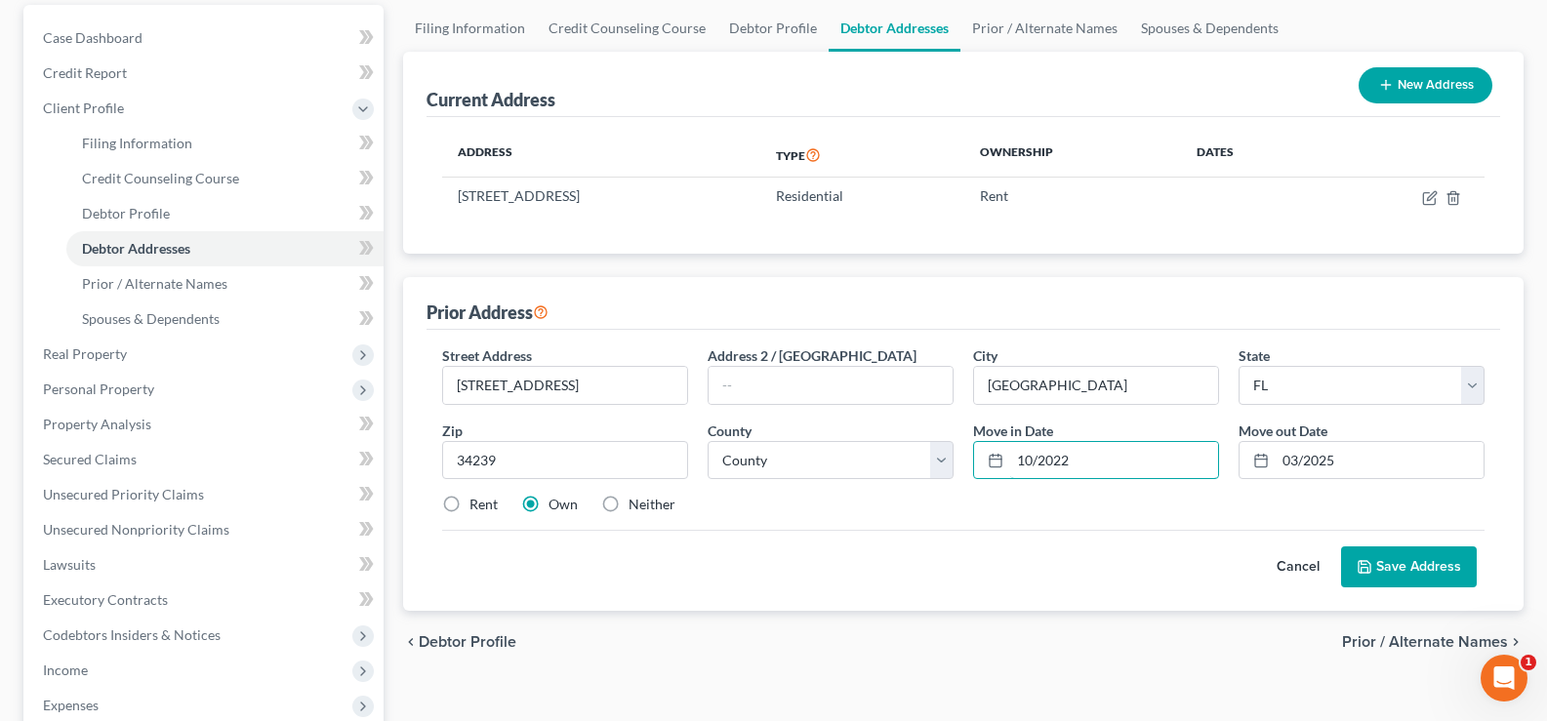
scroll to position [195, 0]
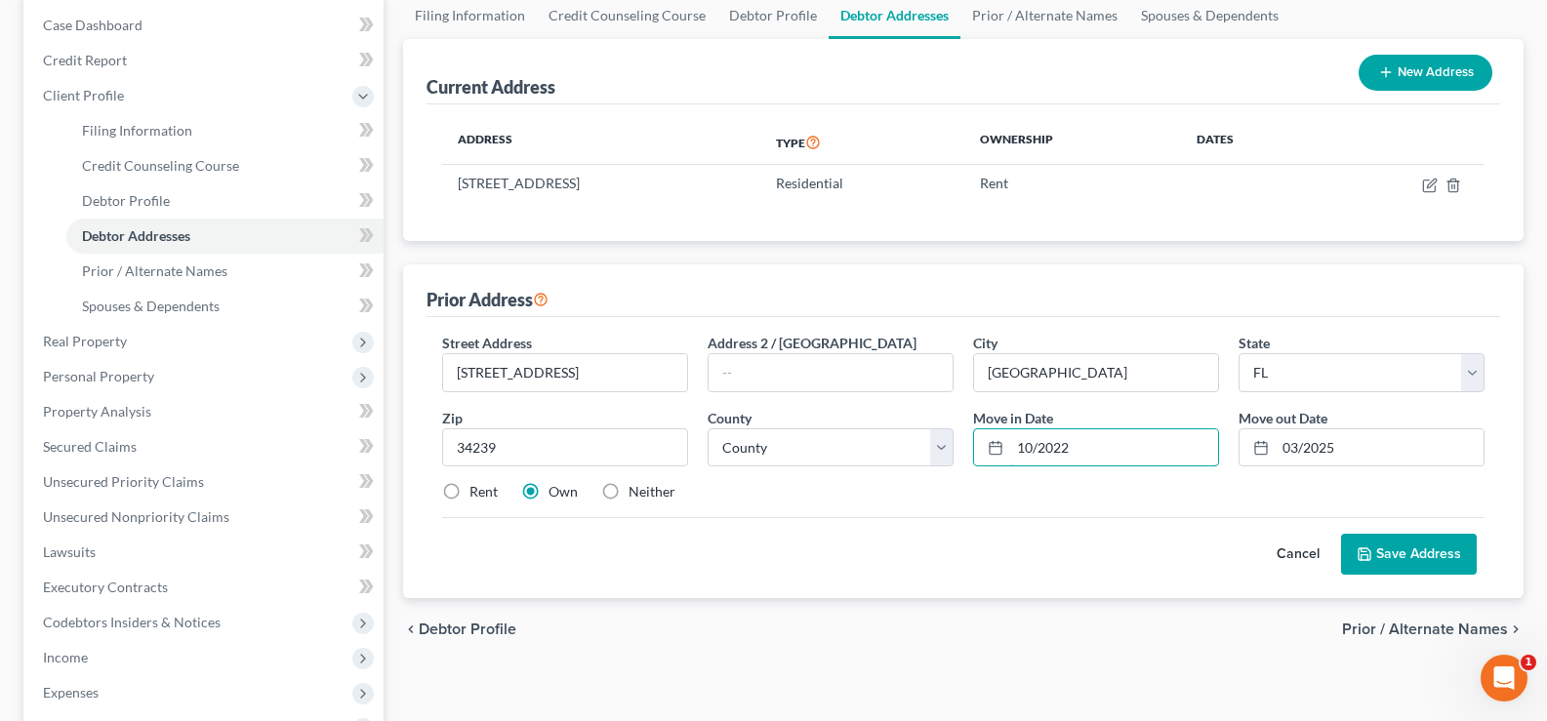
type input "10/2022"
click at [469, 491] on label "Rent" at bounding box center [483, 492] width 28 height 20
click at [477, 491] on input "Rent" at bounding box center [483, 488] width 13 height 13
radio input "true"
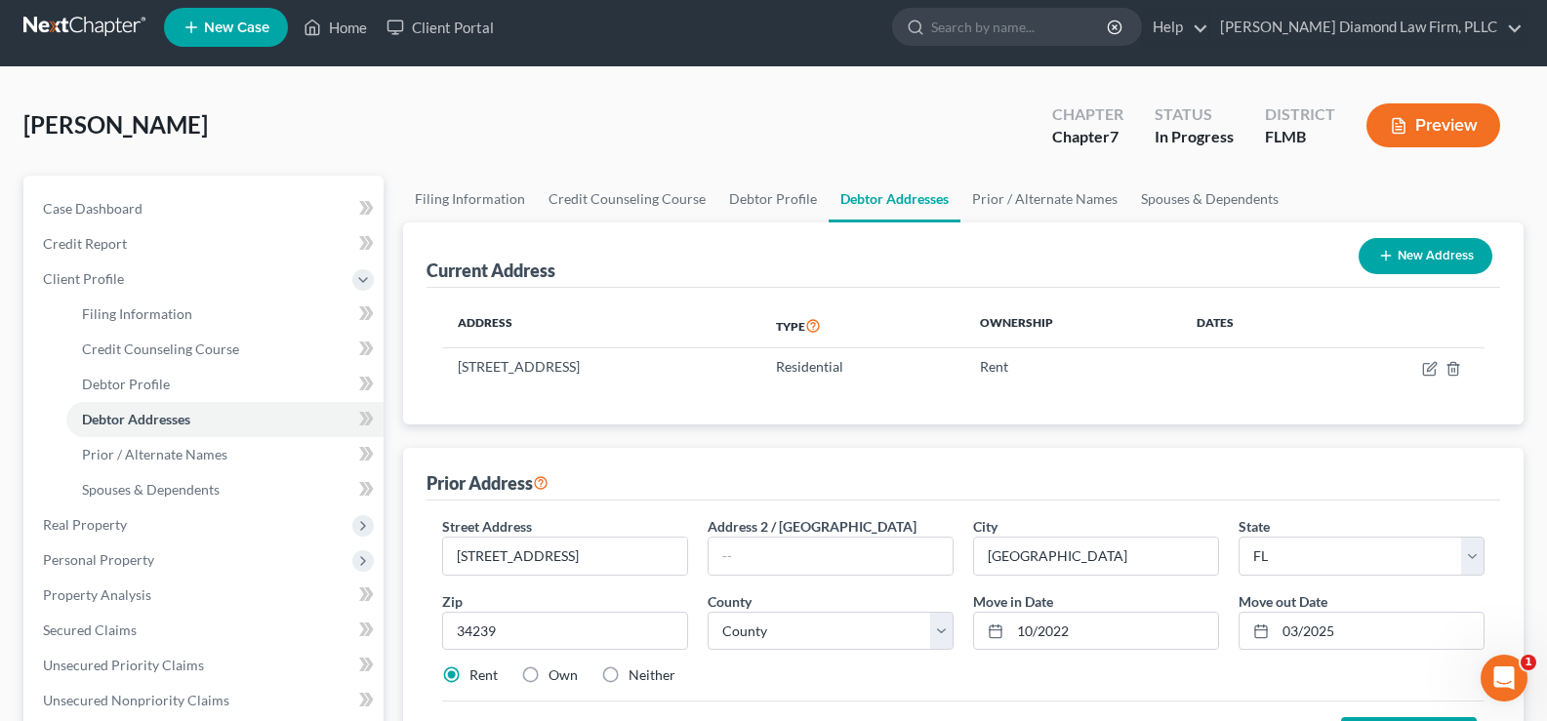
scroll to position [0, 0]
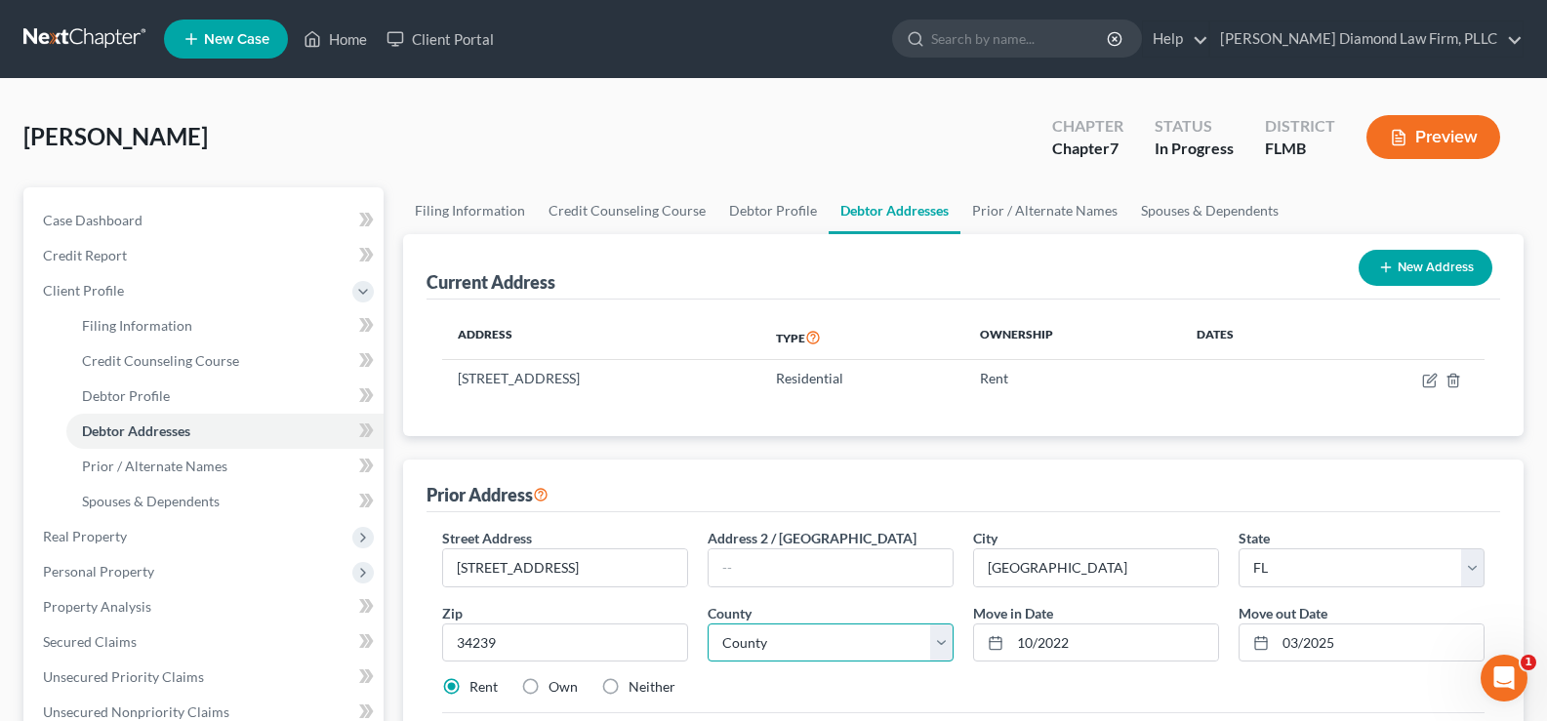
click at [833, 632] on select "County [GEOGRAPHIC_DATA] [GEOGRAPHIC_DATA] [GEOGRAPHIC_DATA] [GEOGRAPHIC_DATA] …" at bounding box center [831, 643] width 246 height 39
select select "55"
click at [708, 624] on select "County [GEOGRAPHIC_DATA] [GEOGRAPHIC_DATA] [GEOGRAPHIC_DATA] [GEOGRAPHIC_DATA] …" at bounding box center [831, 643] width 246 height 39
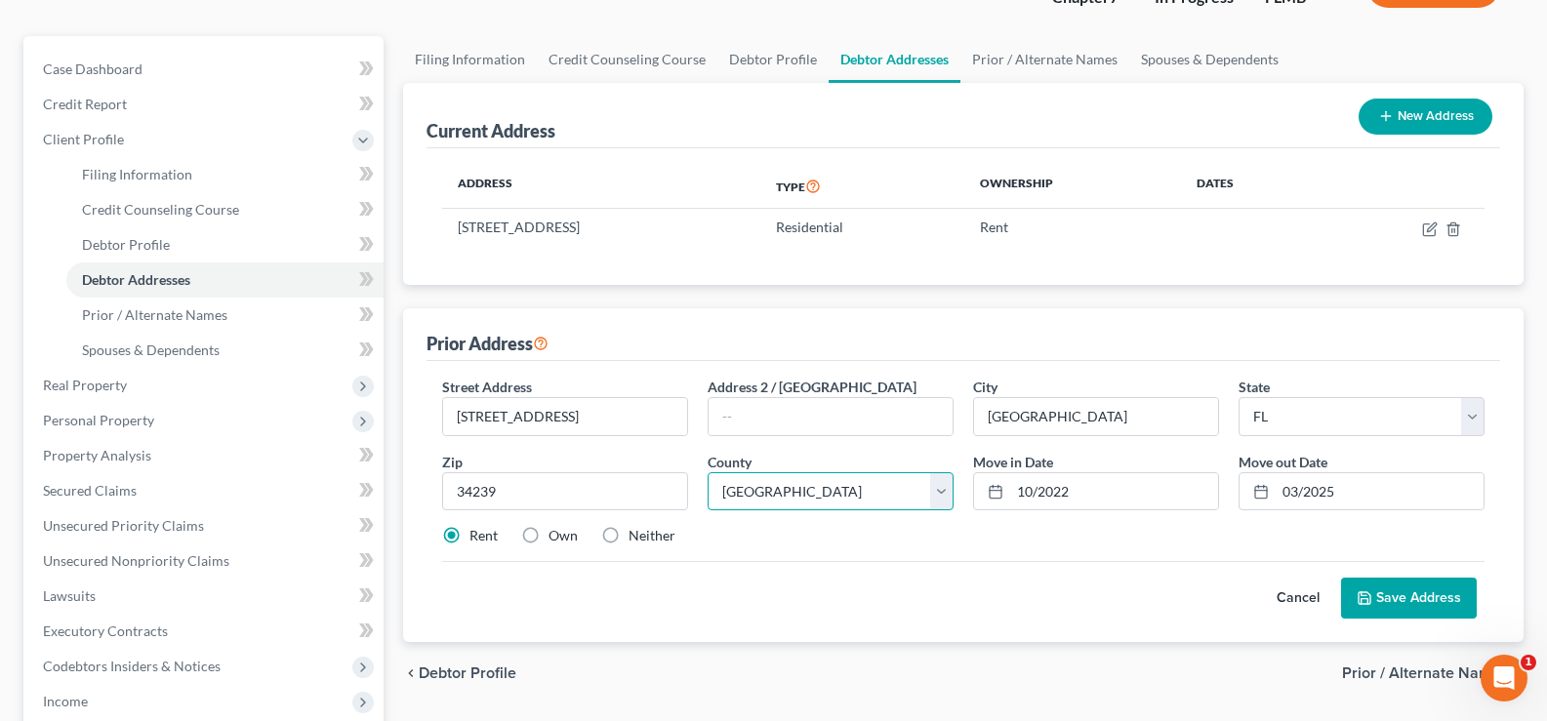
scroll to position [195, 0]
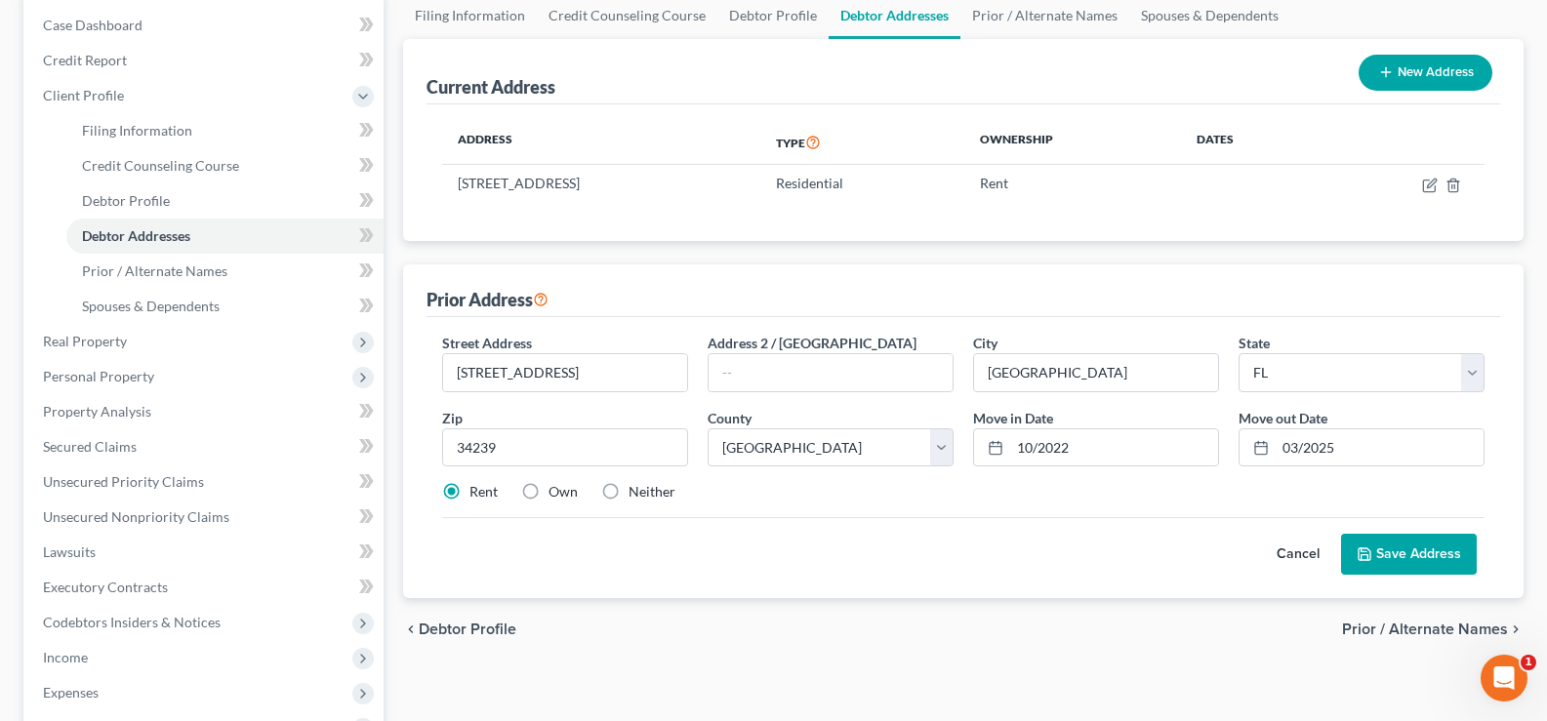
click at [1448, 550] on button "Save Address" at bounding box center [1409, 554] width 136 height 41
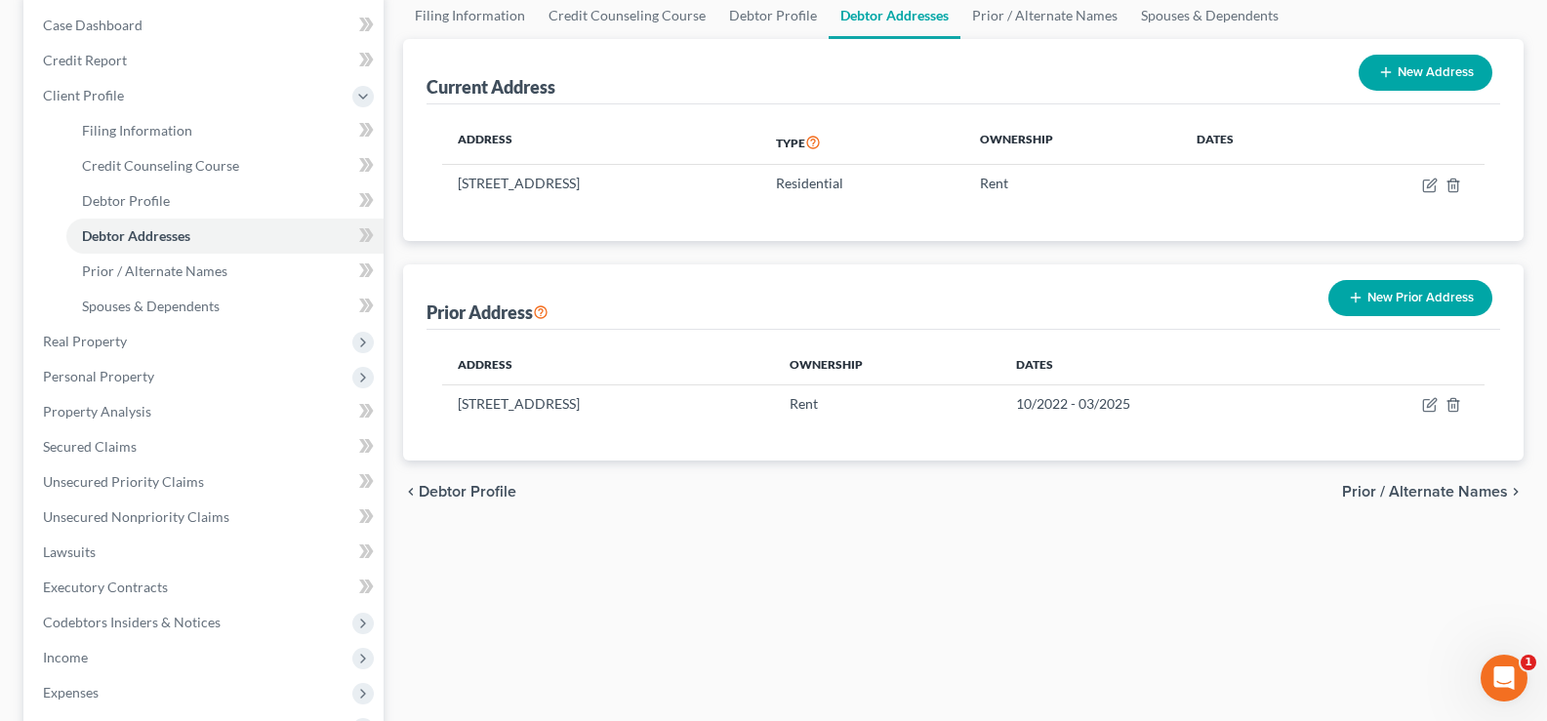
click at [1410, 286] on button "New Prior Address" at bounding box center [1410, 298] width 164 height 36
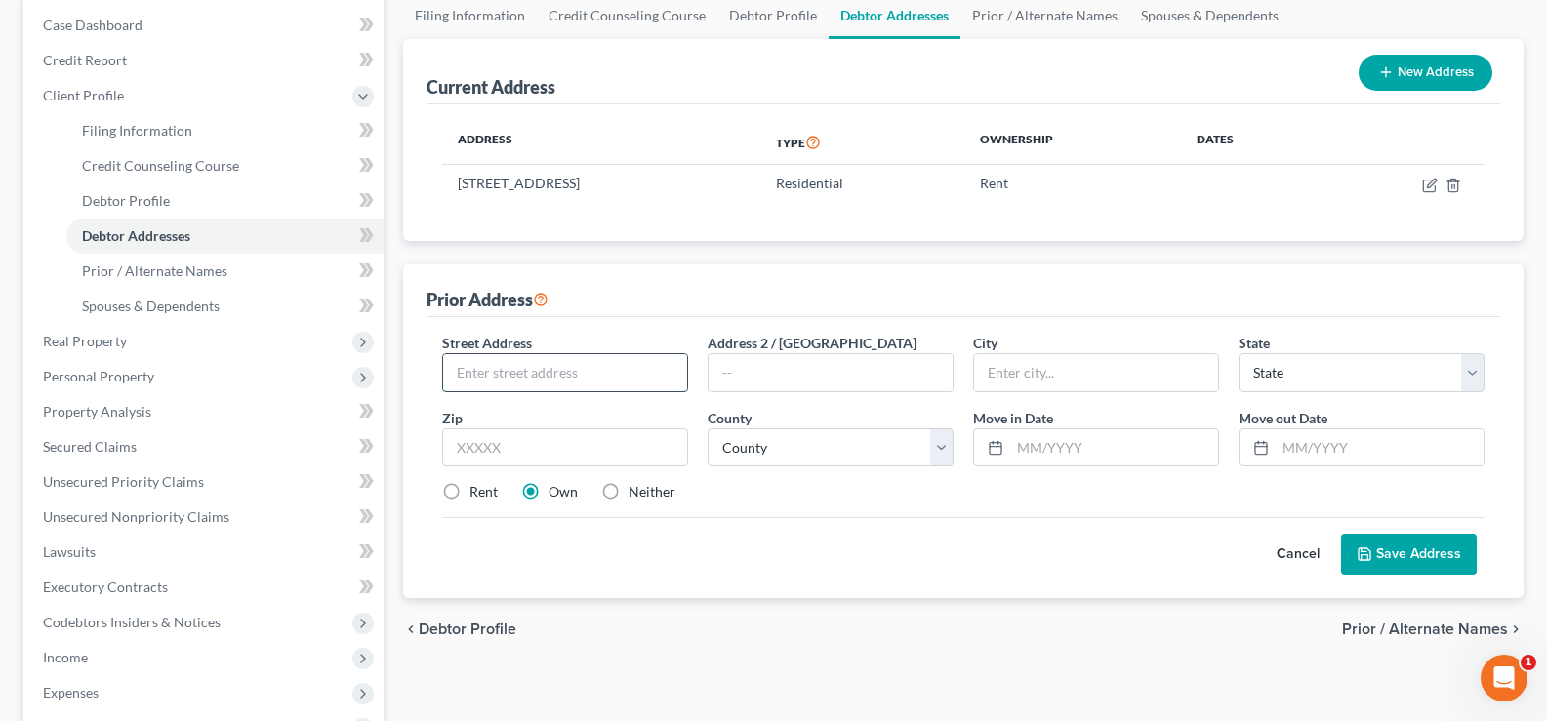
click at [617, 364] on input "text" at bounding box center [565, 372] width 244 height 37
type input "[STREET_ADDRESS]"
type input "85018"
type input "Phoenix"
select select "3"
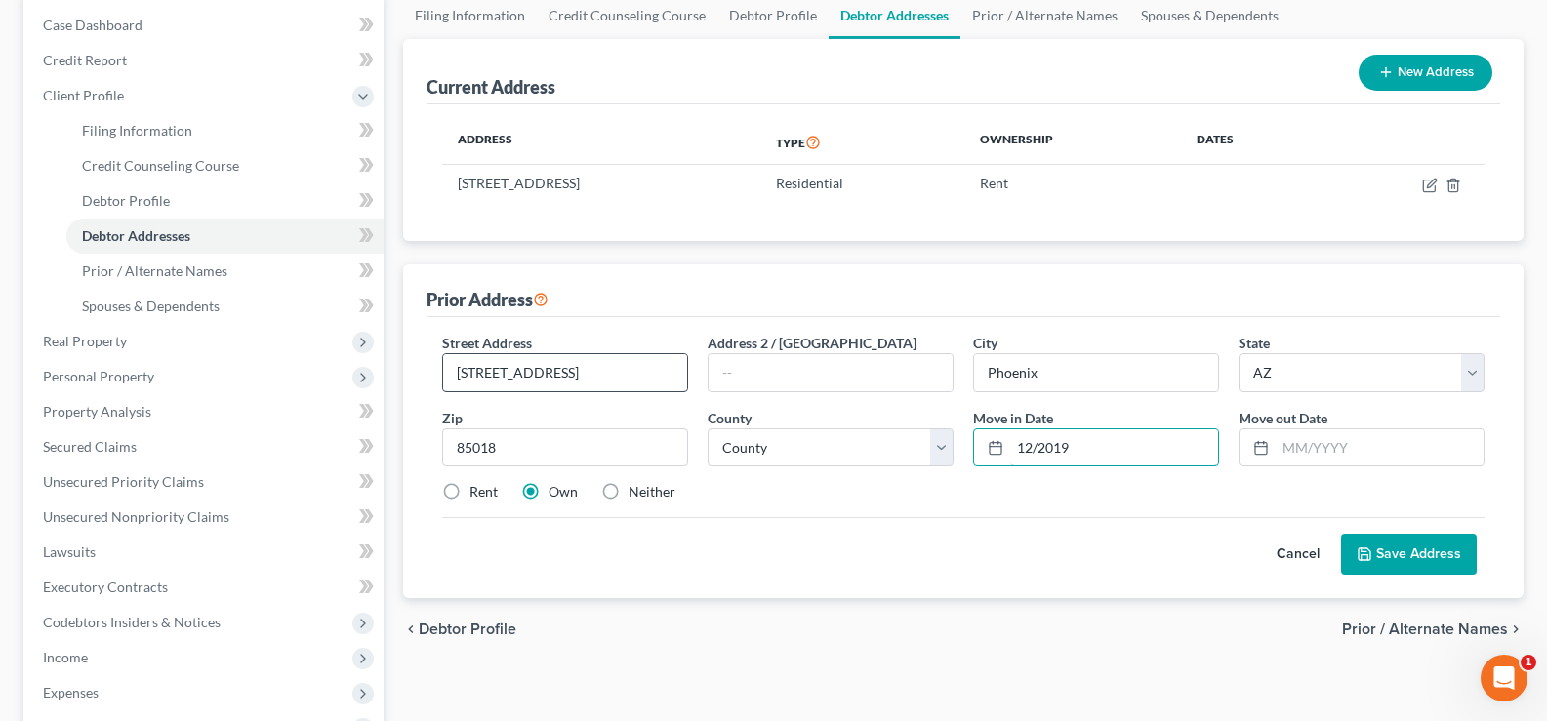
type input "12/2019"
type input "10/2022"
click at [469, 490] on label "Rent" at bounding box center [483, 492] width 28 height 20
click at [477, 490] on input "Rent" at bounding box center [483, 488] width 13 height 13
radio input "true"
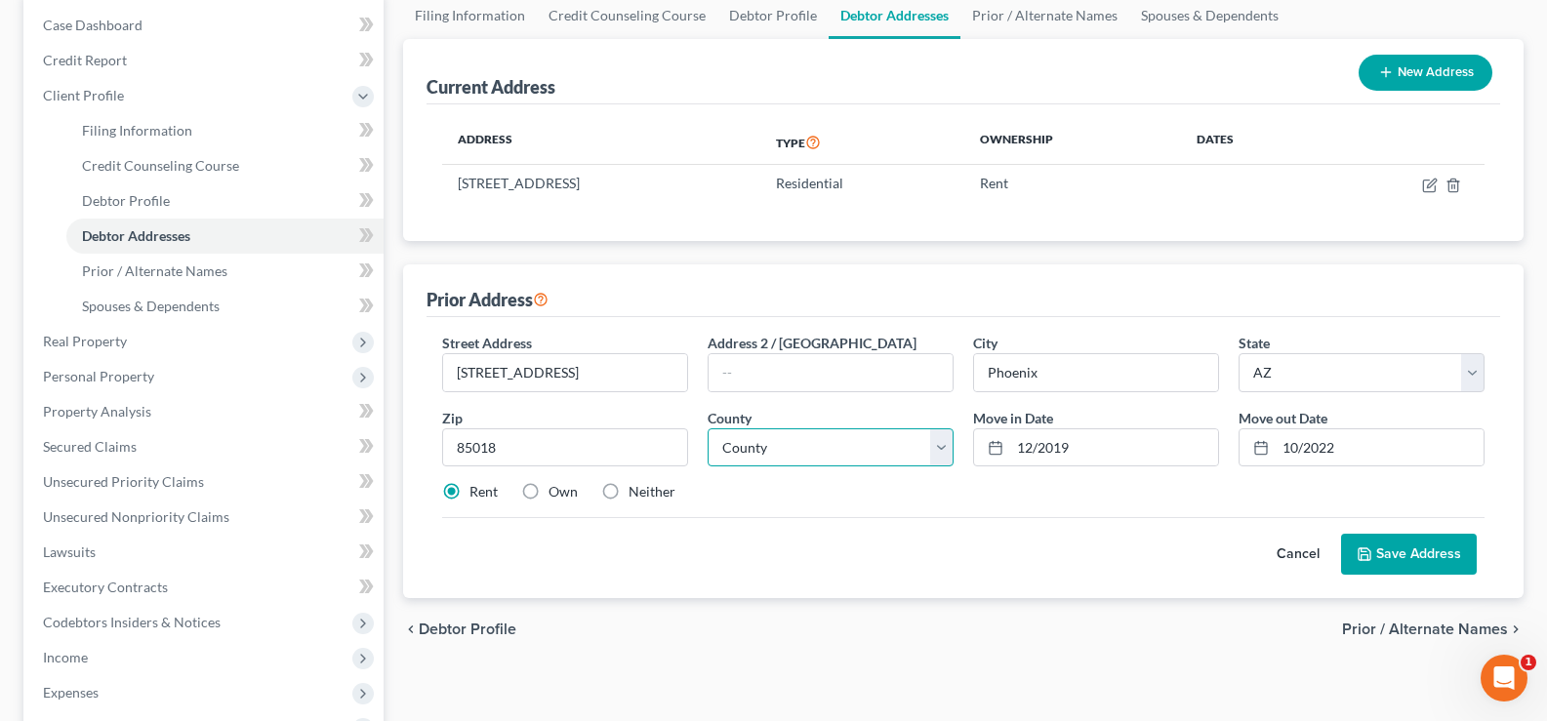
click at [785, 445] on select "County [GEOGRAPHIC_DATA] [GEOGRAPHIC_DATA] [GEOGRAPHIC_DATA] [GEOGRAPHIC_DATA] …" at bounding box center [831, 447] width 246 height 39
select select "7"
click at [708, 428] on select "County [GEOGRAPHIC_DATA] [GEOGRAPHIC_DATA] [GEOGRAPHIC_DATA] [GEOGRAPHIC_DATA] …" at bounding box center [831, 447] width 246 height 39
click at [1437, 554] on button "Save Address" at bounding box center [1409, 554] width 136 height 41
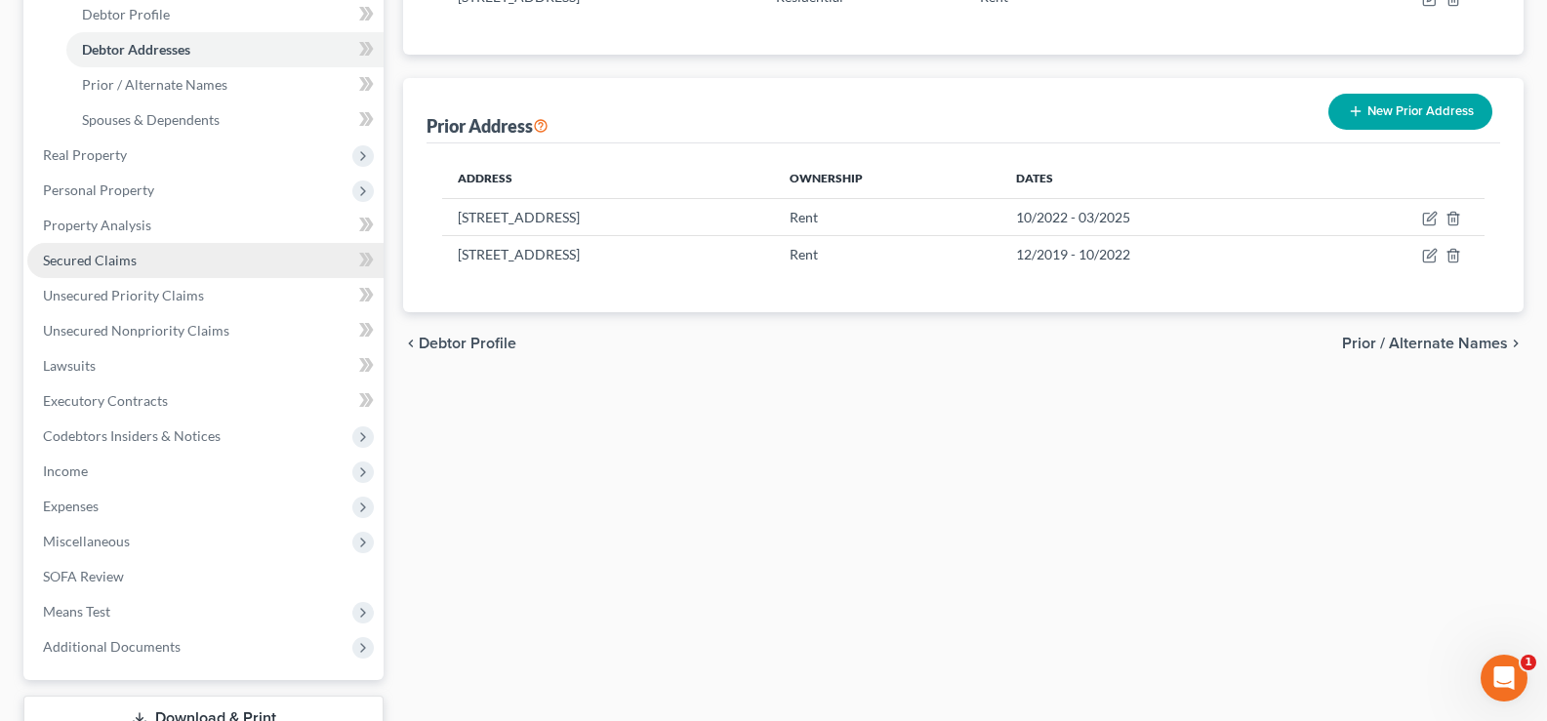
scroll to position [390, 0]
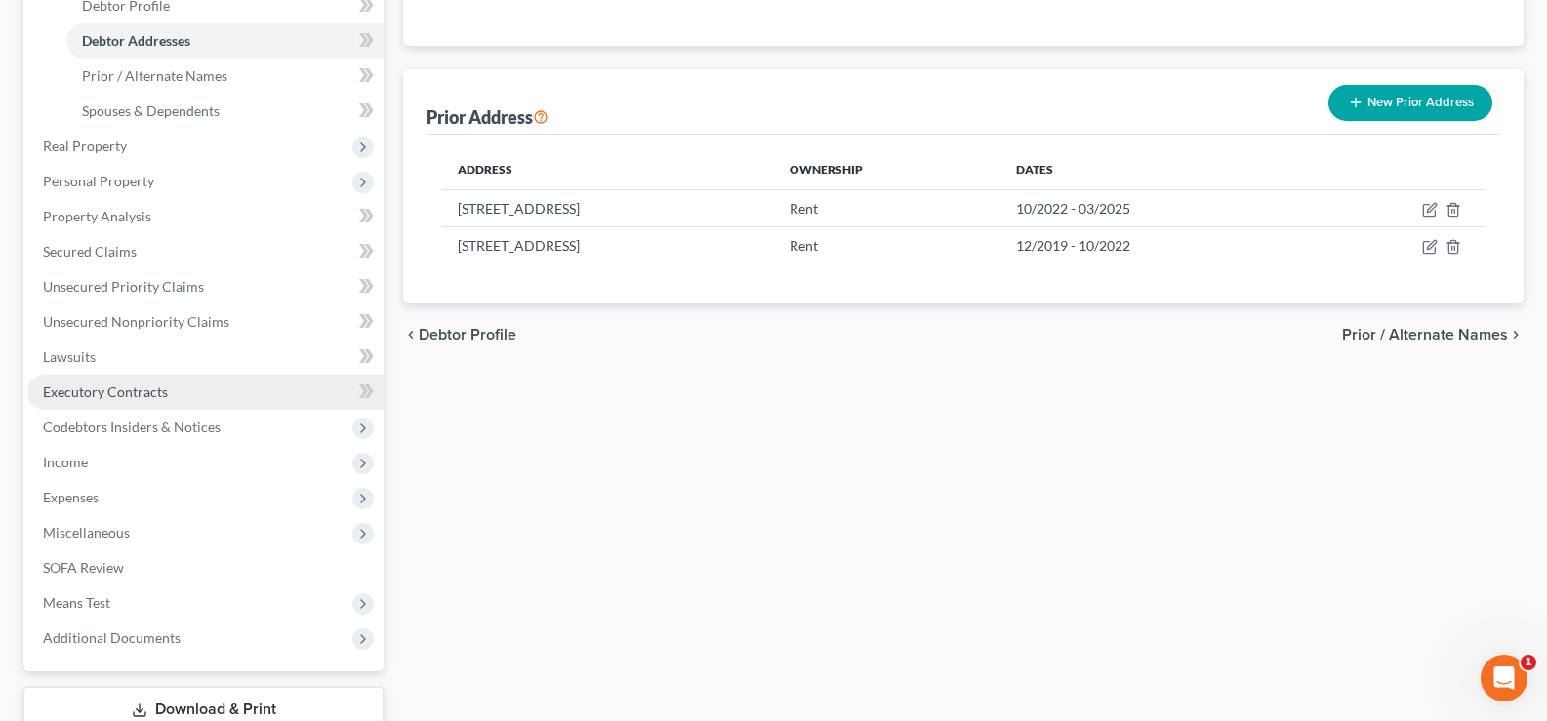
click at [137, 386] on span "Executory Contracts" at bounding box center [105, 392] width 125 height 17
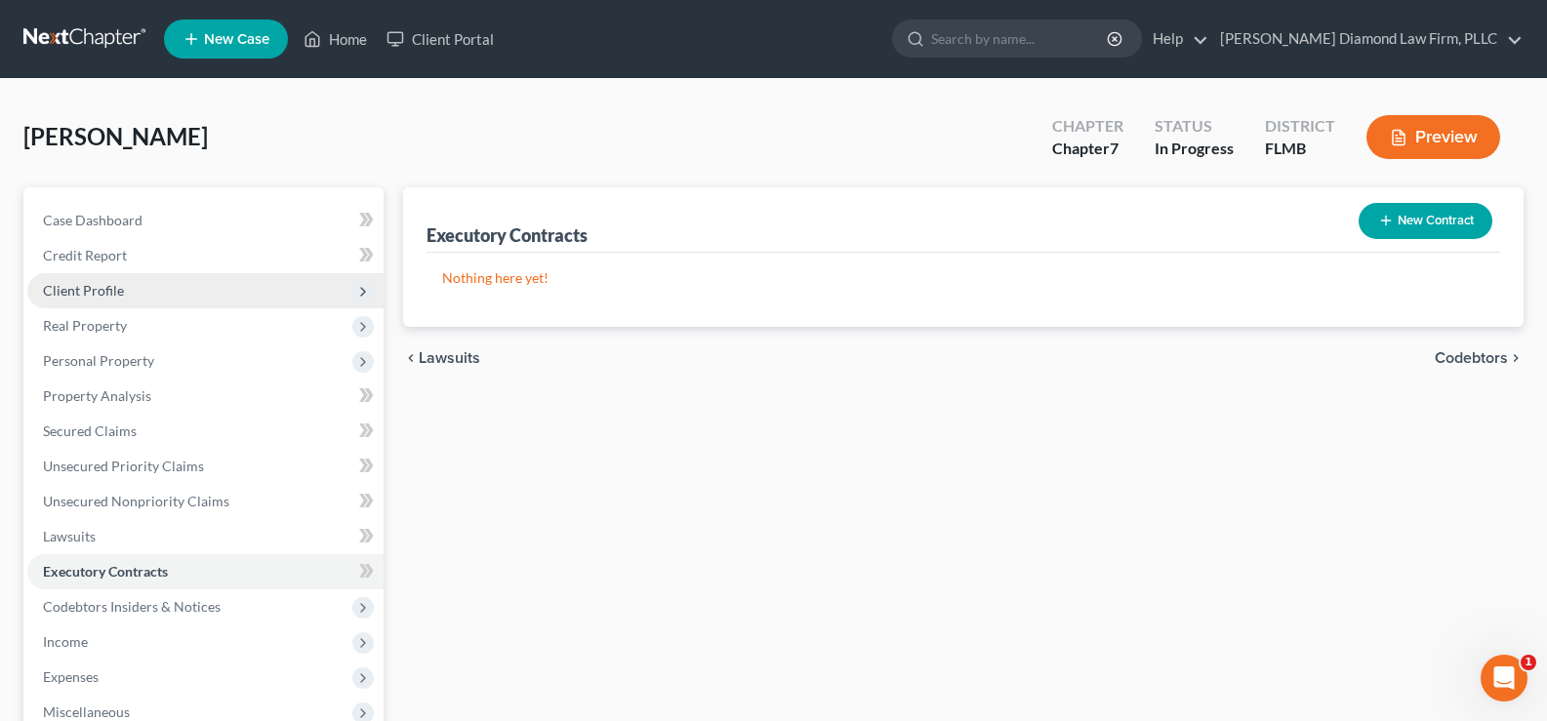
click at [146, 283] on span "Client Profile" at bounding box center [205, 290] width 356 height 35
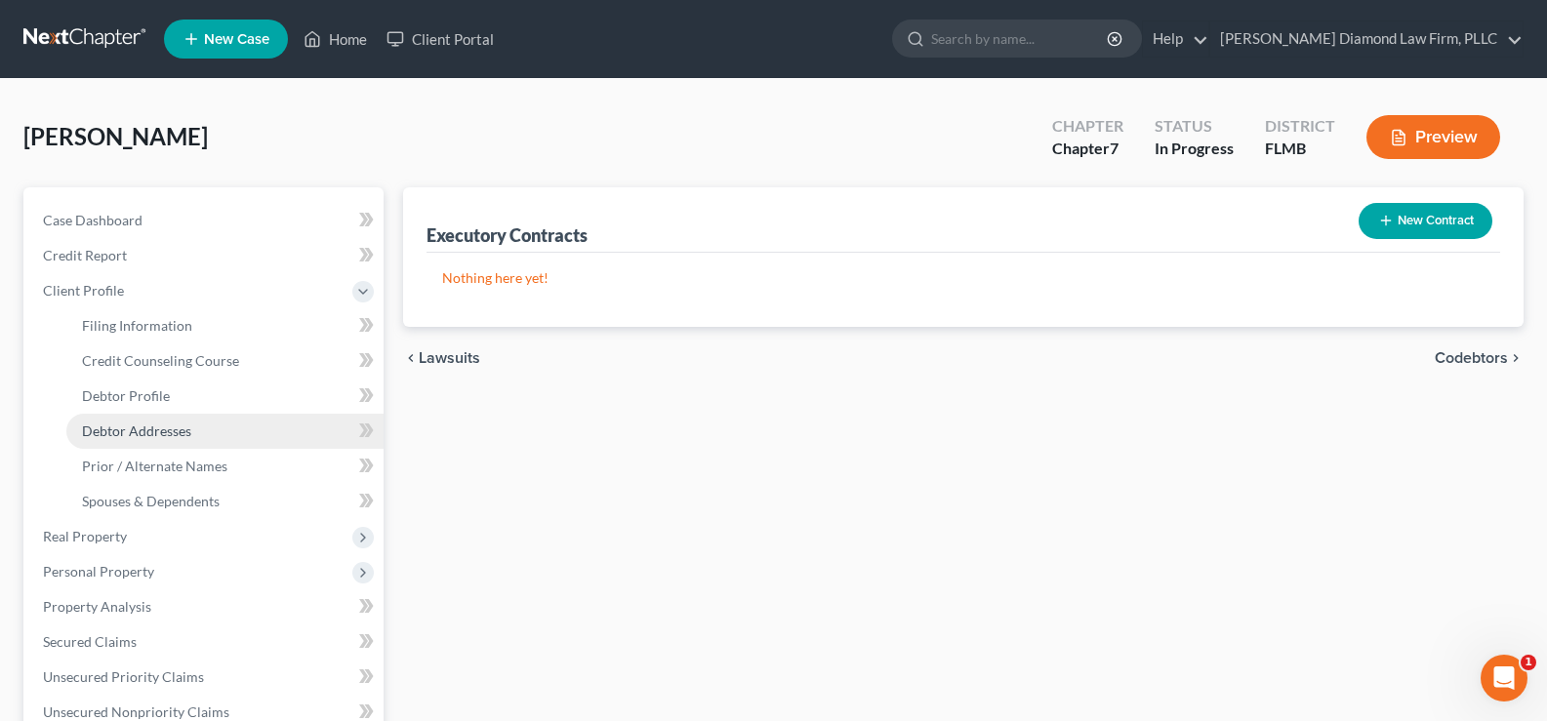
click at [222, 440] on link "Debtor Addresses" at bounding box center [224, 431] width 317 height 35
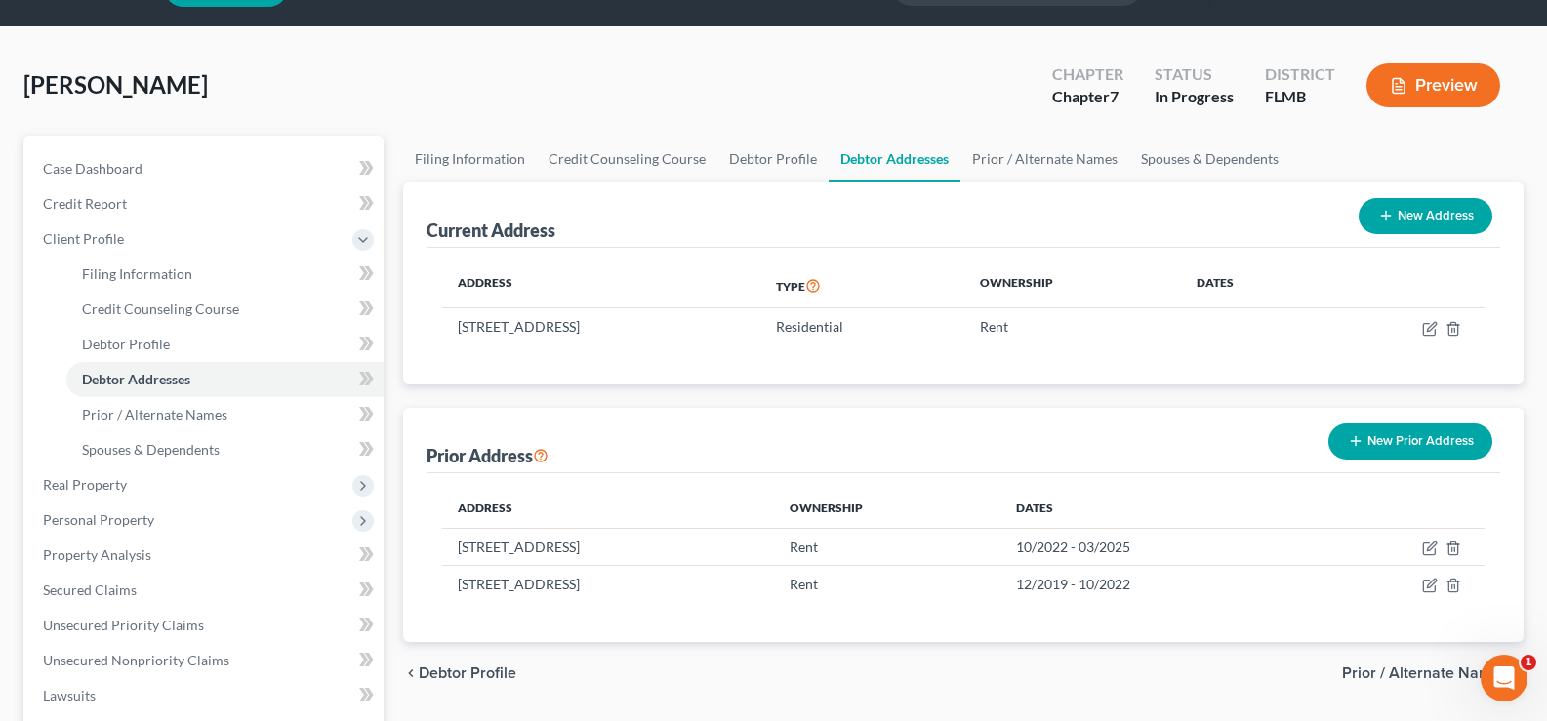
scroll to position [98, 0]
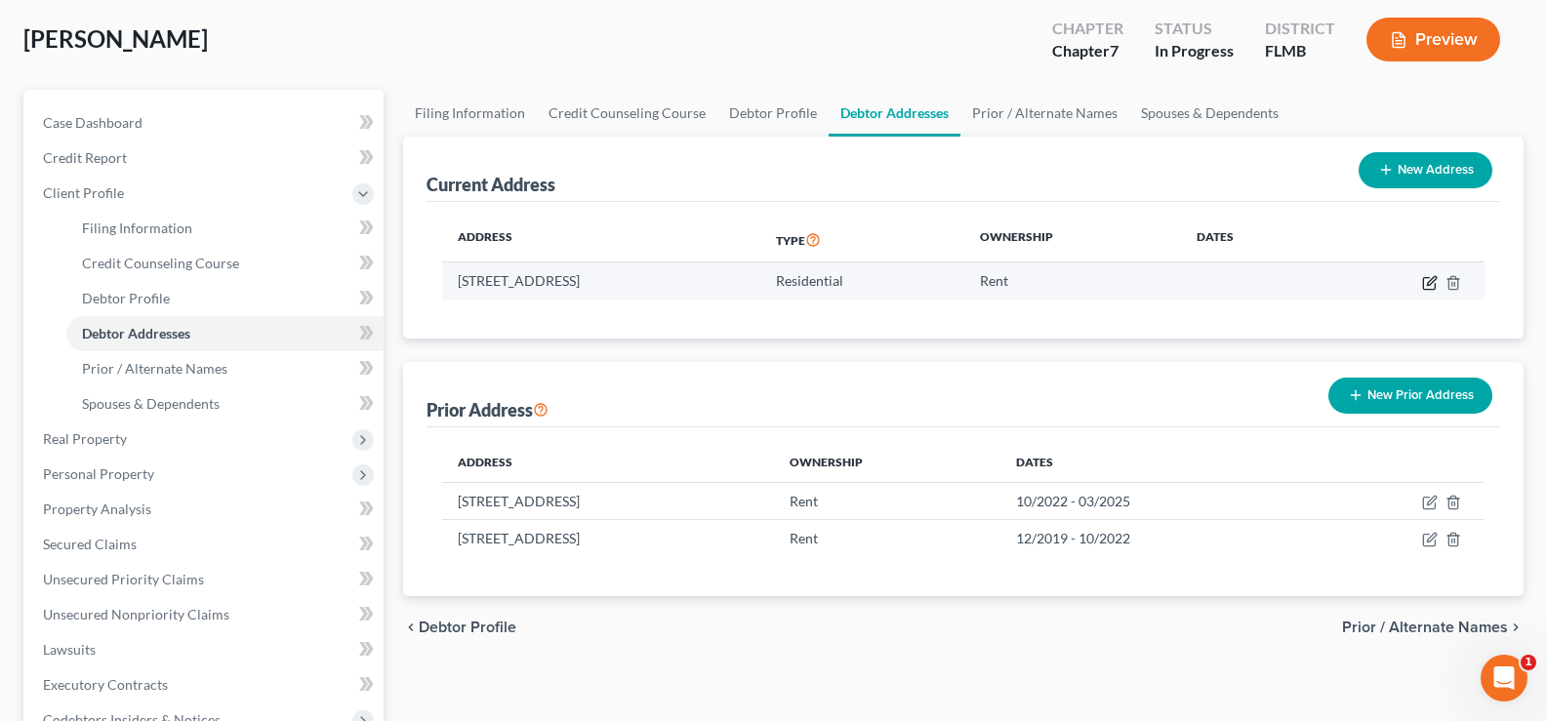
click at [1431, 279] on icon "button" at bounding box center [1431, 280] width 9 height 9
select select "9"
select select "55"
select select "0"
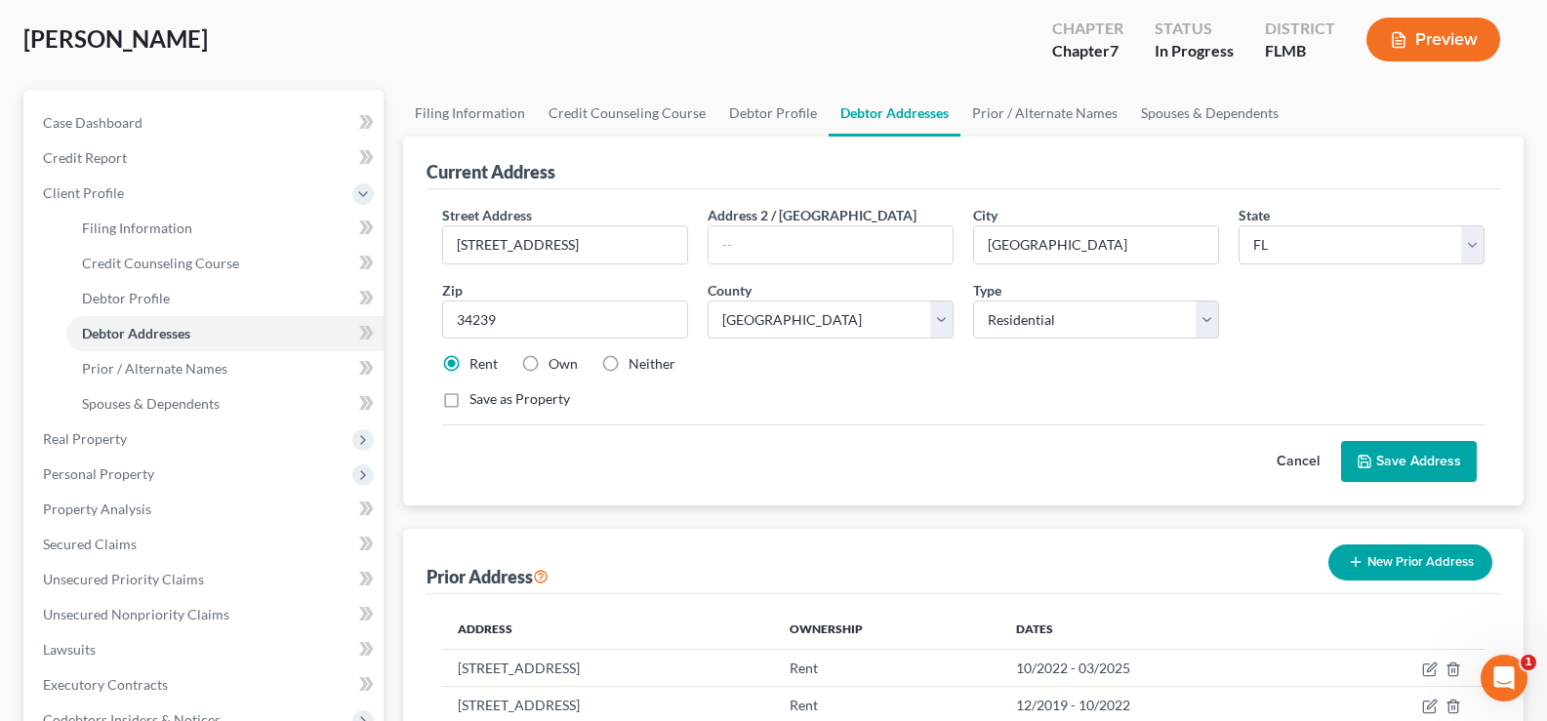
click at [629, 363] on label "Neither" at bounding box center [652, 364] width 47 height 20
click at [636, 363] on input "Neither" at bounding box center [642, 360] width 13 height 13
radio input "true"
click at [1427, 461] on button "Save Address" at bounding box center [1409, 461] width 136 height 41
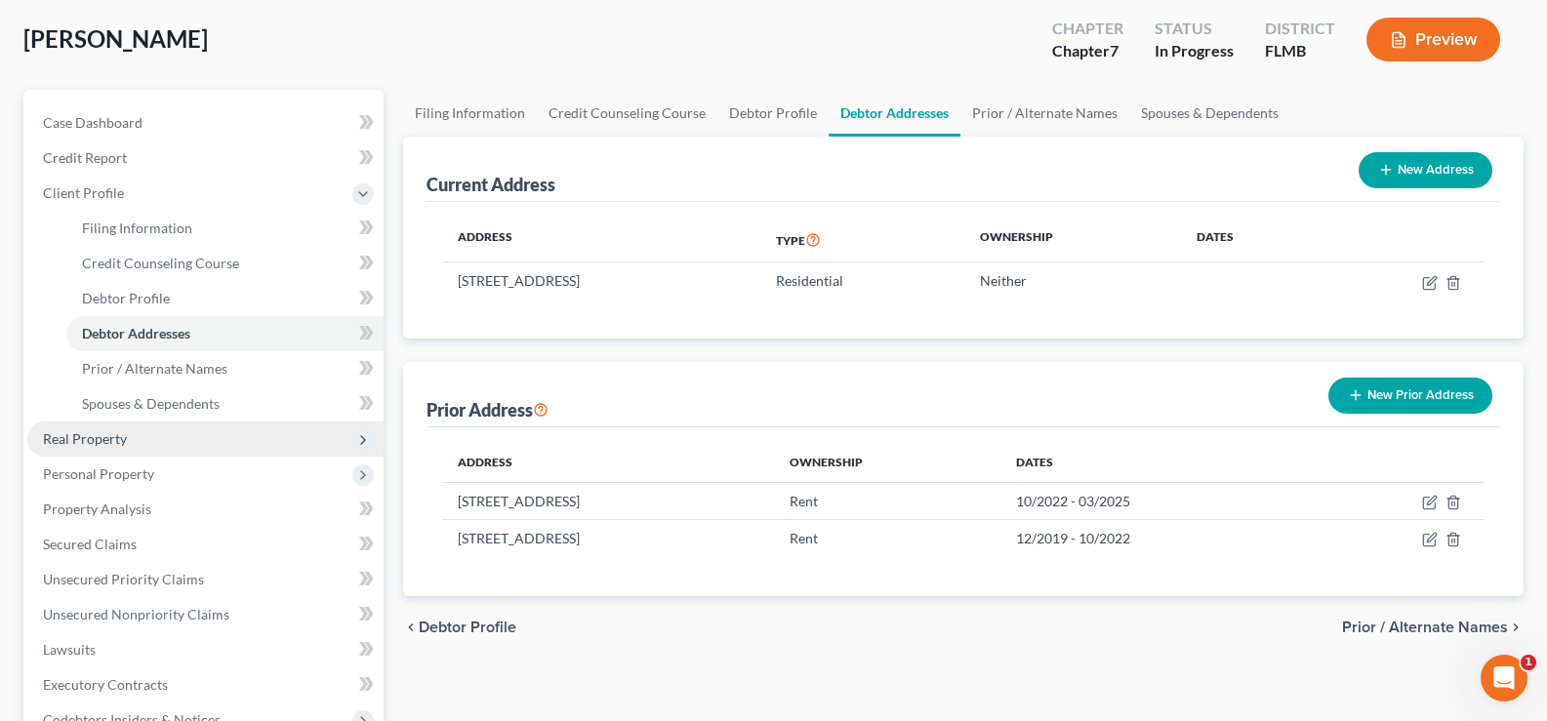
click at [155, 444] on span "Real Property" at bounding box center [205, 439] width 356 height 35
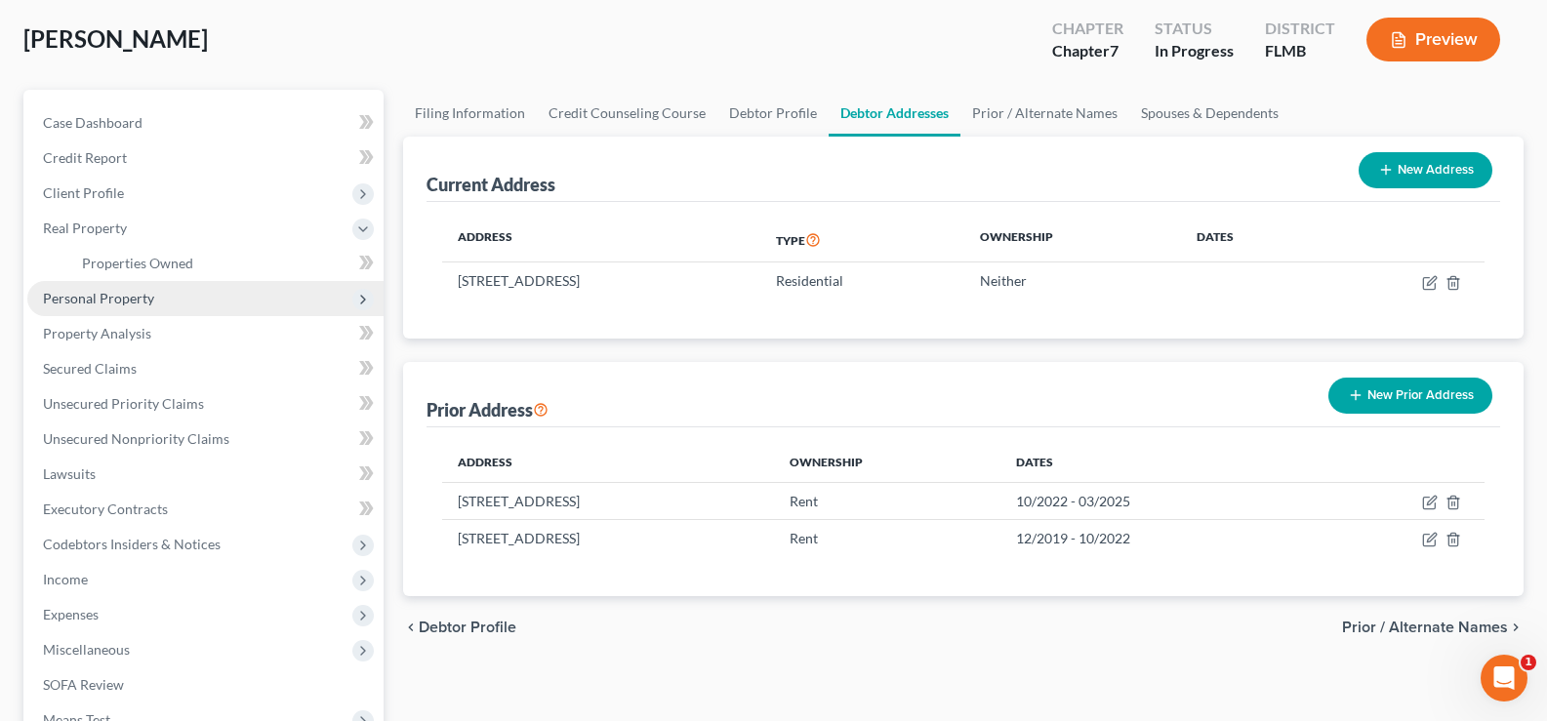
click at [165, 300] on span "Personal Property" at bounding box center [205, 298] width 356 height 35
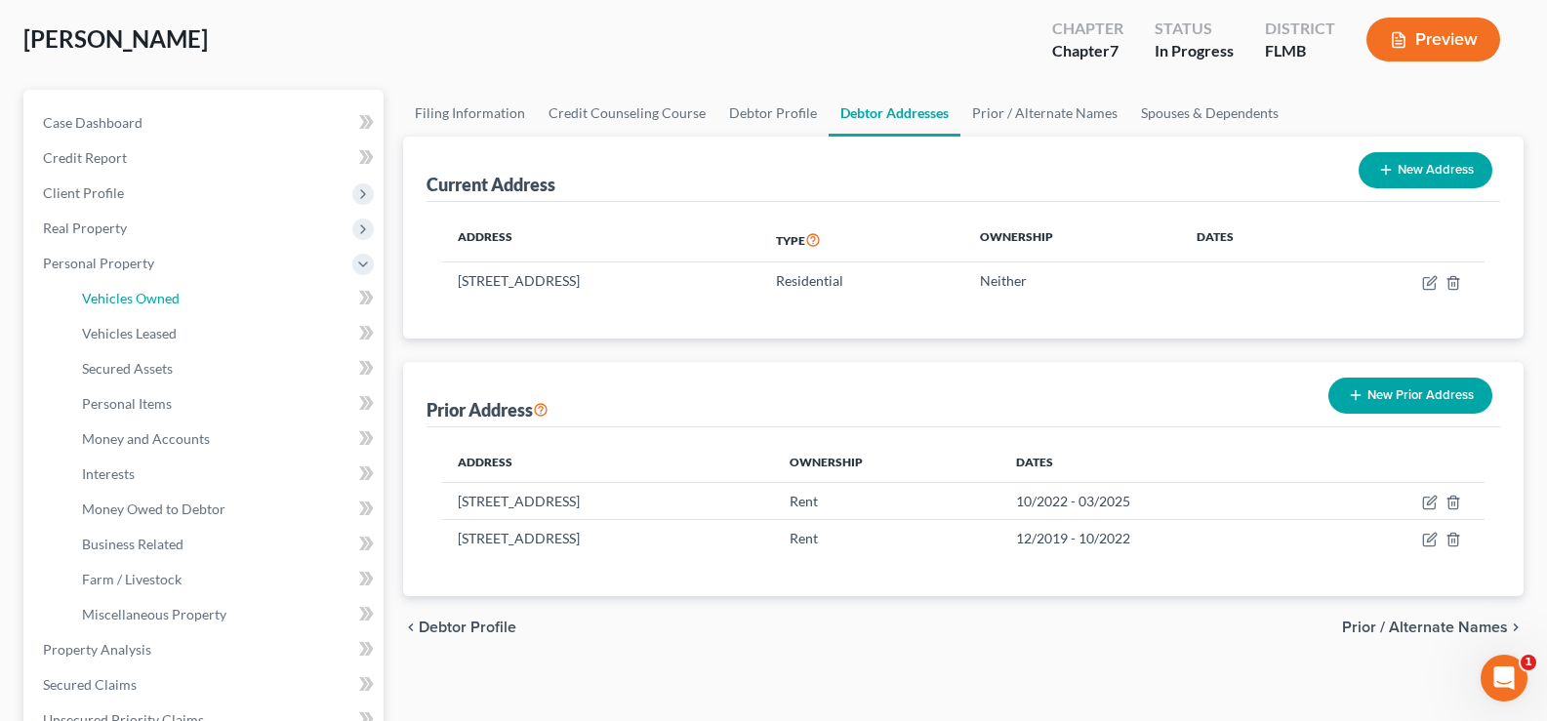
drag, startPoint x: 142, startPoint y: 301, endPoint x: 907, endPoint y: 442, distance: 778.1
click at [142, 301] on span "Vehicles Owned" at bounding box center [131, 298] width 98 height 17
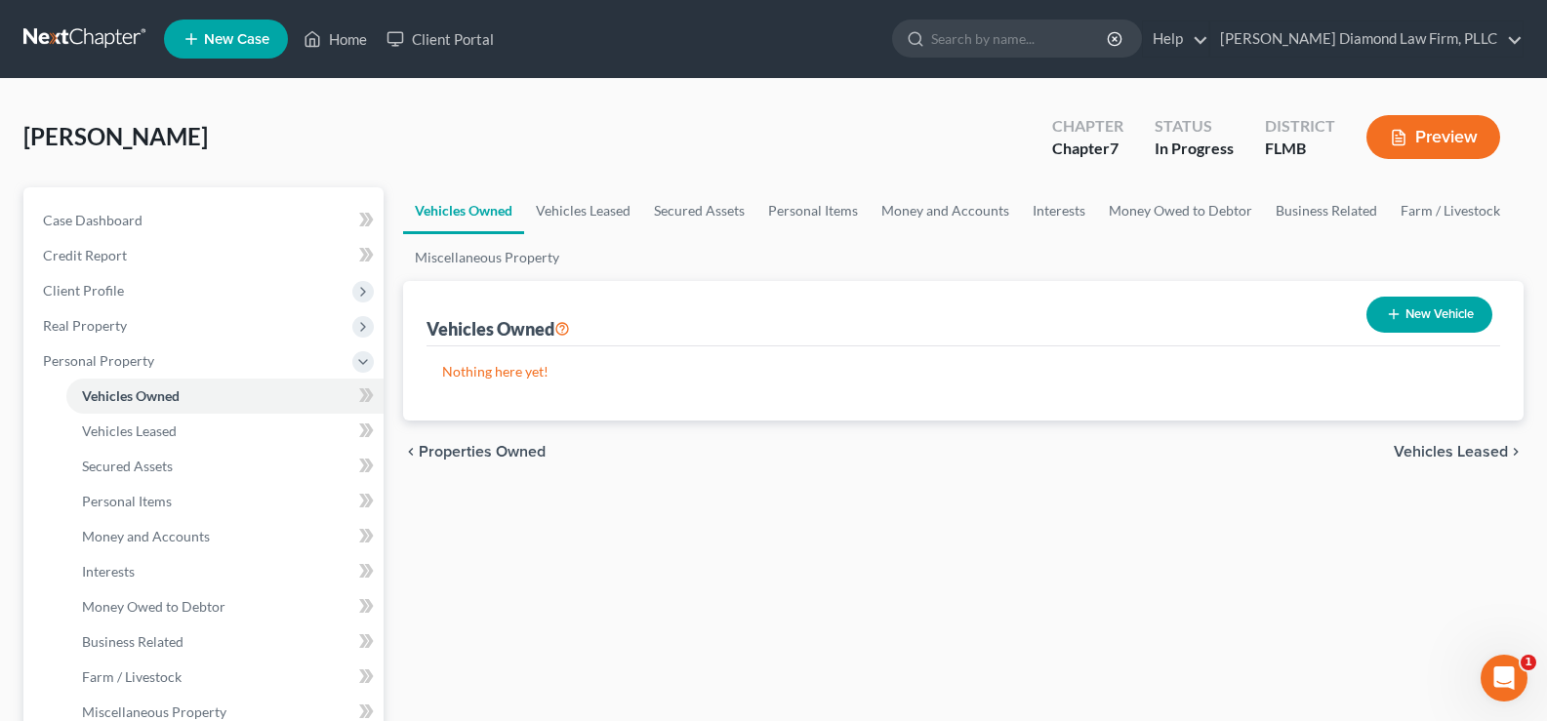
click at [1411, 305] on button "New Vehicle" at bounding box center [1429, 315] width 126 height 36
select select "0"
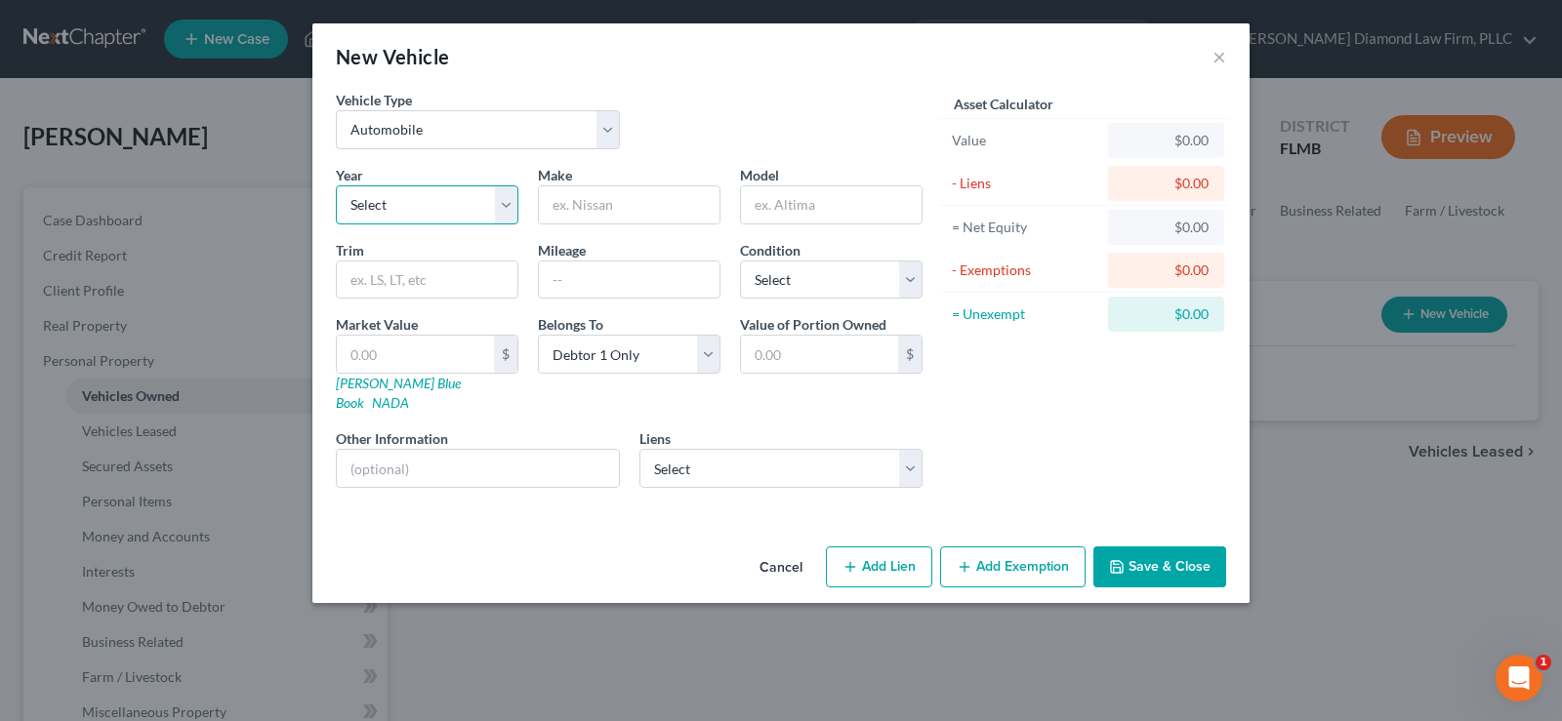
click at [412, 204] on select "Select 2026 2025 2024 2023 2022 2021 2020 2019 2018 2017 2016 2015 2014 2013 20…" at bounding box center [427, 204] width 183 height 39
select select "14"
click at [336, 185] on select "Select 2026 2025 2024 2023 2022 2021 2020 2019 2018 2017 2016 2015 2014 2013 20…" at bounding box center [427, 204] width 183 height 39
click at [621, 205] on input "text" at bounding box center [629, 204] width 181 height 37
type input "Volkswagen"
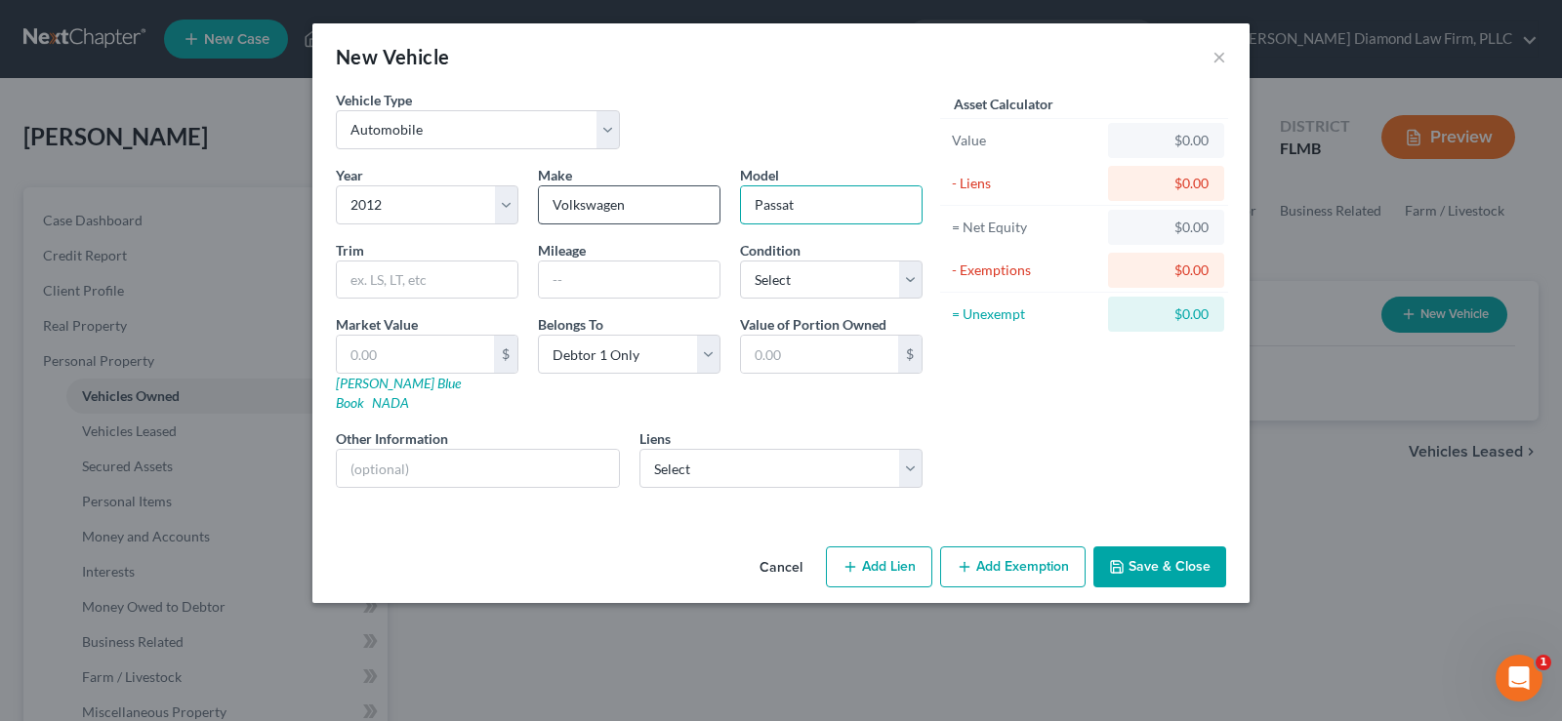
type input "Passat"
type input "SE"
type input "104380"
select select "3"
click at [380, 386] on link "[PERSON_NAME] Blue Book" at bounding box center [398, 393] width 125 height 36
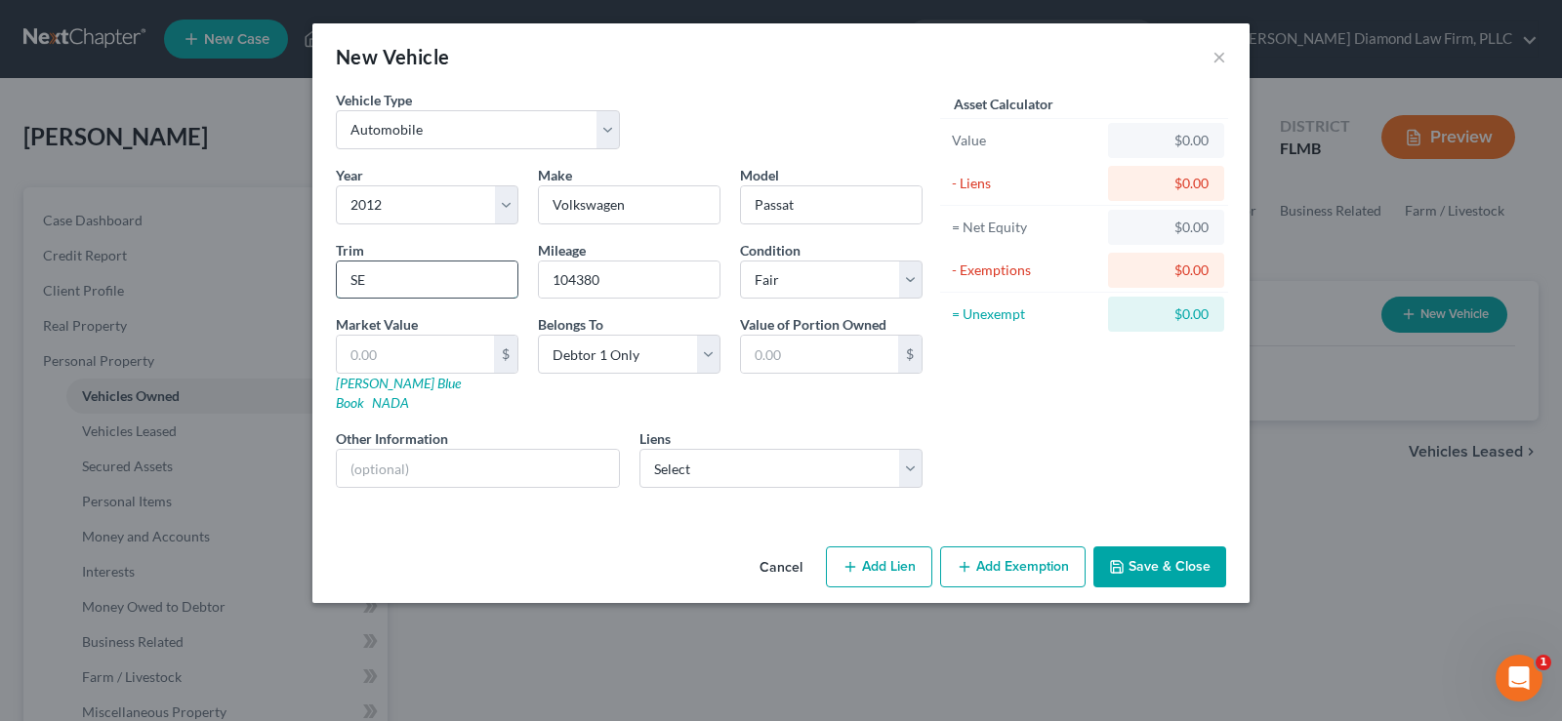
click at [401, 284] on input "SE" at bounding box center [427, 280] width 181 height 37
type input "SE Sedan"
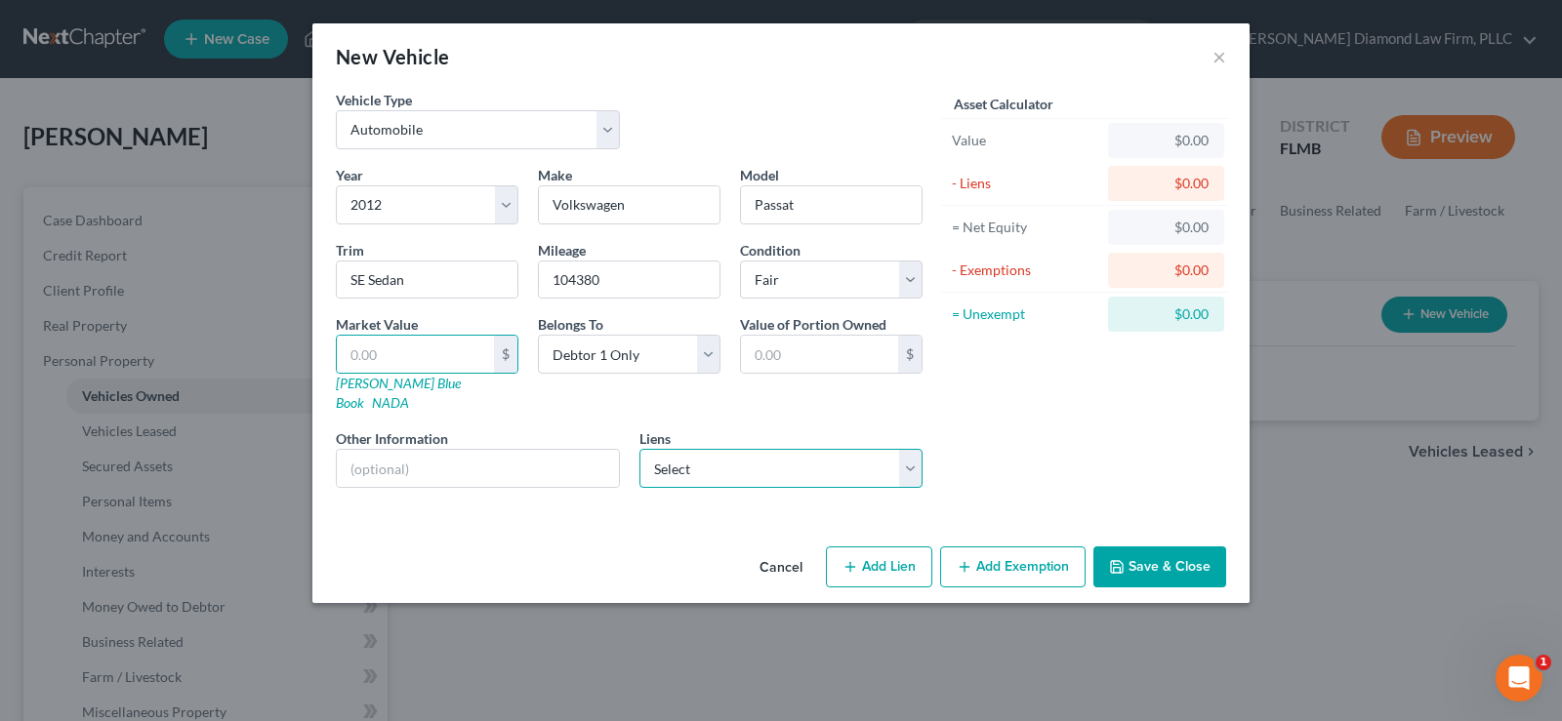
click at [793, 449] on select "Select Fairwinds Credit Union - $0.00 Santander Consumer [GEOGRAPHIC_DATA] - $0…" at bounding box center [781, 468] width 284 height 39
click at [455, 361] on input "text" at bounding box center [415, 354] width 157 height 37
type input "4"
type input "4.00"
type input "40"
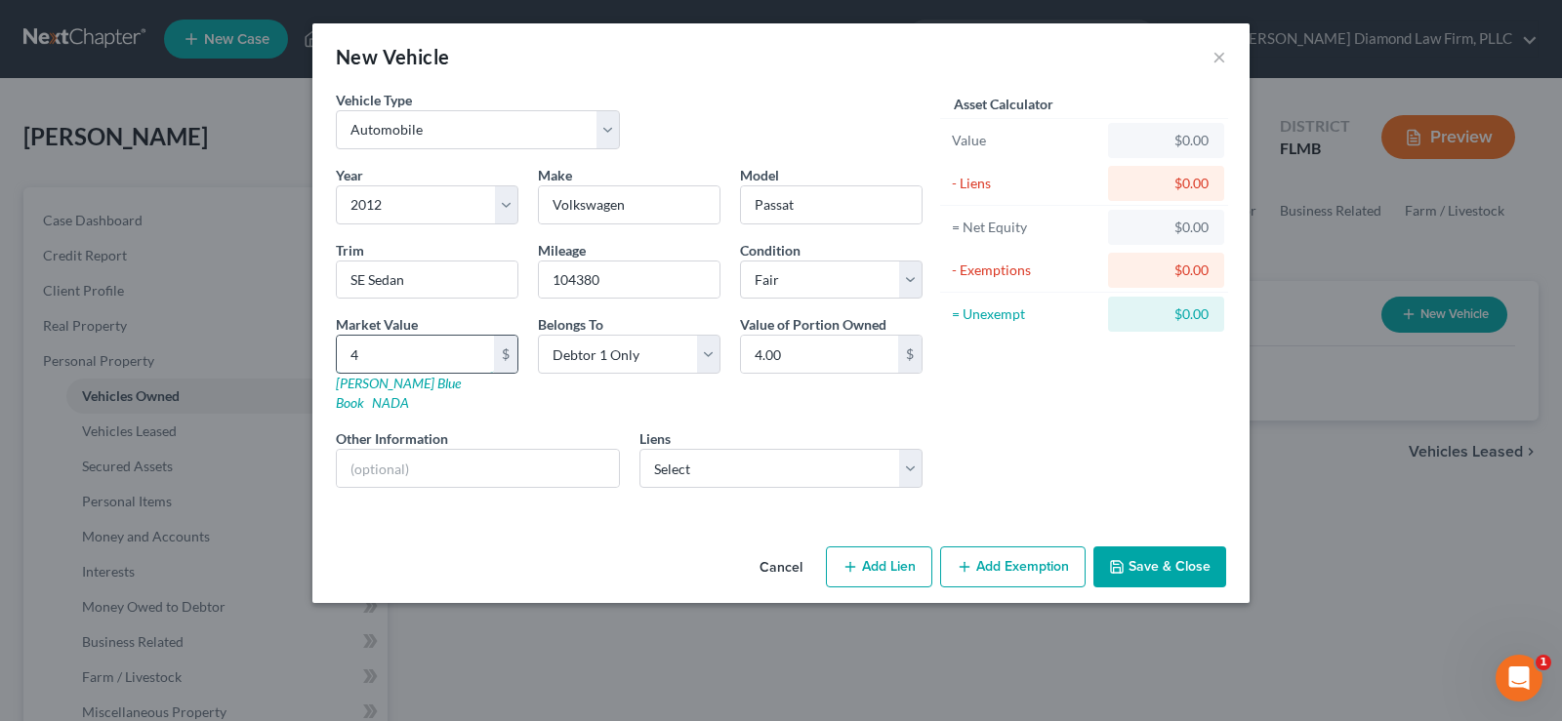
type input "40.00"
type input "406"
type input "406.00"
type input "4066"
type input "4,066.00"
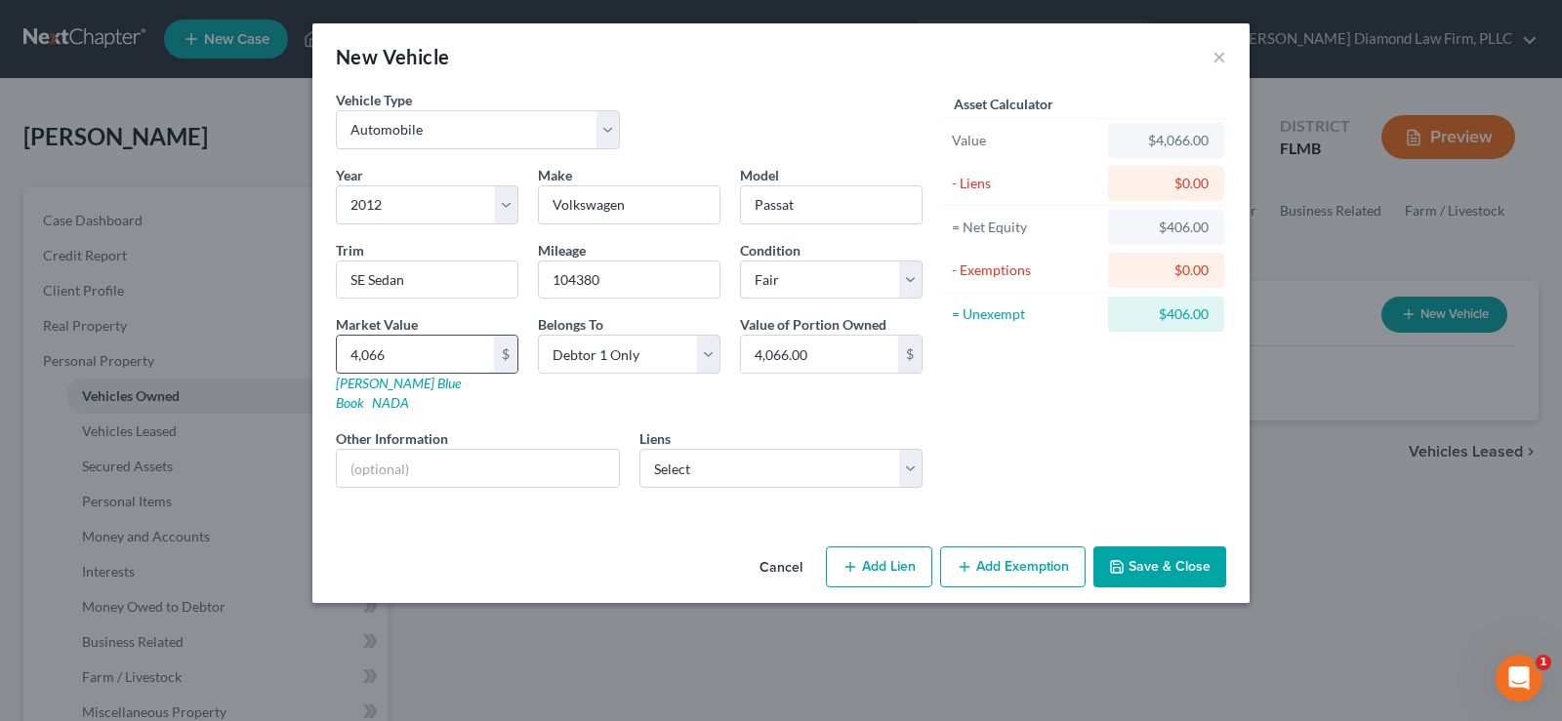
type input "4,066"
click at [443, 450] on input "text" at bounding box center [478, 468] width 282 height 37
type input "v"
type input "Valuation per [DOMAIN_NAME], private party"
click at [806, 449] on select "Select Fairwinds Credit Union - $0.00 Santander Consumer [GEOGRAPHIC_DATA] - $0…" at bounding box center [781, 468] width 284 height 39
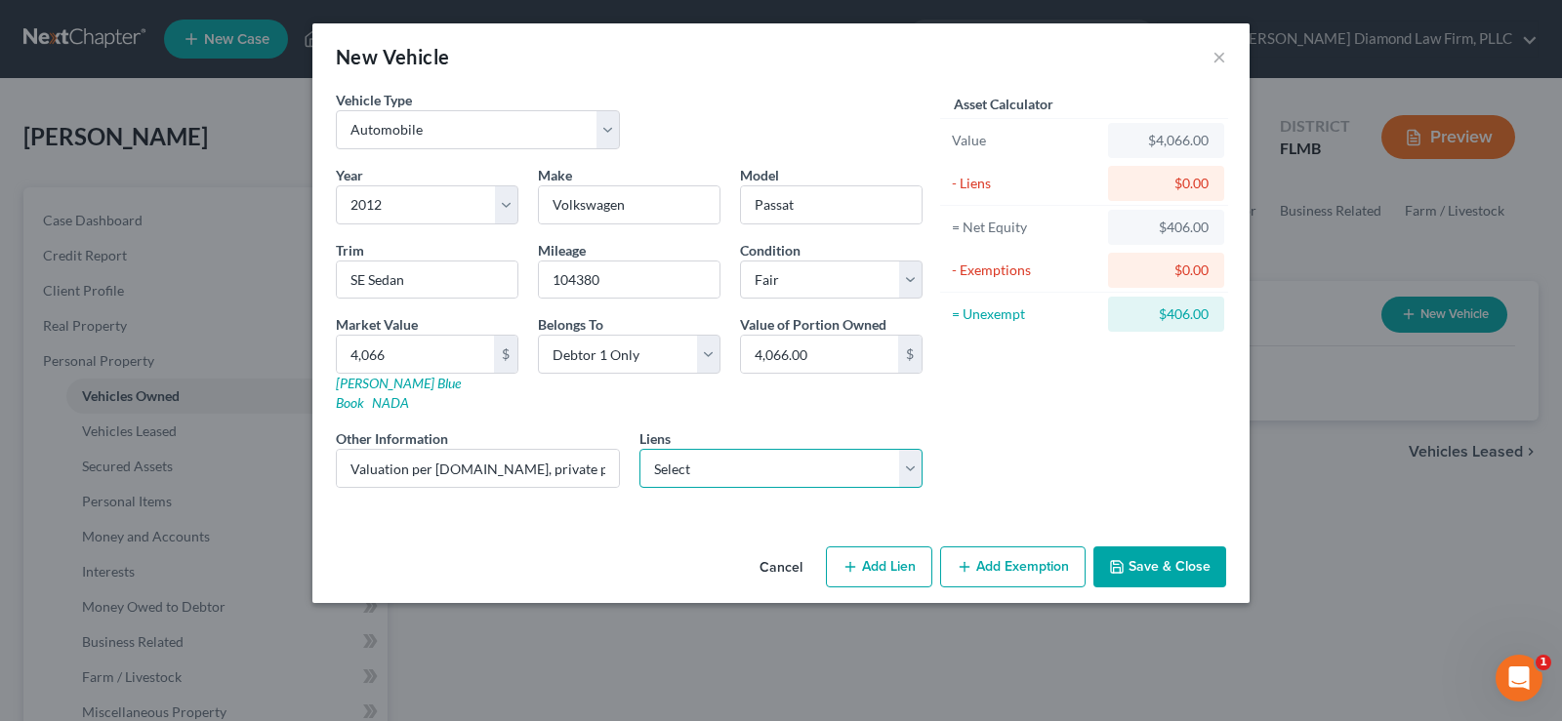
click at [806, 449] on select "Select Fairwinds Credit Union - $0.00 Santander Consumer [GEOGRAPHIC_DATA] - $0…" at bounding box center [781, 468] width 284 height 39
click at [1193, 547] on button "Save & Close" at bounding box center [1159, 567] width 133 height 41
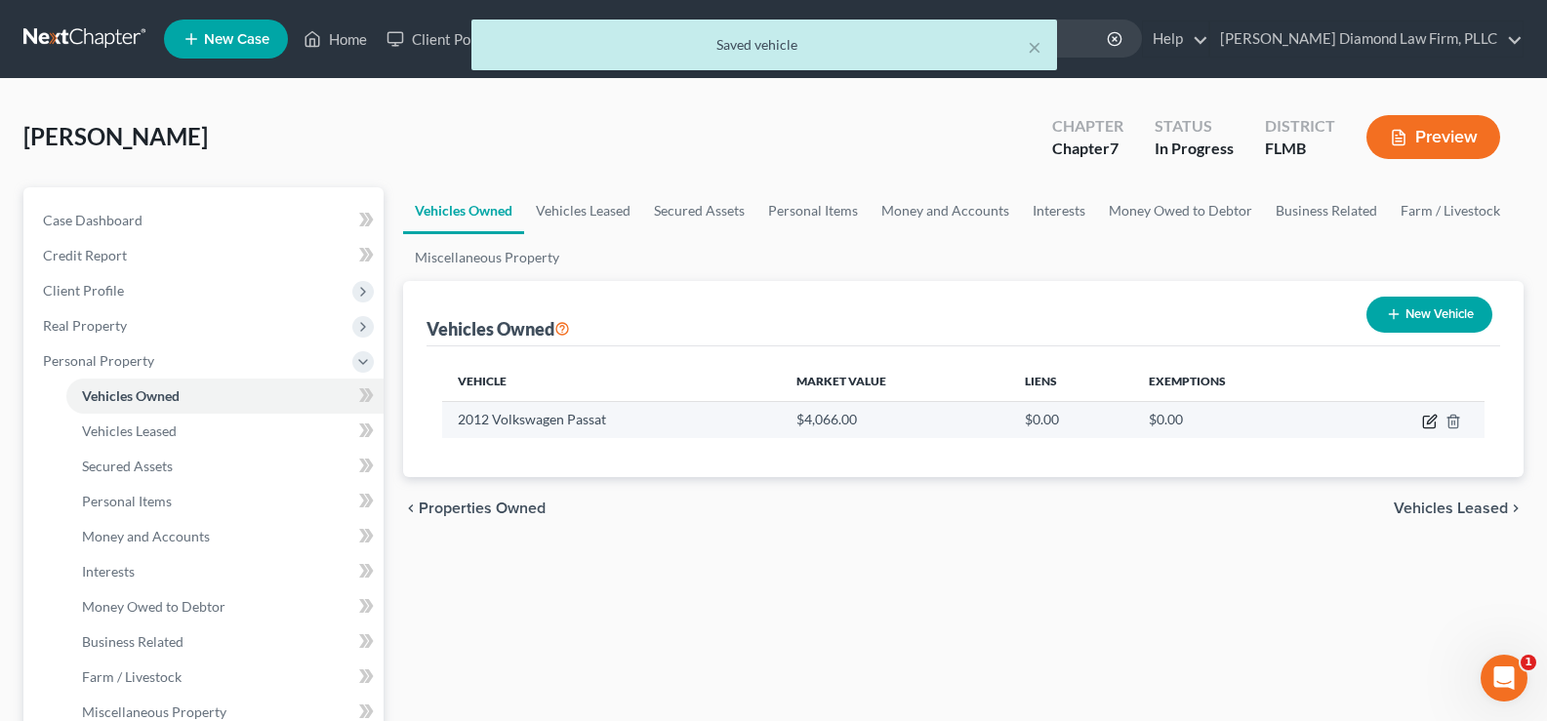
click at [1423, 420] on icon "button" at bounding box center [1429, 423] width 12 height 12
select select "0"
select select "14"
select select "3"
select select "0"
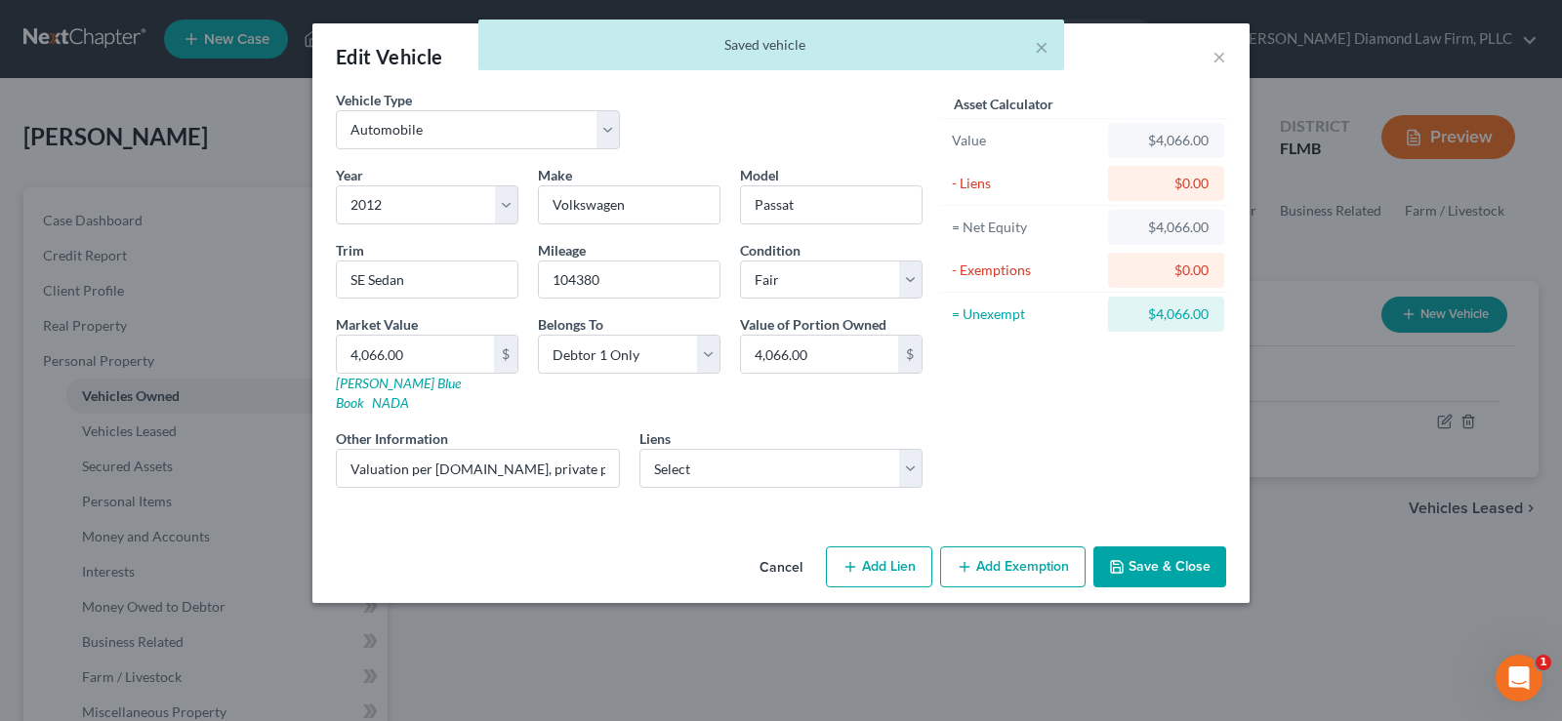
click at [965, 557] on button "Add Exemption" at bounding box center [1012, 567] width 145 height 41
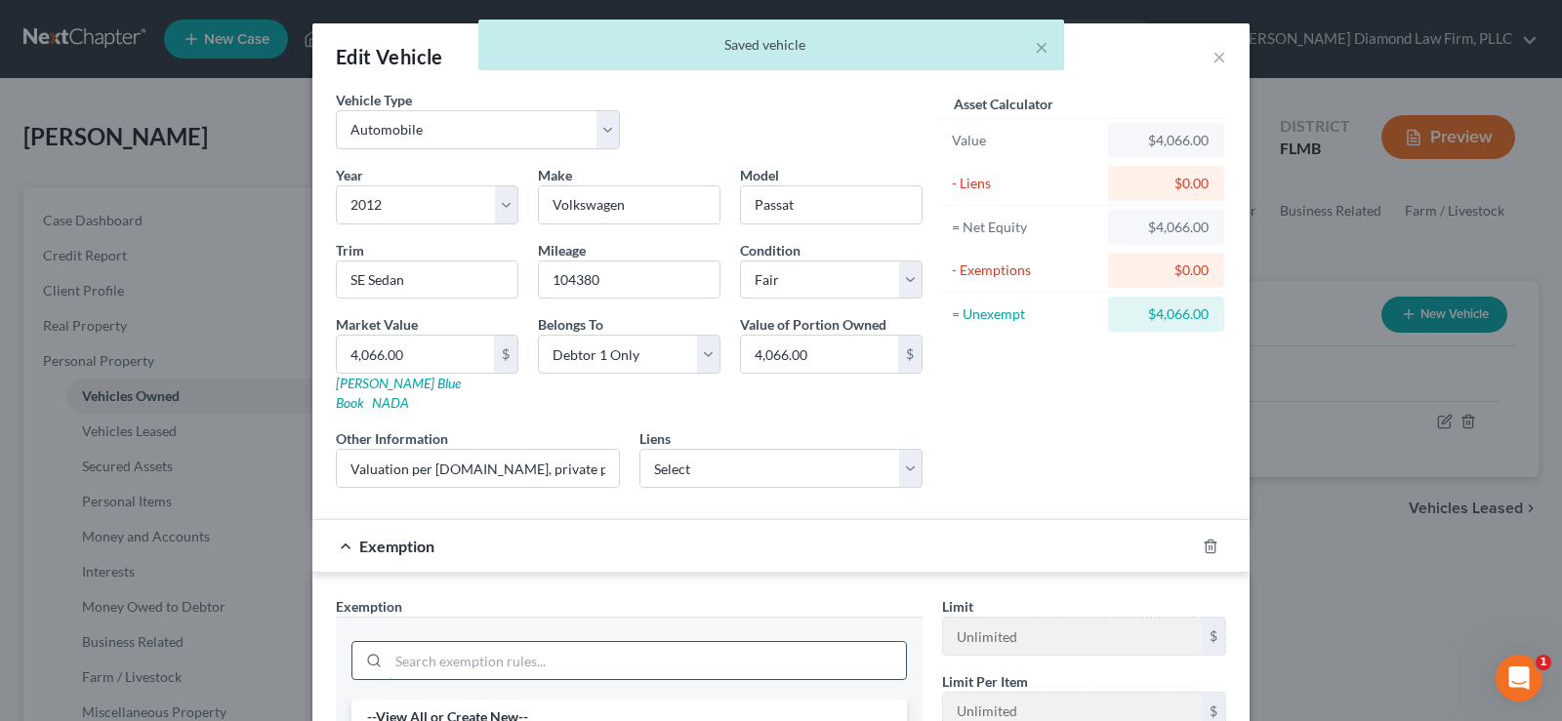
click at [485, 644] on input "search" at bounding box center [646, 660] width 517 height 37
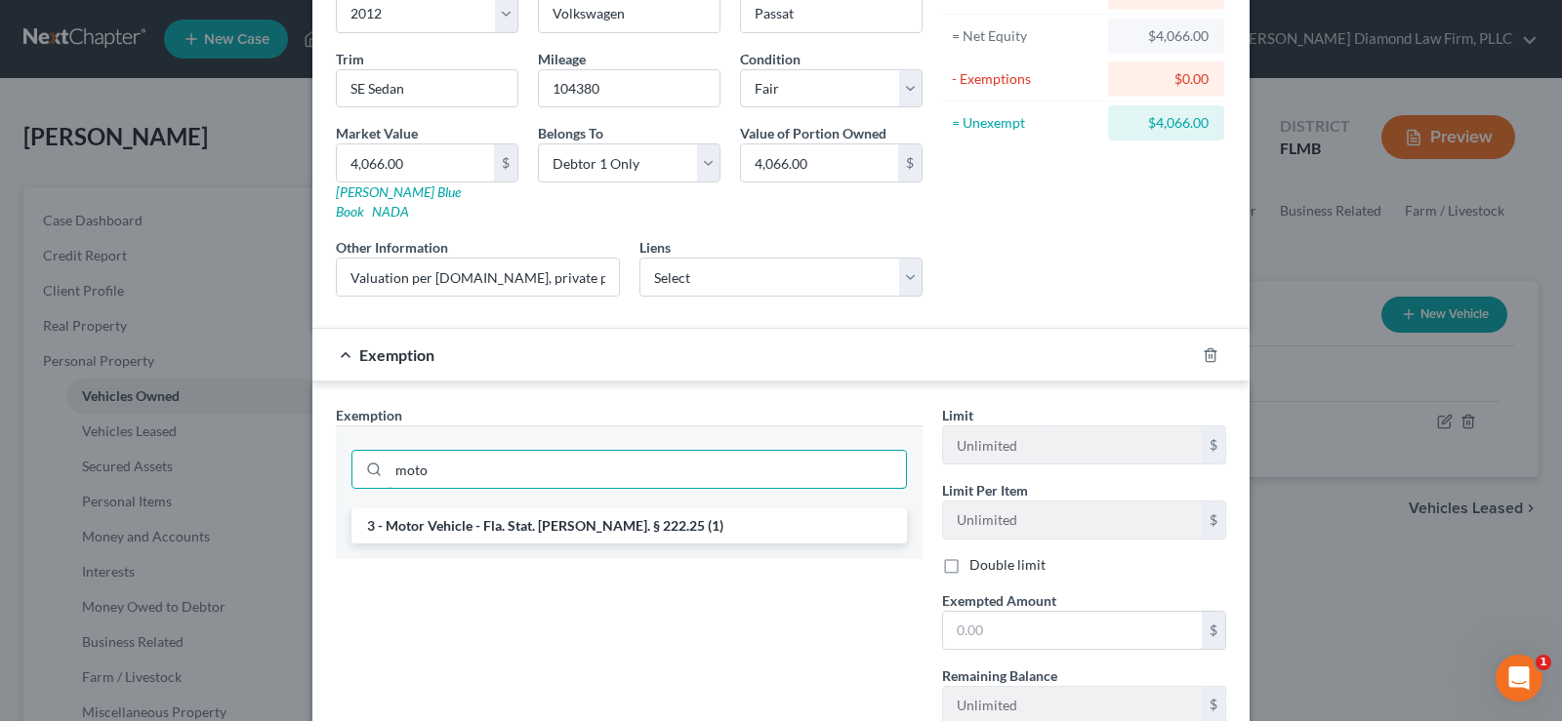
scroll to position [195, 0]
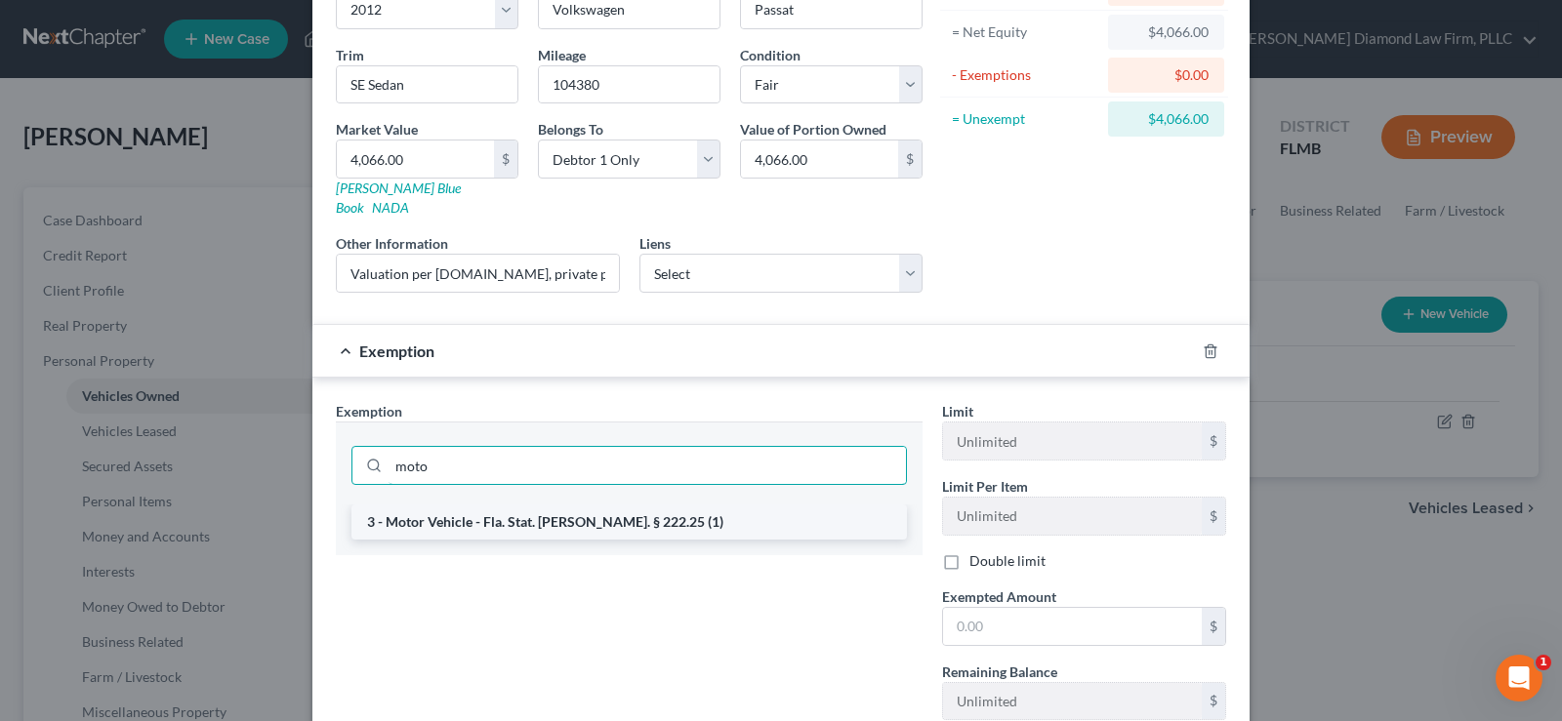
type input "moto"
click at [655, 505] on li "3 - Motor Vehicle - Fla. Stat. [PERSON_NAME]. § 222.25 (1)" at bounding box center [628, 522] width 555 height 35
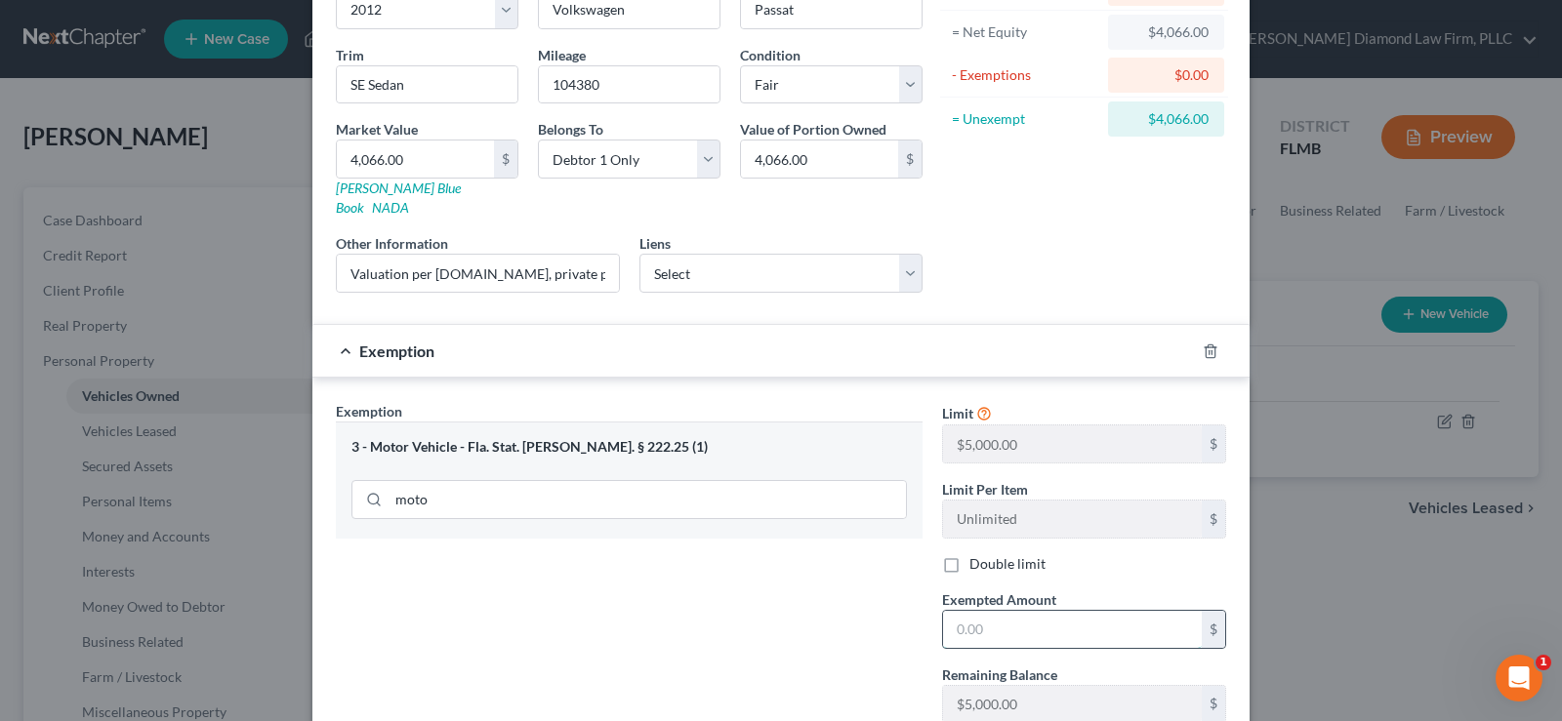
click at [1091, 611] on input "text" at bounding box center [1072, 629] width 259 height 37
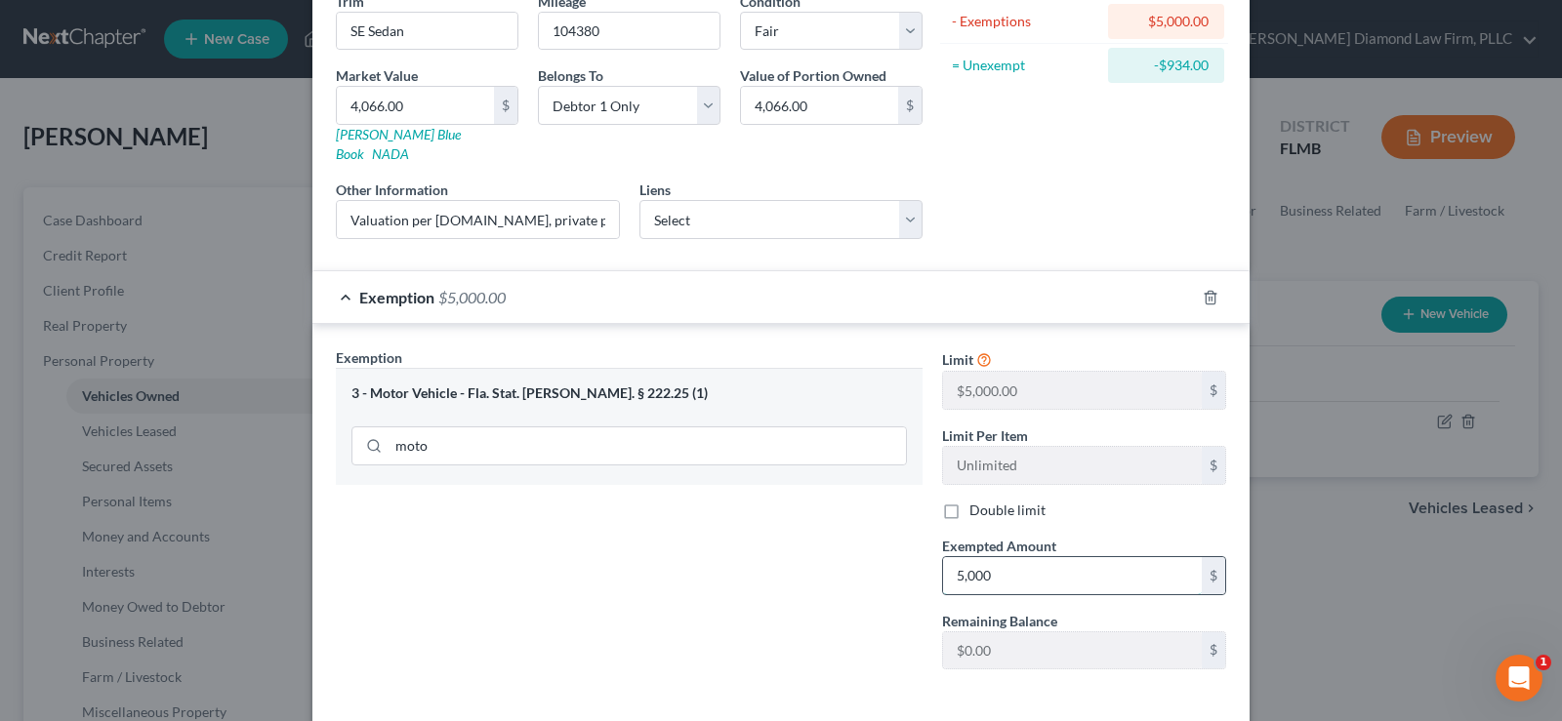
scroll to position [293, 0]
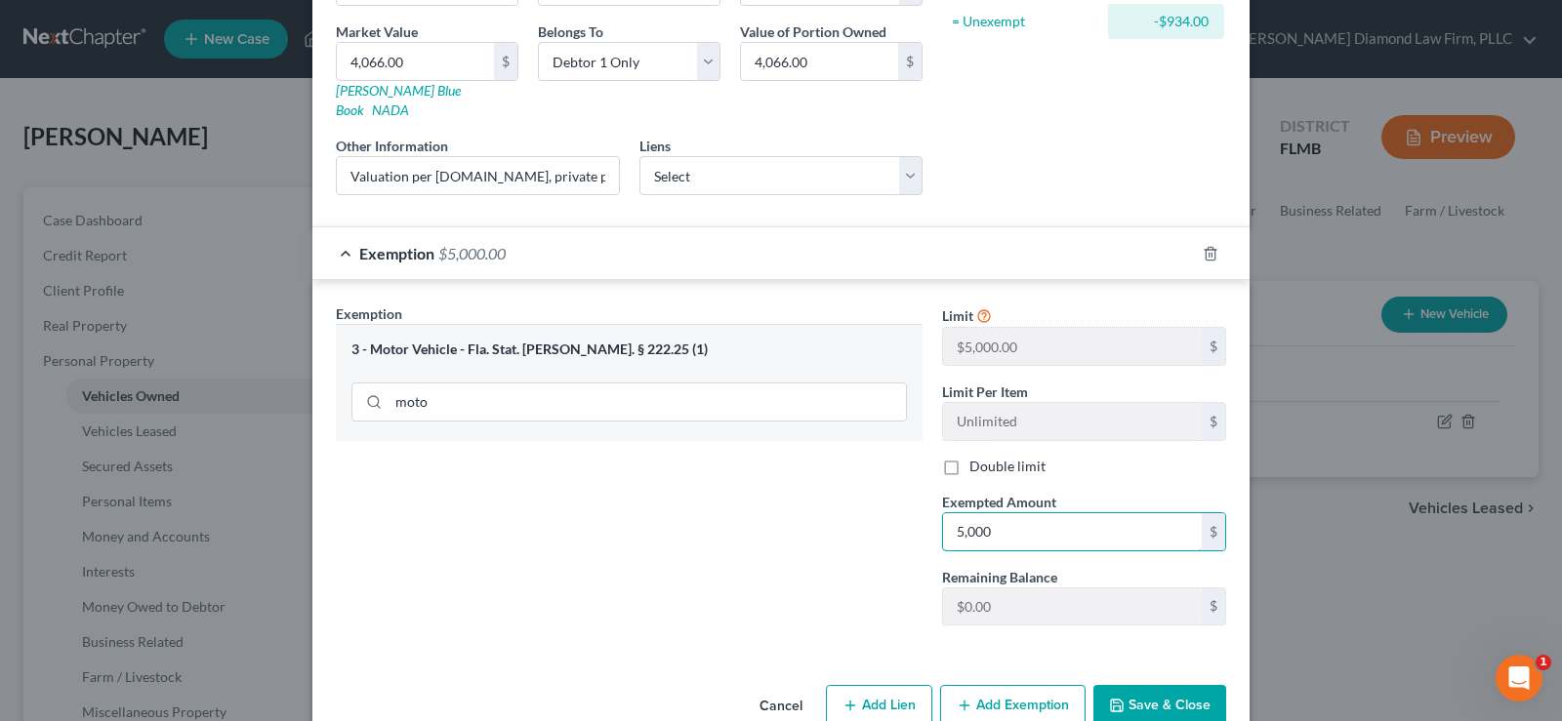
type input "5,000"
click at [1168, 685] on button "Save & Close" at bounding box center [1159, 705] width 133 height 41
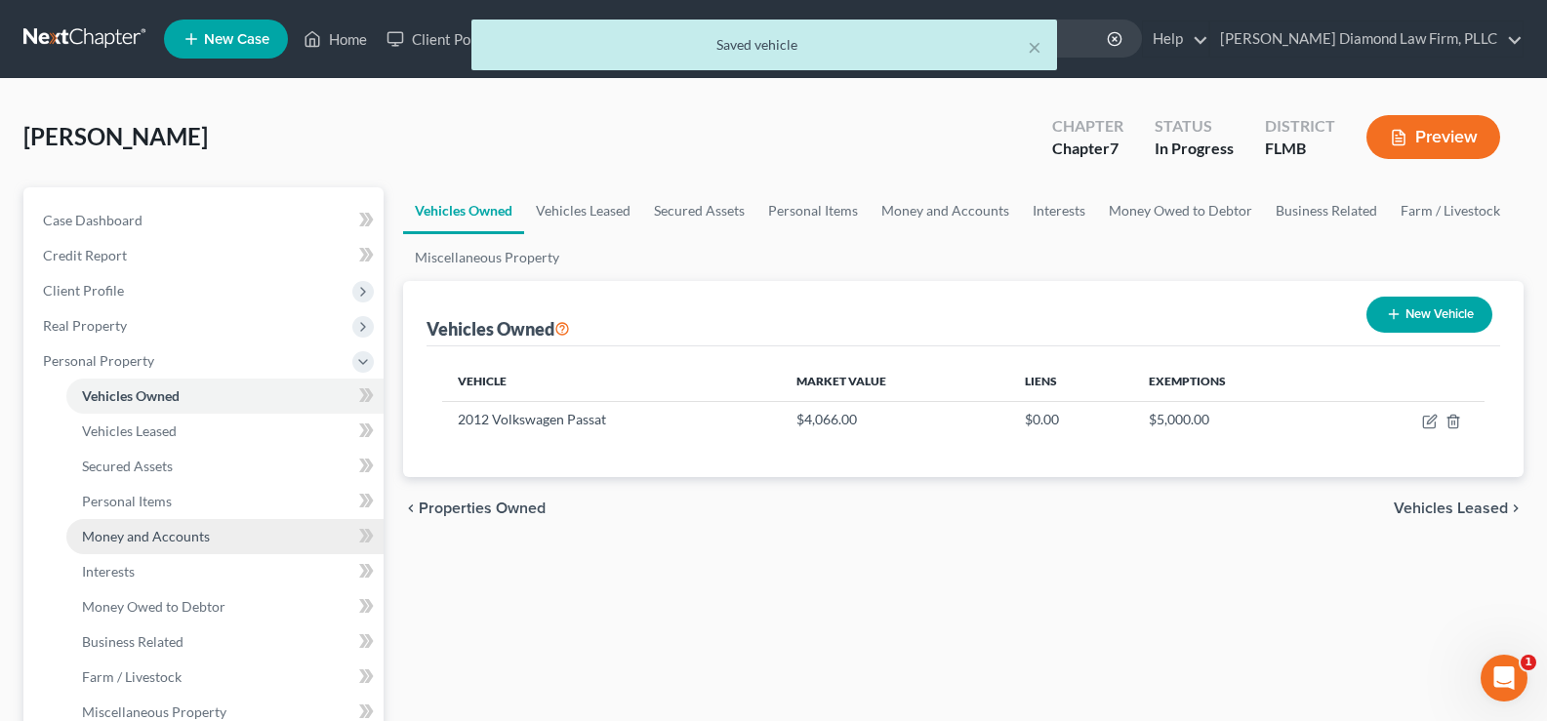
click at [187, 528] on span "Money and Accounts" at bounding box center [146, 536] width 128 height 17
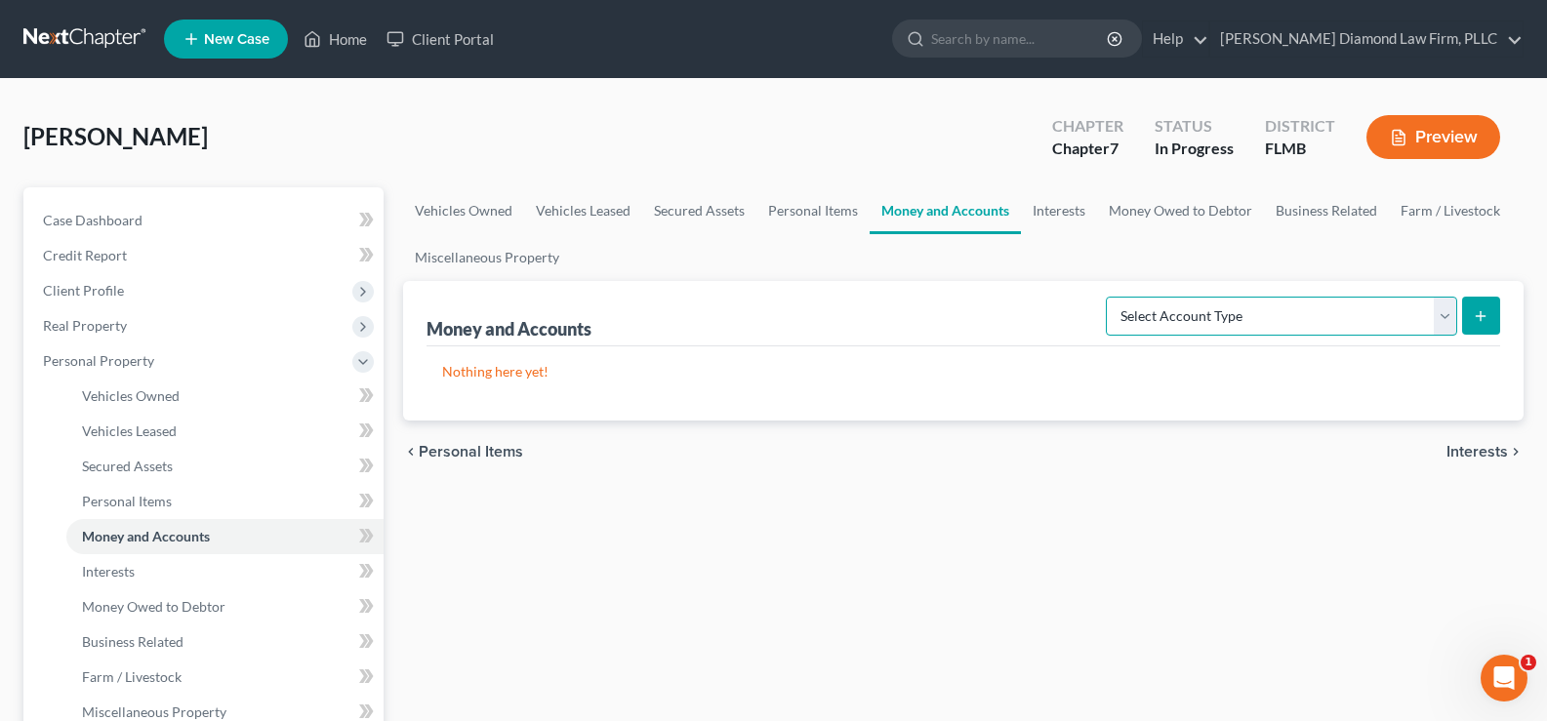
click at [1403, 307] on select "Select Account Type Brokerage Cash on Hand Certificates of Deposit Checking Acc…" at bounding box center [1281, 316] width 351 height 39
select select "brokerage"
click at [1110, 297] on select "Select Account Type Brokerage Cash on Hand Certificates of Deposit Checking Acc…" at bounding box center [1281, 316] width 351 height 39
click at [1488, 306] on button "submit" at bounding box center [1481, 316] width 38 height 38
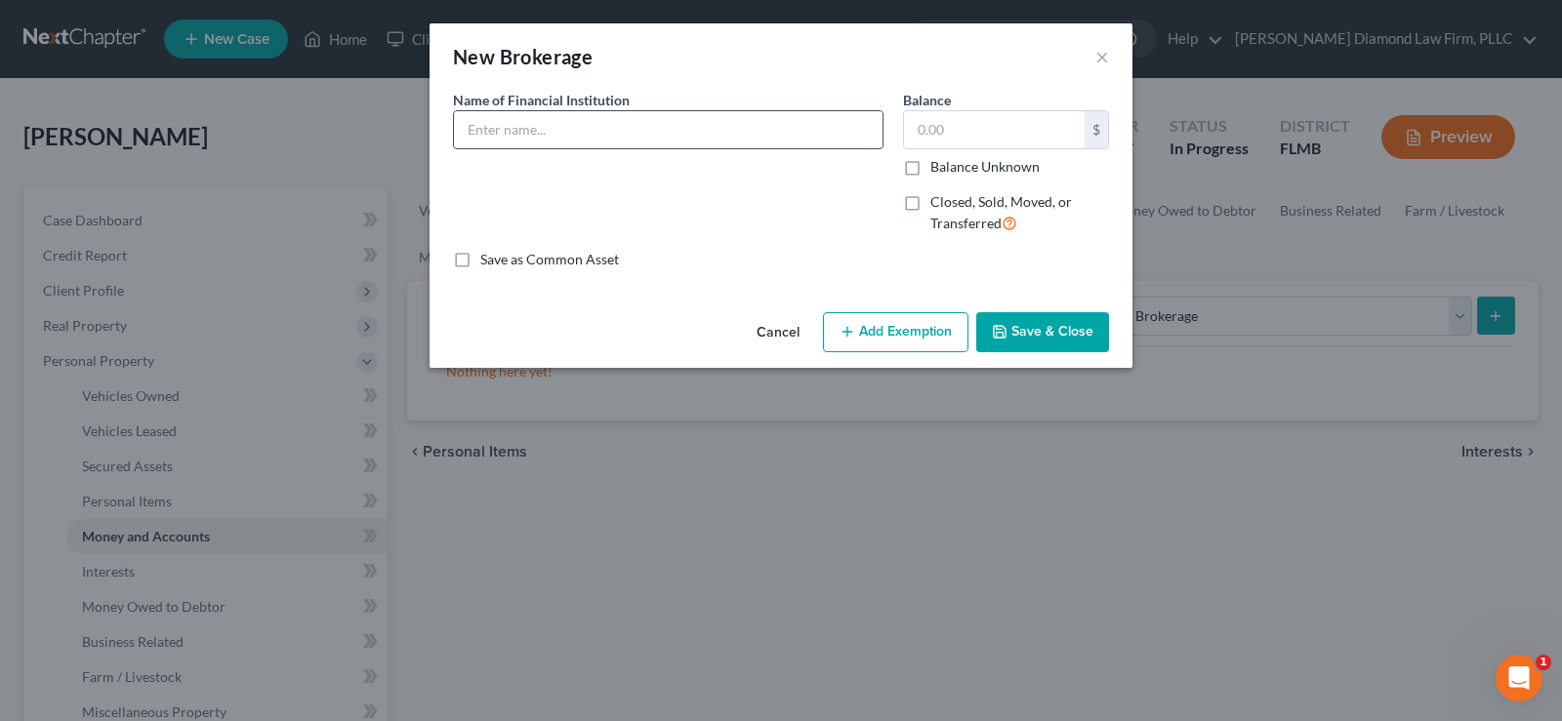
click at [559, 122] on input "text" at bounding box center [668, 129] width 428 height 37
type input "[PERSON_NAME] [PERSON_NAME] 8409"
type input "29,929.62"
click at [1064, 332] on button "Save & Close" at bounding box center [1042, 332] width 133 height 41
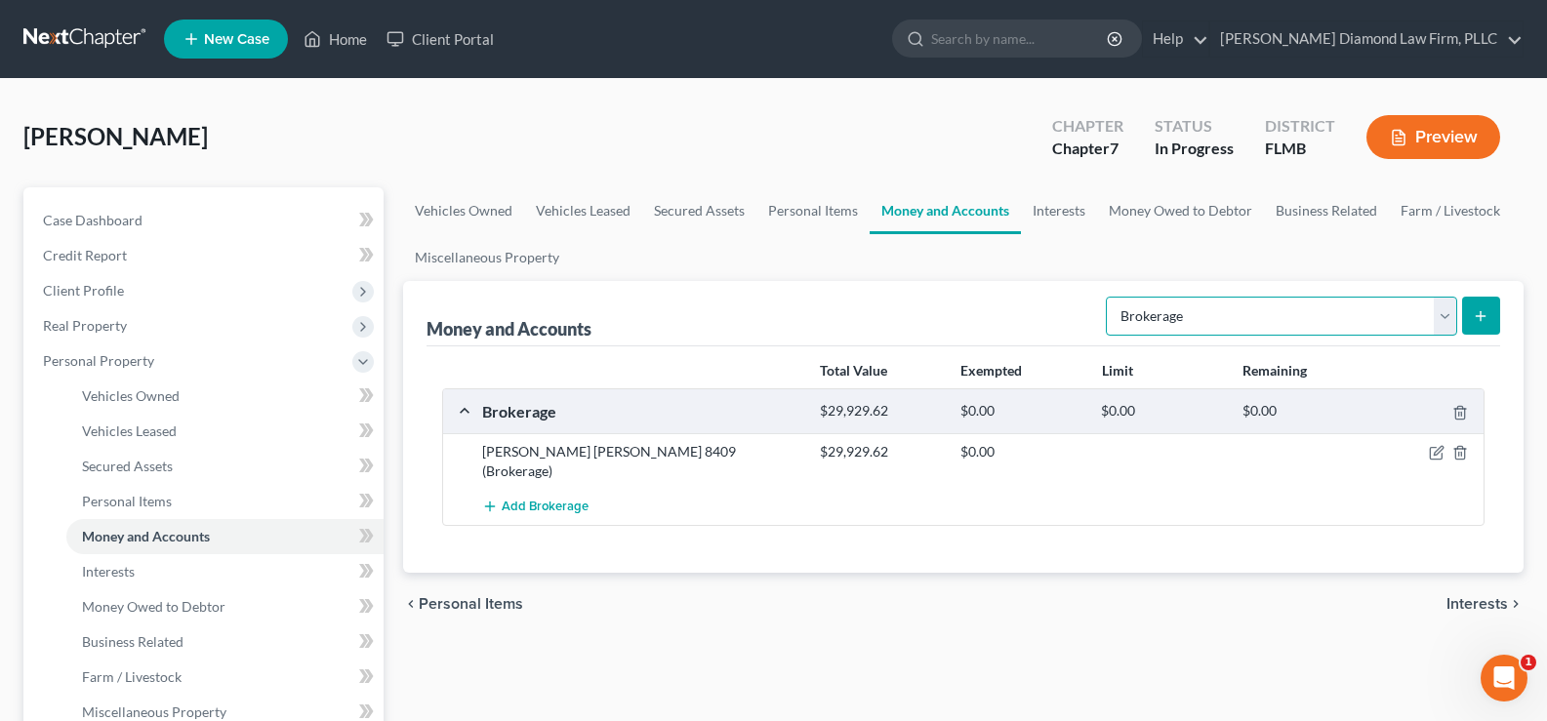
click at [1401, 304] on select "Select Account Type Brokerage Cash on Hand Certificates of Deposit Checking Acc…" at bounding box center [1281, 316] width 351 height 39
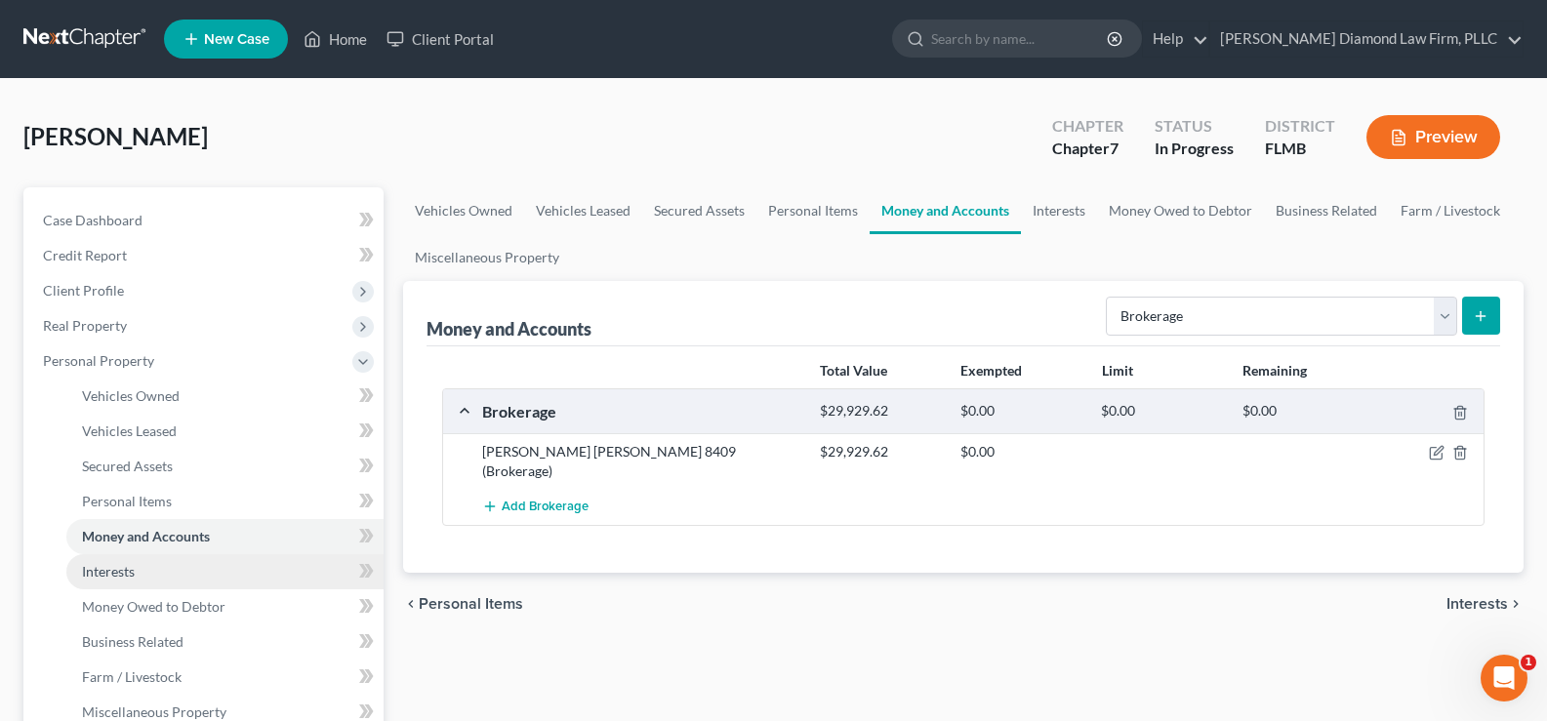
click at [154, 575] on link "Interests" at bounding box center [224, 571] width 317 height 35
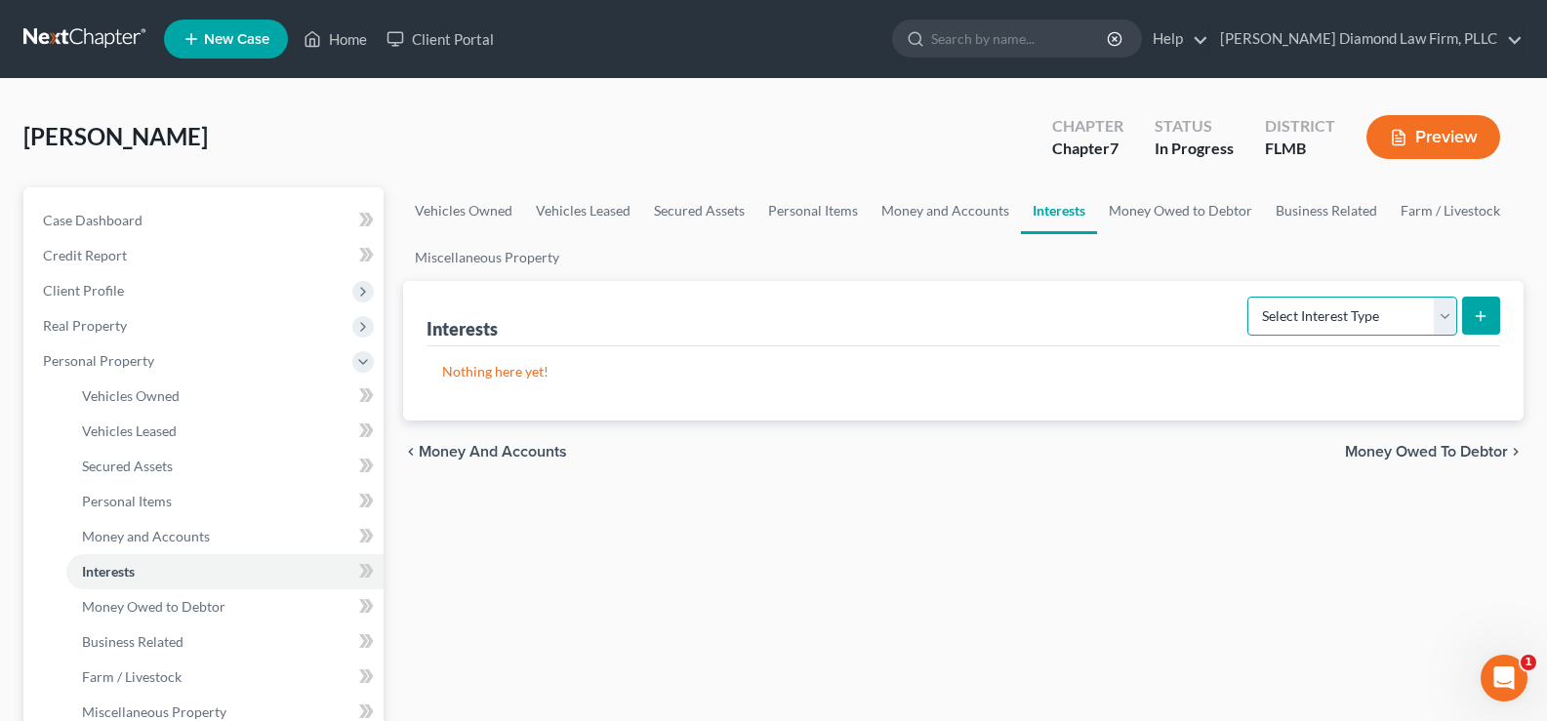
click at [1364, 320] on select "Select Interest Type 401K Annuity Bond Education IRA Government Bond Government…" at bounding box center [1352, 316] width 210 height 39
select select "ira"
click at [1249, 297] on select "Select Interest Type 401K Annuity Bond Education IRA Government Bond Government…" at bounding box center [1352, 316] width 210 height 39
click at [1476, 314] on icon "submit" at bounding box center [1481, 316] width 16 height 16
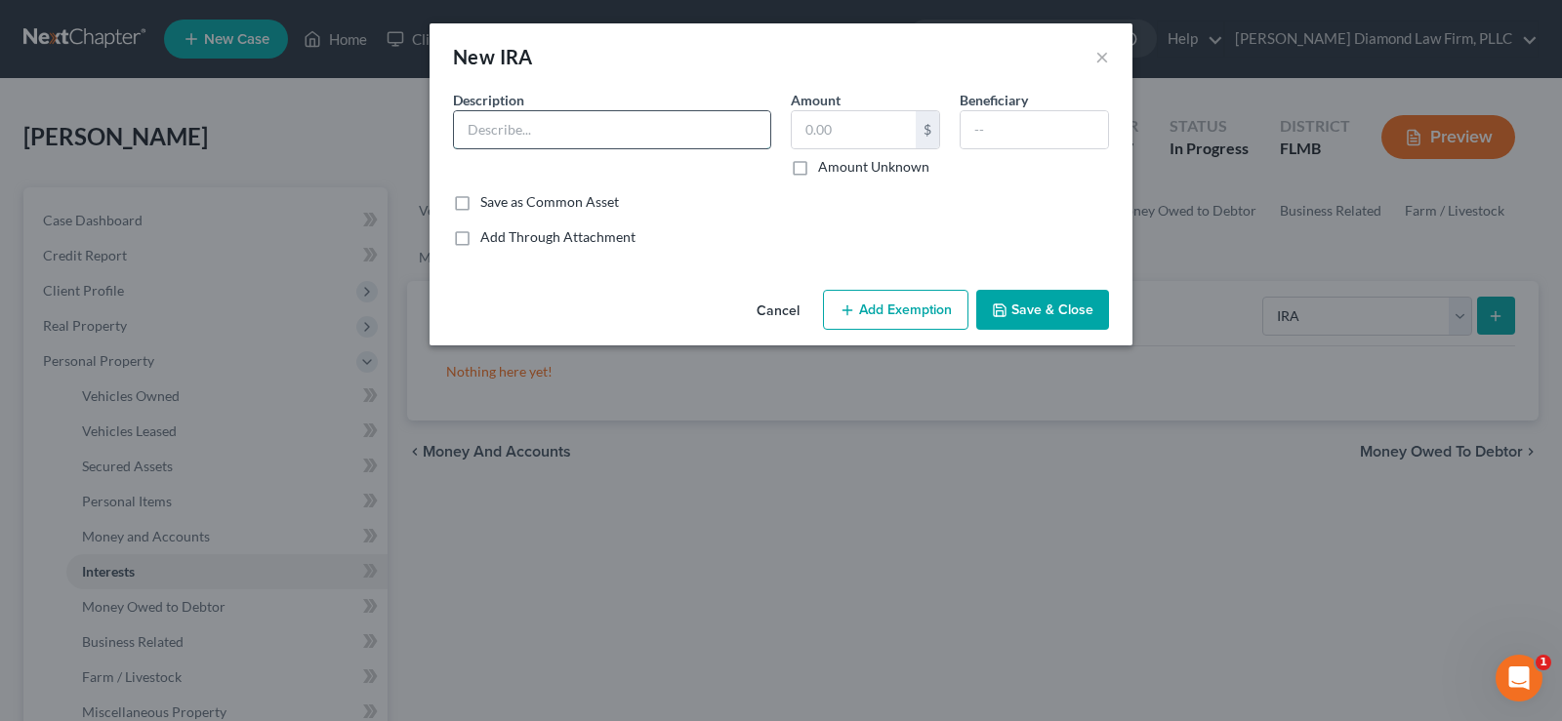
click at [540, 126] on input "text" at bounding box center [612, 129] width 316 height 37
type input "[PERSON_NAME] [PERSON_NAME] 6470"
click at [875, 140] on input "text" at bounding box center [854, 129] width 124 height 37
type input "32.26"
click at [892, 312] on button "Add Exemption" at bounding box center [895, 310] width 145 height 41
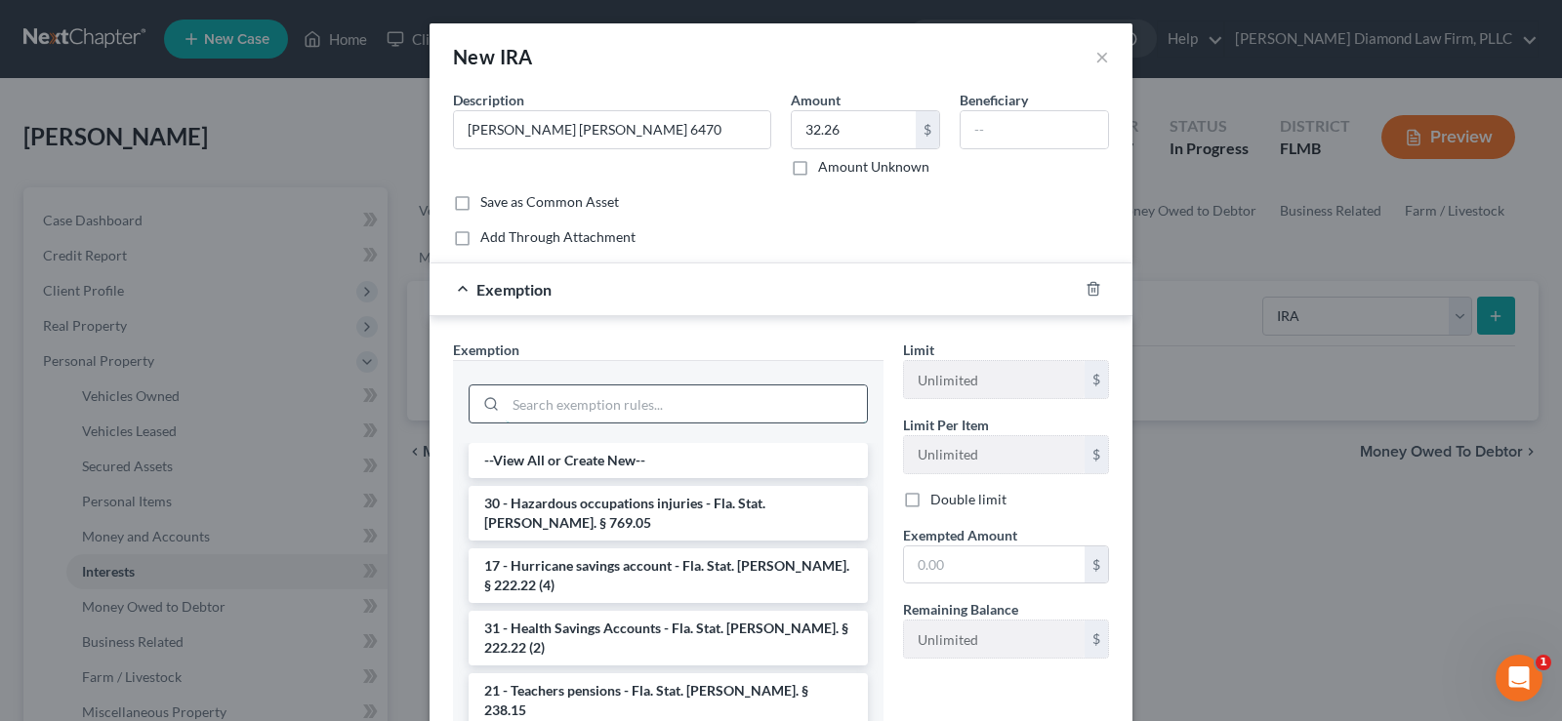
click at [579, 402] on input "search" at bounding box center [686, 404] width 361 height 37
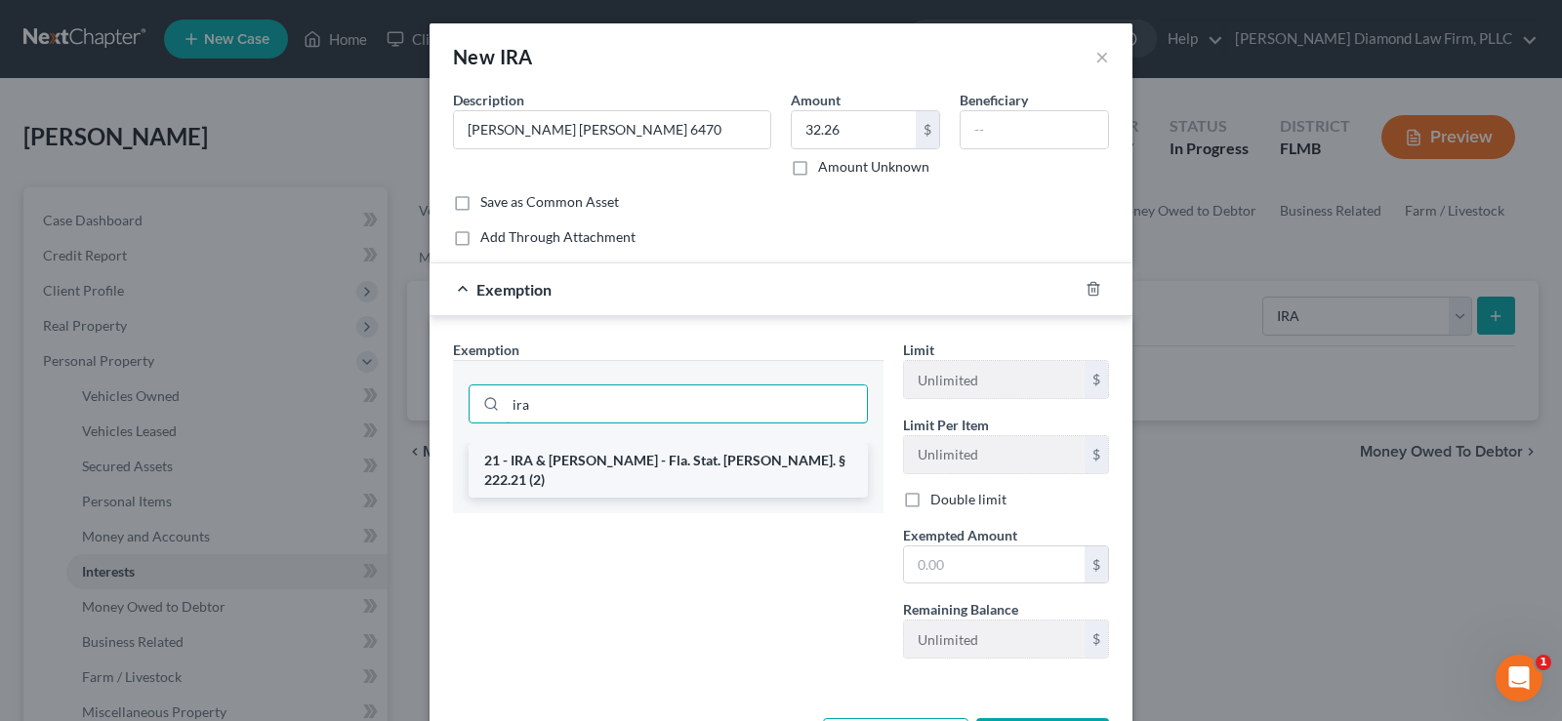
type input "ira"
drag, startPoint x: 689, startPoint y: 470, endPoint x: 734, endPoint y: 467, distance: 45.1
click at [690, 470] on li "21 - IRA & [PERSON_NAME] - Fla. Stat. [PERSON_NAME]. § 222.21 (2)" at bounding box center [667, 470] width 399 height 55
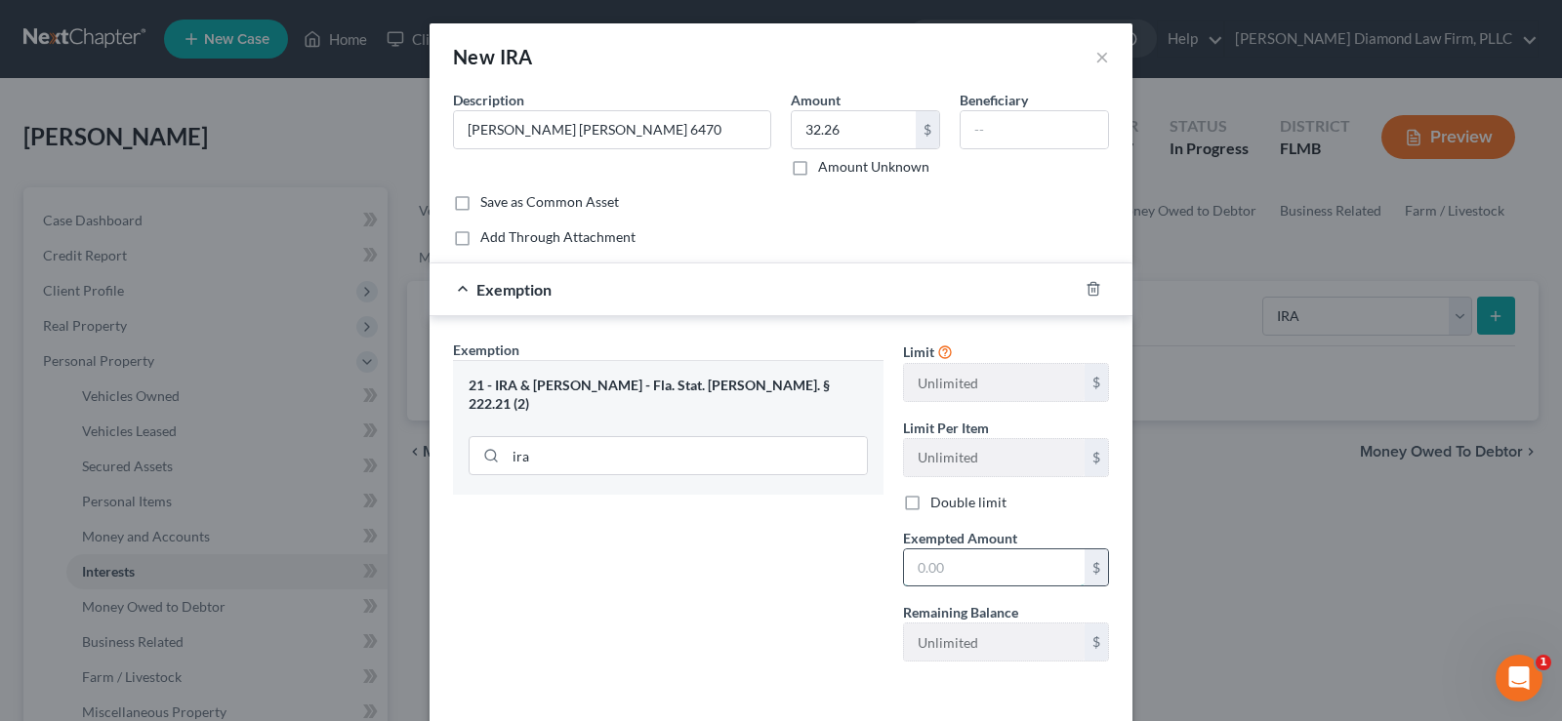
click at [945, 570] on input "text" at bounding box center [994, 567] width 181 height 37
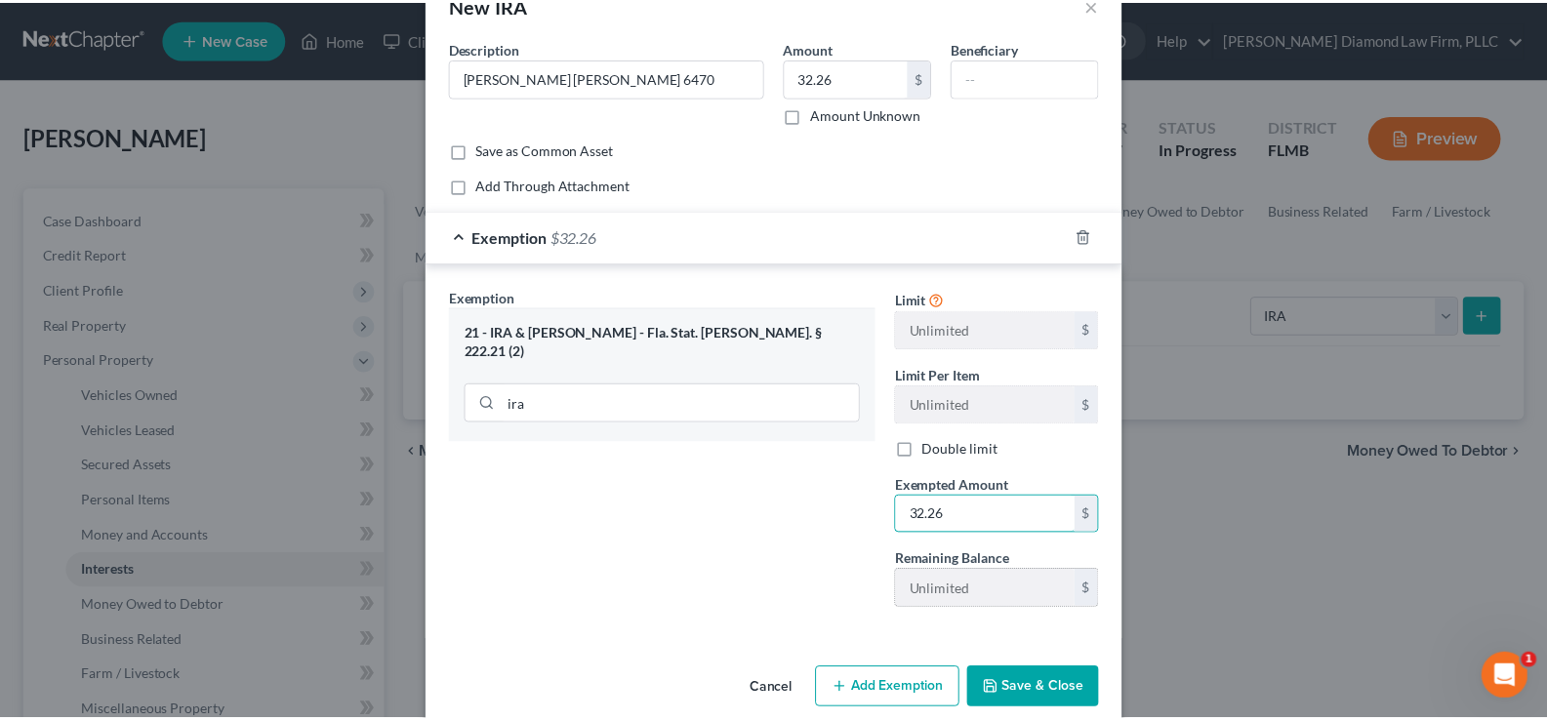
scroll to position [80, 0]
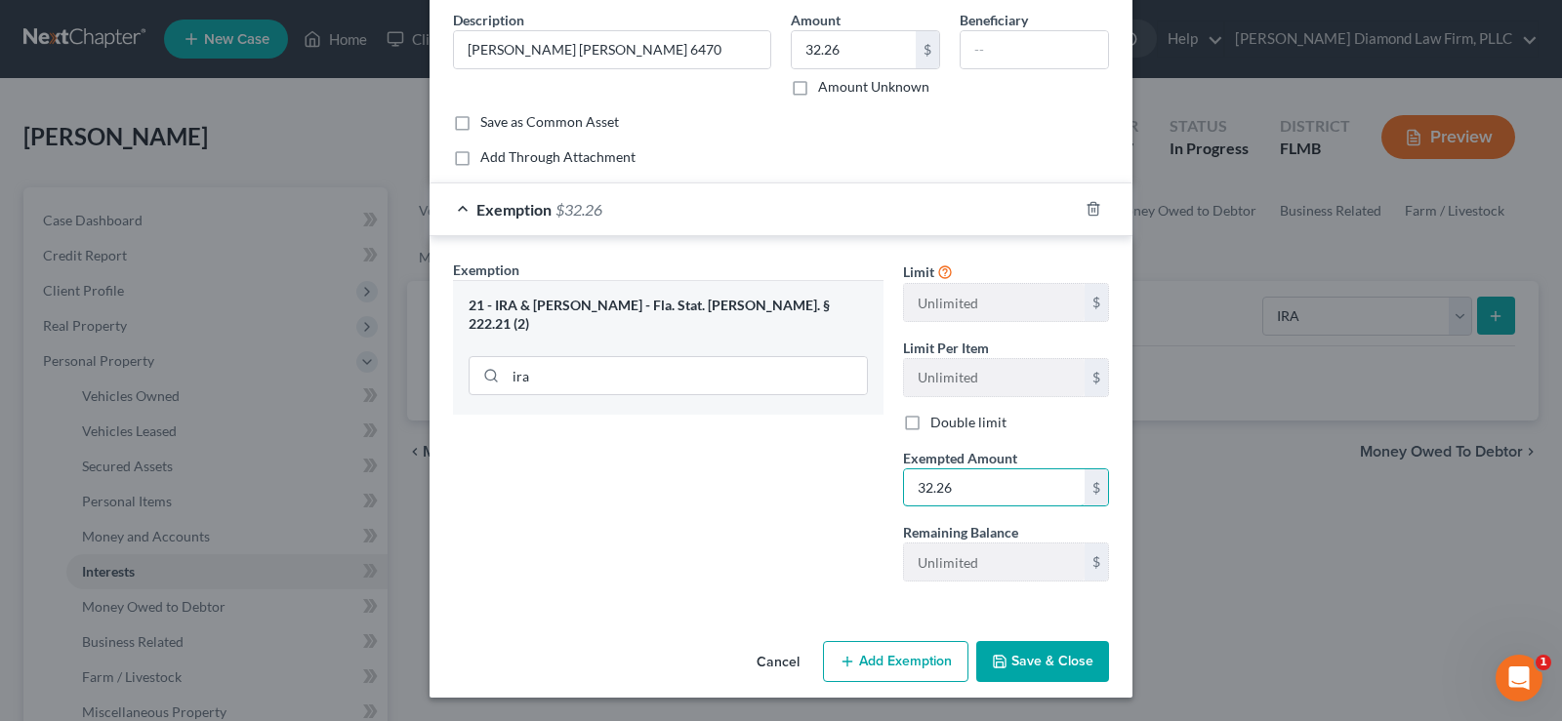
type input "32.26"
click at [1038, 664] on button "Save & Close" at bounding box center [1042, 661] width 133 height 41
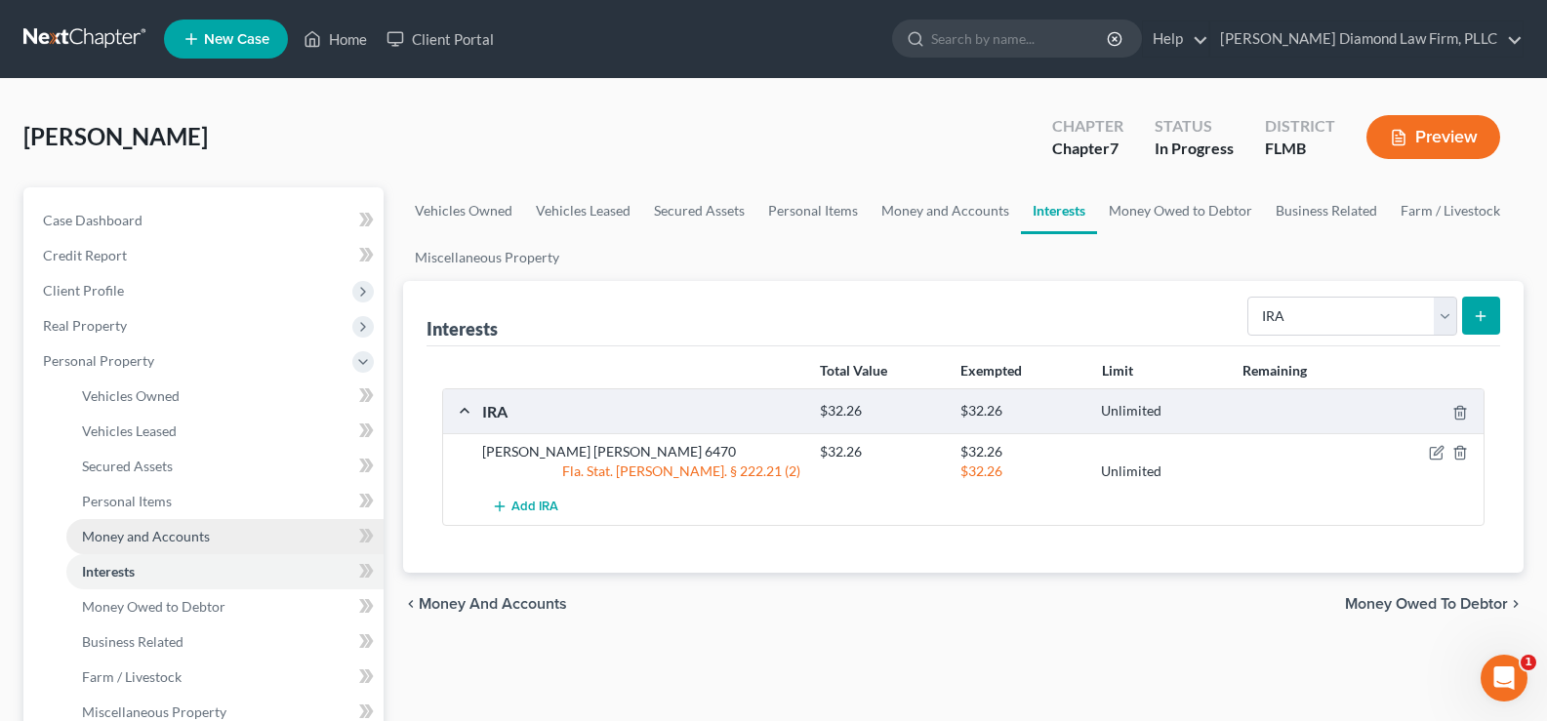
click at [214, 542] on link "Money and Accounts" at bounding box center [224, 536] width 317 height 35
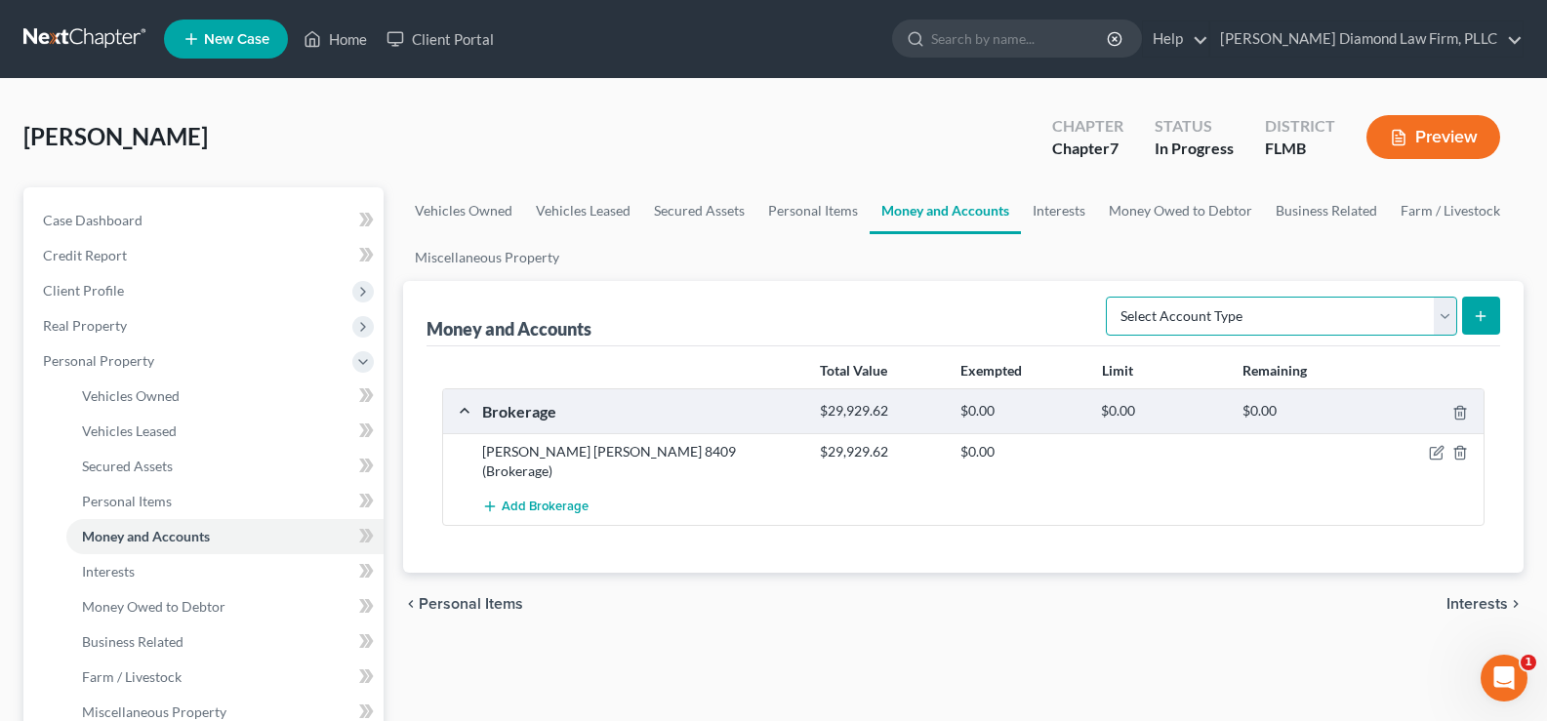
click at [1315, 305] on select "Select Account Type Brokerage Cash on Hand Certificates of Deposit Checking Acc…" at bounding box center [1281, 316] width 351 height 39
select select "checking"
click at [1110, 297] on select "Select Account Type Brokerage Cash on Hand Certificates of Deposit Checking Acc…" at bounding box center [1281, 316] width 351 height 39
click at [1486, 310] on icon "submit" at bounding box center [1481, 316] width 16 height 16
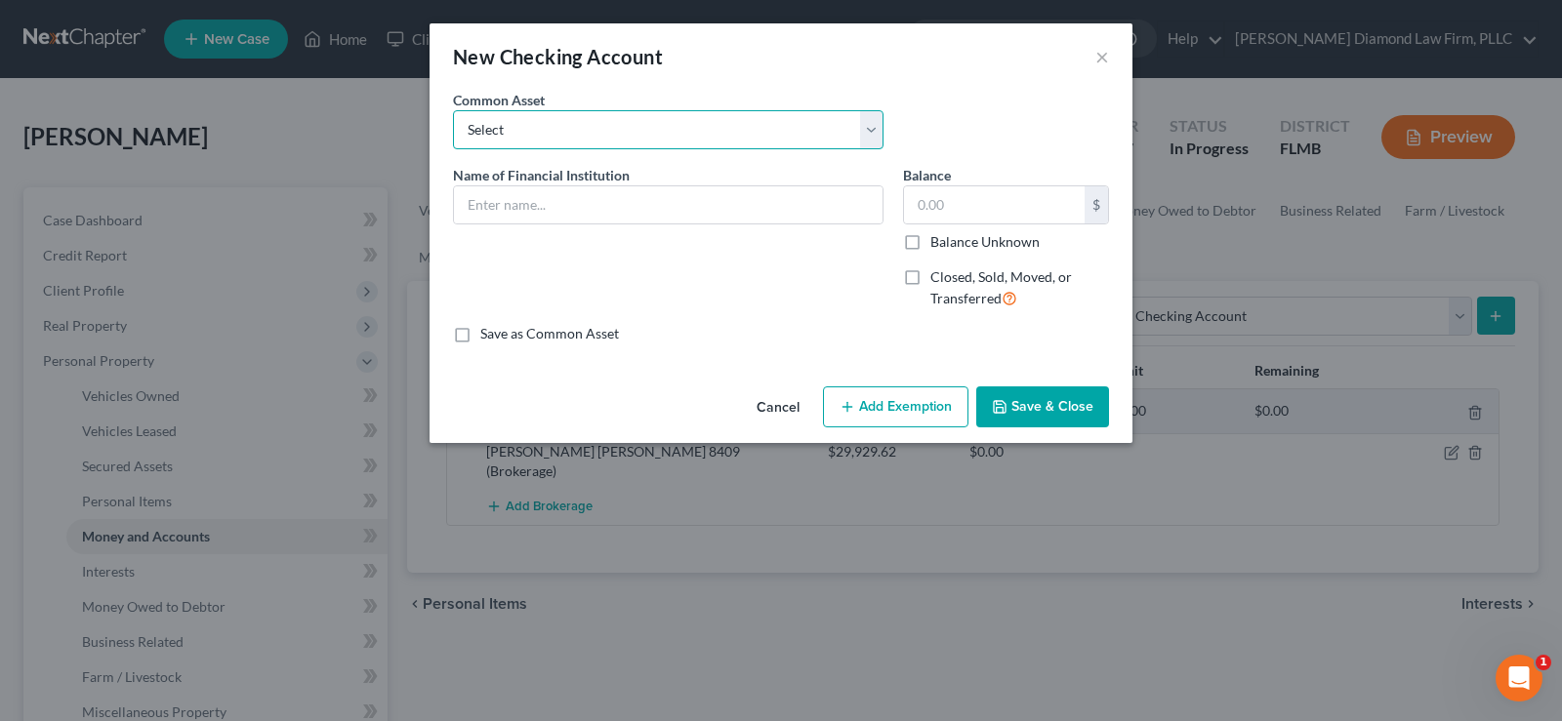
click at [534, 121] on select "Select Chase Bank Achieva Truist Regions Truist Navy Federal CU Bank of America…" at bounding box center [668, 129] width 430 height 39
select select "0"
click at [453, 110] on select "Select Chase Bank Achieva Truist Regions Truist Navy Federal CU Bank of America…" at bounding box center [668, 129] width 430 height 39
type input "Chase Bank"
type input "0"
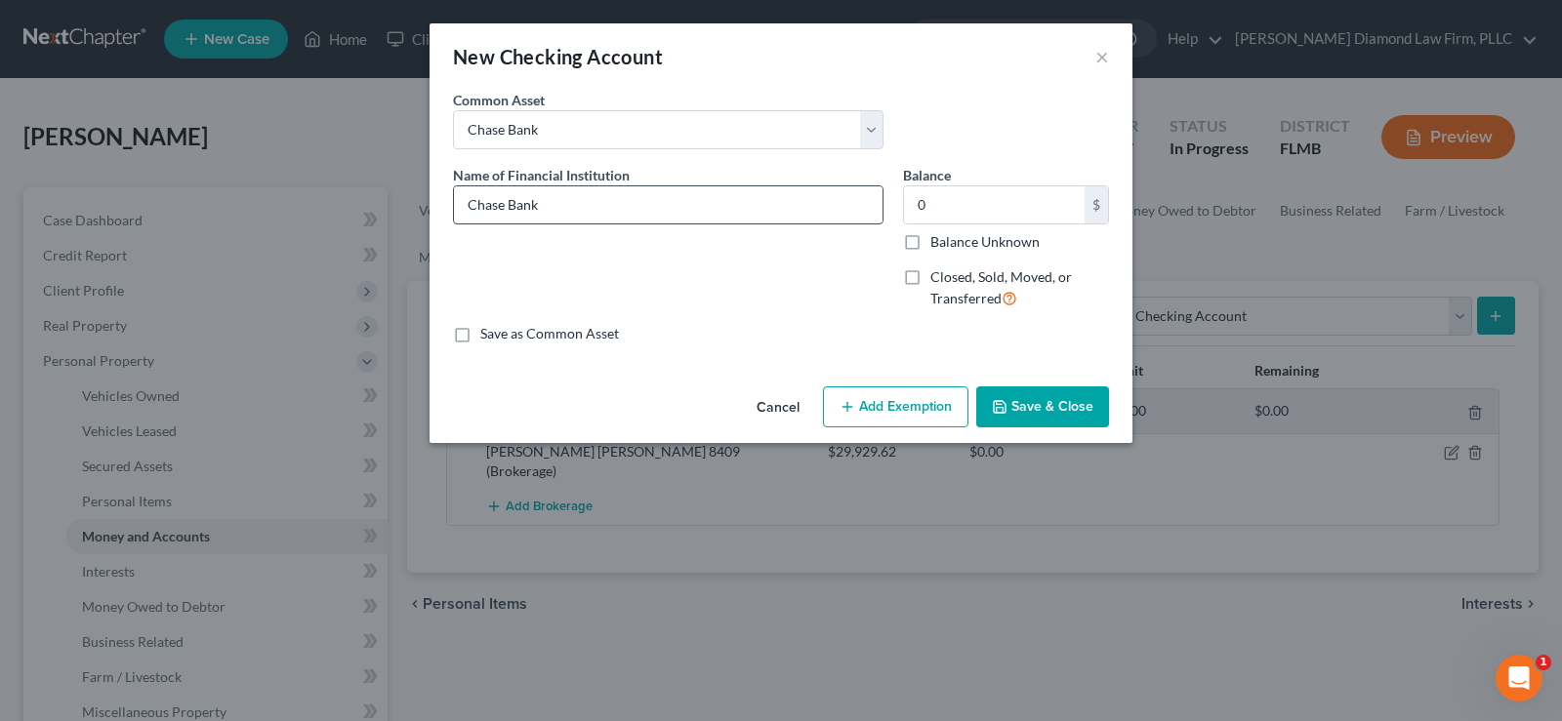
click at [566, 219] on input "Chase Bank" at bounding box center [668, 204] width 428 height 37
type input "Chase Bank 8128"
click at [938, 204] on input "0" at bounding box center [994, 204] width 181 height 37
type input "474.31"
click at [1055, 413] on button "Save & Close" at bounding box center [1042, 406] width 133 height 41
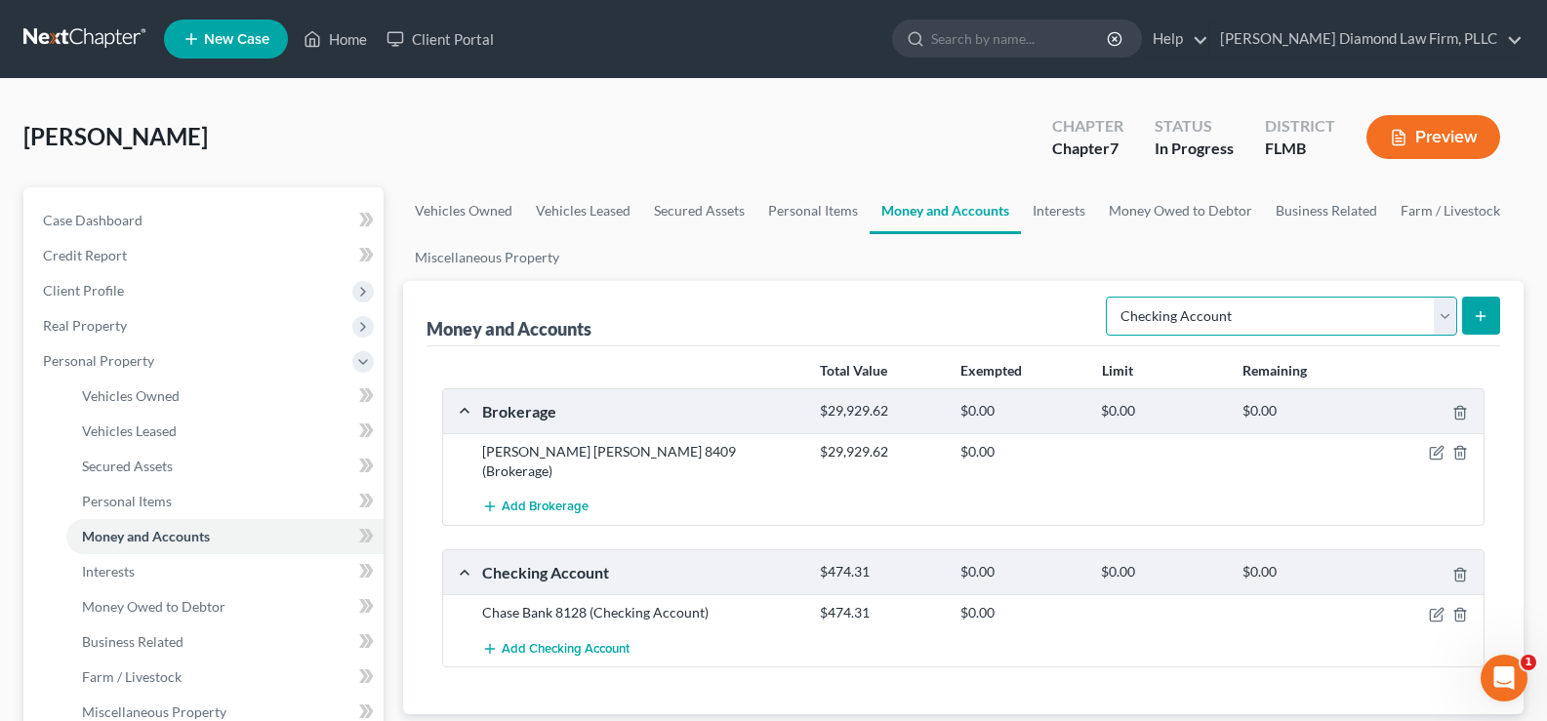
click at [1301, 308] on select "Select Account Type Brokerage Cash on Hand Certificates of Deposit Checking Acc…" at bounding box center [1281, 316] width 351 height 39
select select "other"
click at [1110, 297] on select "Select Account Type Brokerage Cash on Hand Certificates of Deposit Checking Acc…" at bounding box center [1281, 316] width 351 height 39
click at [1483, 320] on icon "submit" at bounding box center [1481, 316] width 16 height 16
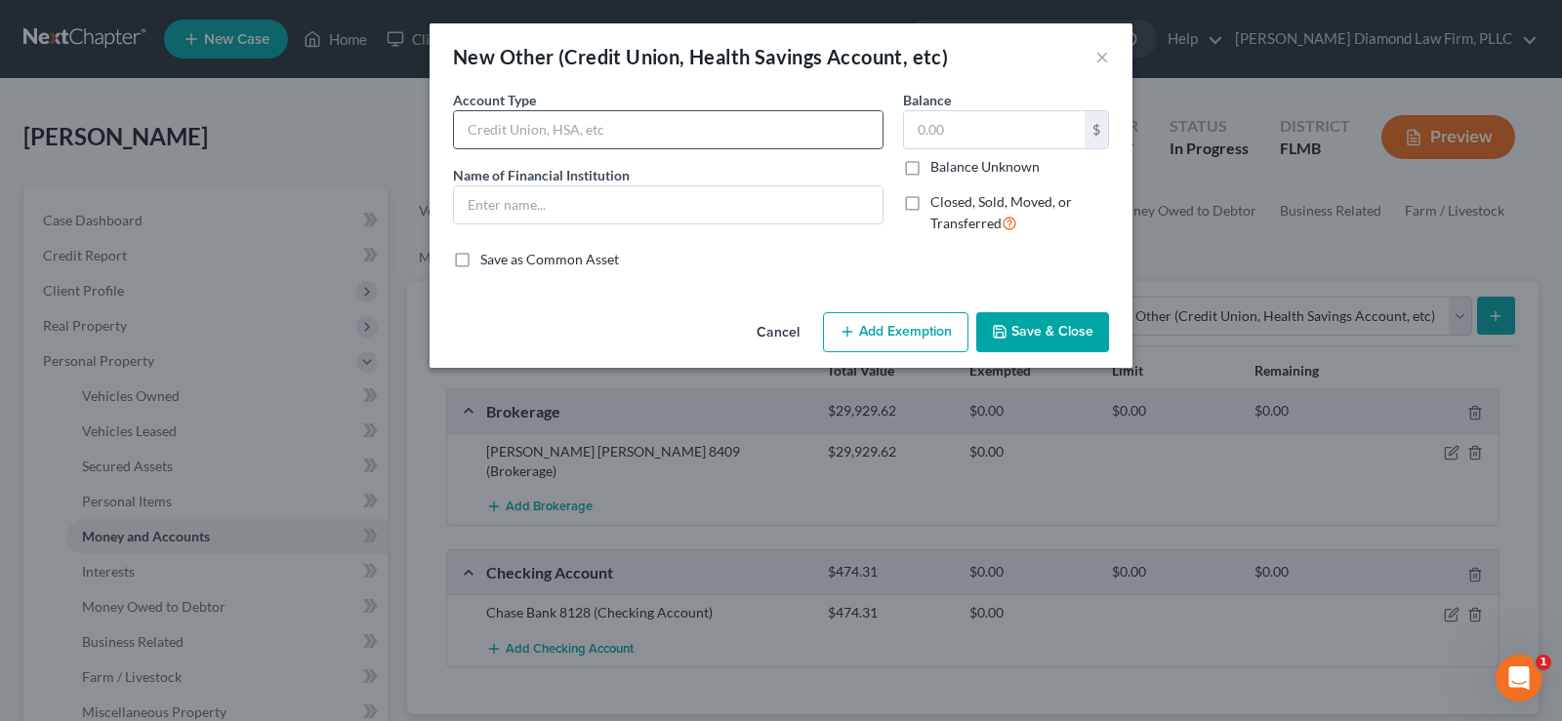
click at [527, 126] on input "text" at bounding box center [668, 129] width 428 height 37
type input "C"
type input "Crypto"
type input "Coinbase"
type input "27,896"
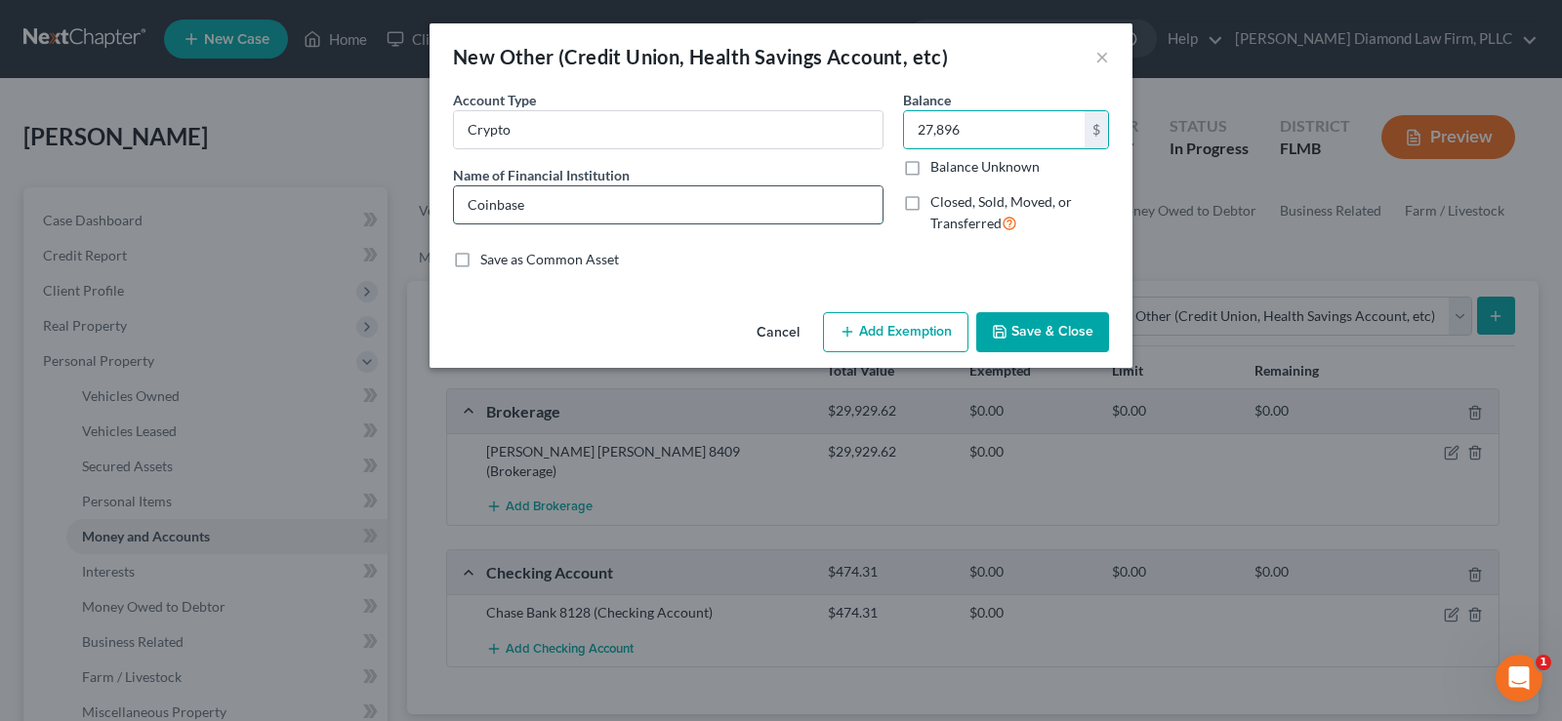
click at [584, 213] on input "Coinbase" at bounding box center [668, 204] width 428 height 37
type input "Coinbase 8f06"
click at [1054, 329] on button "Save & Close" at bounding box center [1042, 332] width 133 height 41
